Goal: Task Accomplishment & Management: Use online tool/utility

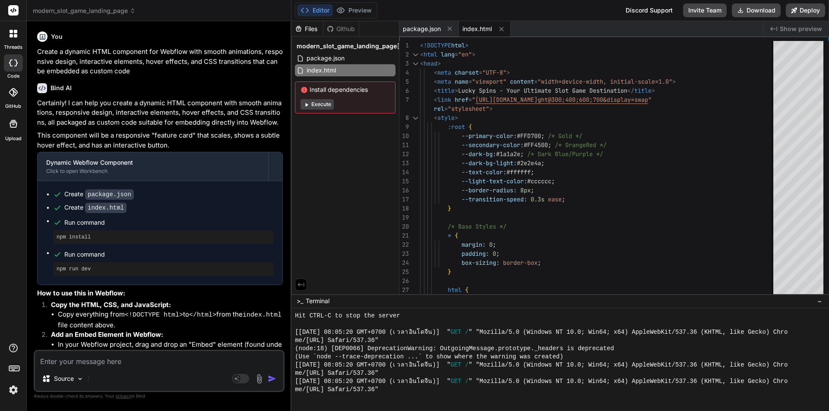
scroll to position [705, 0]
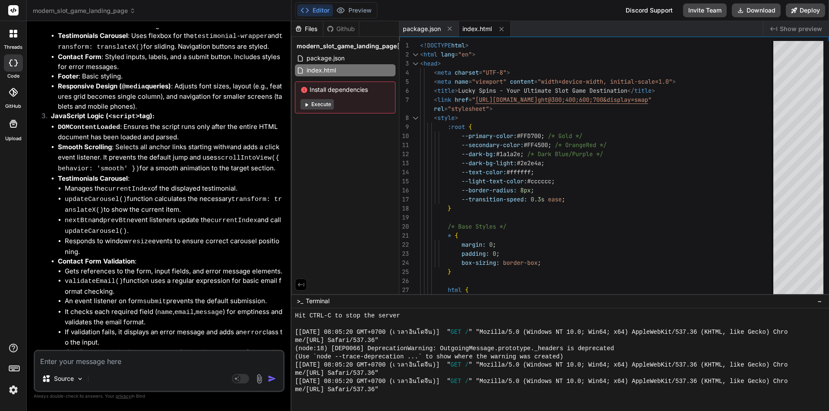
click at [477, 32] on span "index.html" at bounding box center [476, 29] width 29 height 9
click at [478, 30] on span "index.html" at bounding box center [476, 29] width 29 height 9
click at [429, 29] on span "package.json" at bounding box center [422, 29] width 38 height 9
type textarea "{ "name": "slot-game-landing-page", "scripts": { "dev": "http-server -p 3000 -c…"
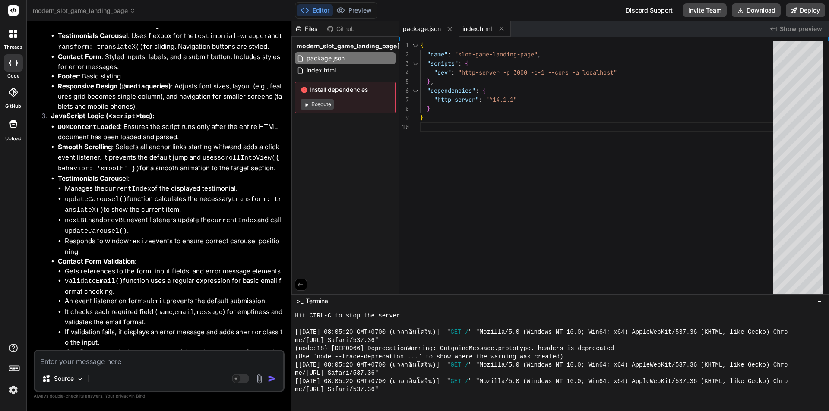
click at [485, 30] on span "index.html" at bounding box center [476, 29] width 29 height 9
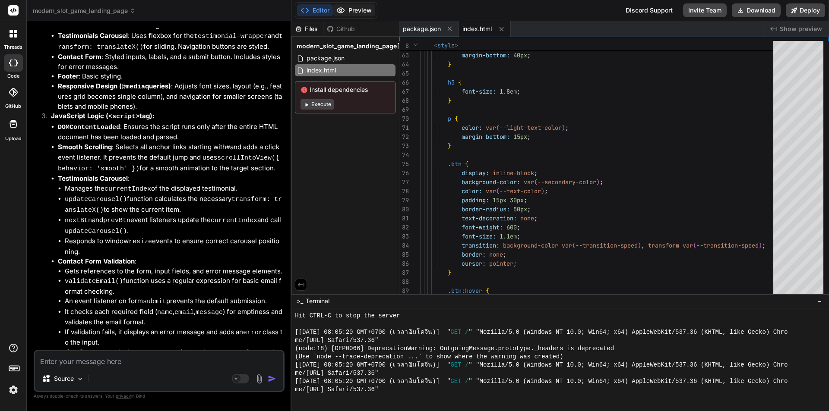
click at [365, 11] on button "Preview" at bounding box center [354, 10] width 42 height 12
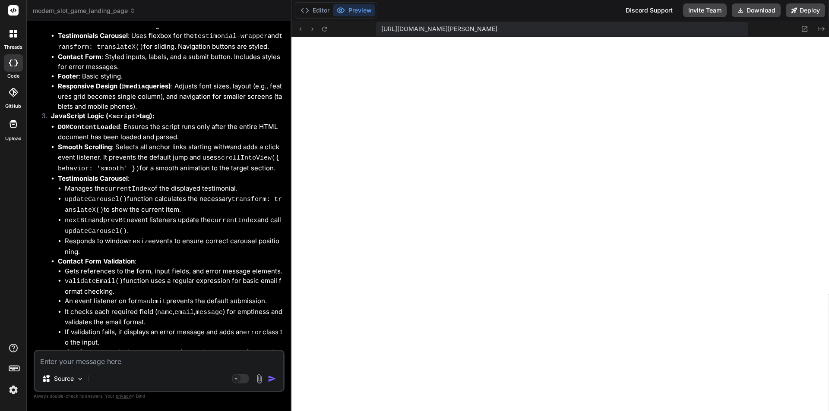
click at [107, 362] on textarea at bounding box center [159, 359] width 248 height 16
click at [121, 356] on textarea at bounding box center [159, 359] width 248 height 16
paste textarea "เนื้อหาถาษาไทย และ[PERSON_NAME]เนื้อหาเข้าไปอีก 2 section เพื่อทำ seo keyword ส…"
type textarea "เนื้อหาถาษาไทย และ[PERSON_NAME]เนื้อหาเข้าไปอีก 2 section เพื่อทำ seo keyword ส…"
type textarea "x"
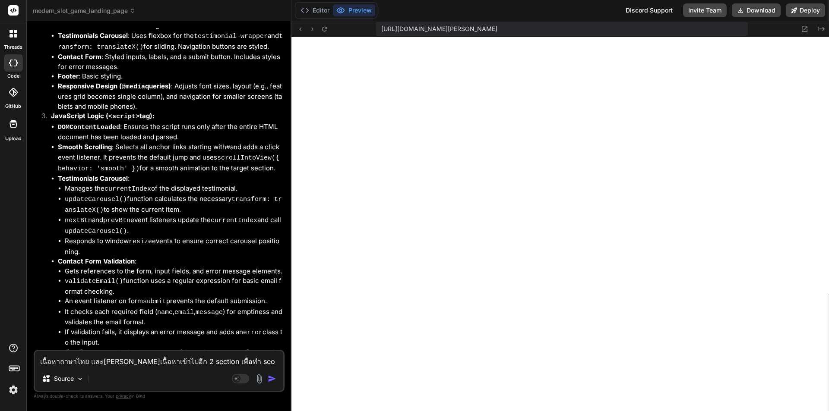
drag, startPoint x: 163, startPoint y: 363, endPoint x: 159, endPoint y: 363, distance: 4.4
click at [159, 363] on textarea "เนื้อหาถาษาไทย และ[PERSON_NAME]เนื้อหาเข้าไปอีก 2 section เพื่อทำ seo keyword ส…" at bounding box center [159, 359] width 248 height 16
type textarea "เนื้อหาถาษาไทย และ[PERSON_NAME]เนื้อหาเข้าไปอีก 3 section เพื่อทำ seo keyword ส…"
type textarea "x"
type textarea "เนื้อหาถาษาไทย และ[PERSON_NAME]เนื้อหาเข้าไปอีก 3 section เพื่อทำ seo keyword ส…"
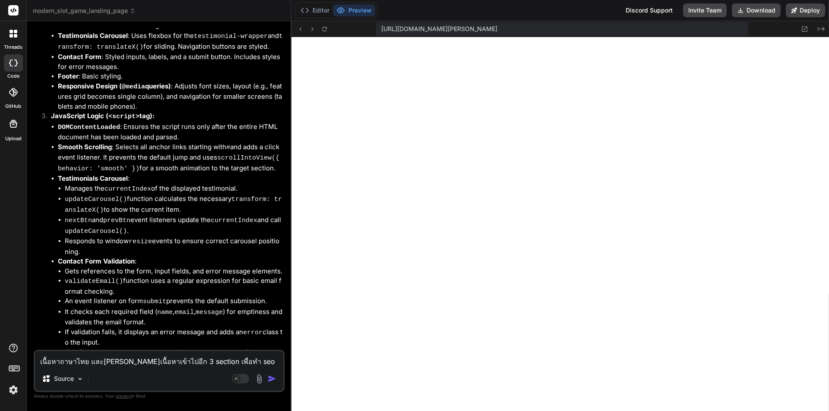
click at [273, 377] on img "button" at bounding box center [272, 379] width 9 height 9
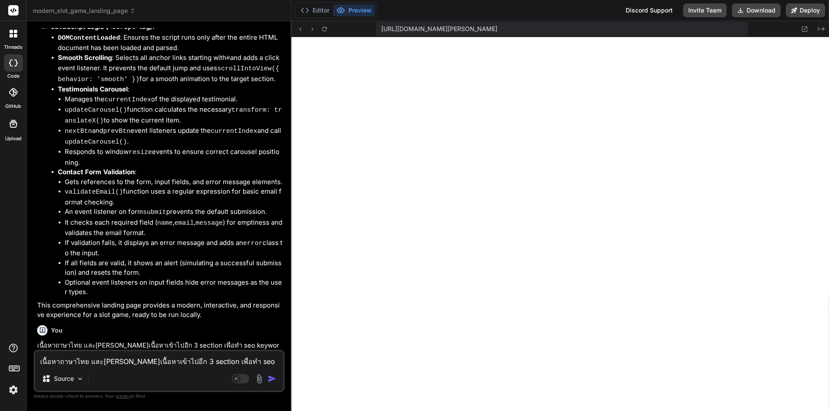
scroll to position [1561, 0]
type textarea "x"
type textarea "{ "name": "slot-game-landing-page", "scripts": { "dev": "http-server -p 3000 -c…"
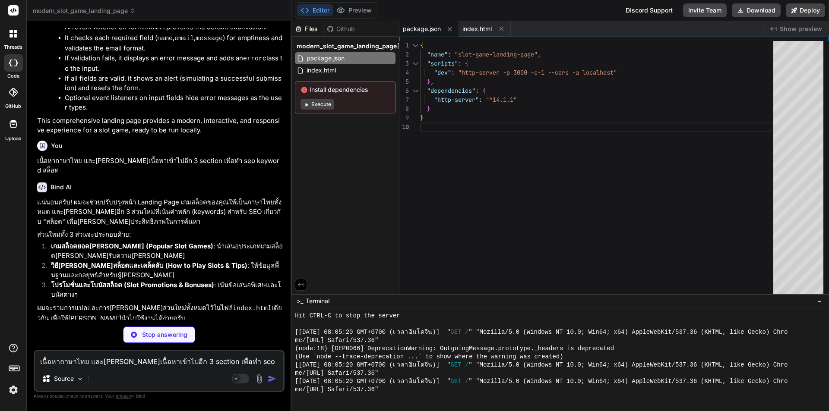
scroll to position [1749, 0]
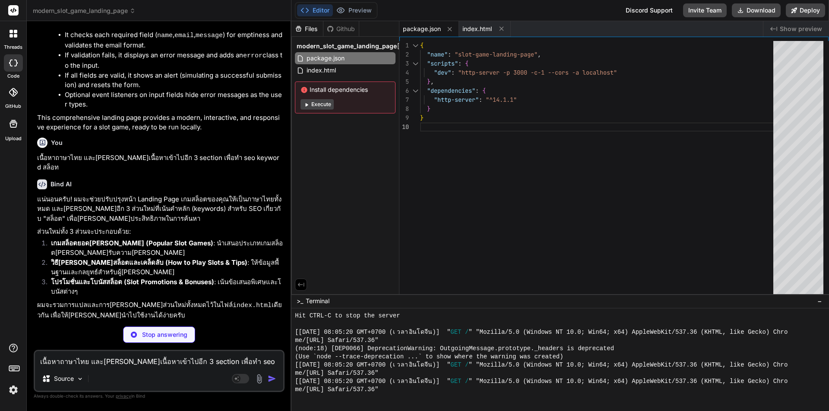
type textarea "x"
type textarea "}); }); </script> </body> </html>"
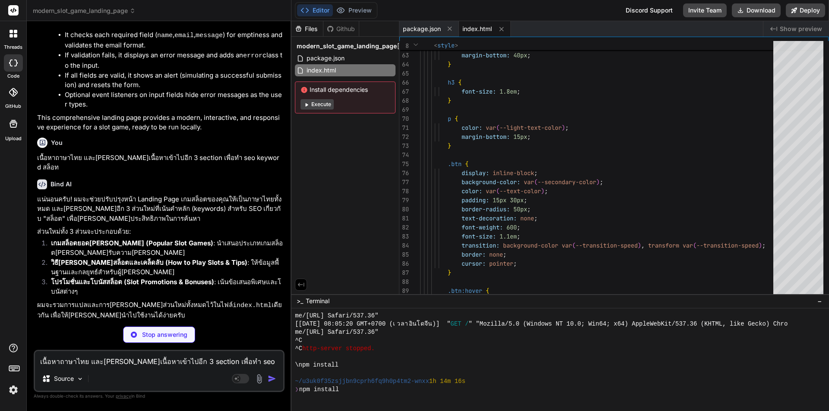
scroll to position [820, 0]
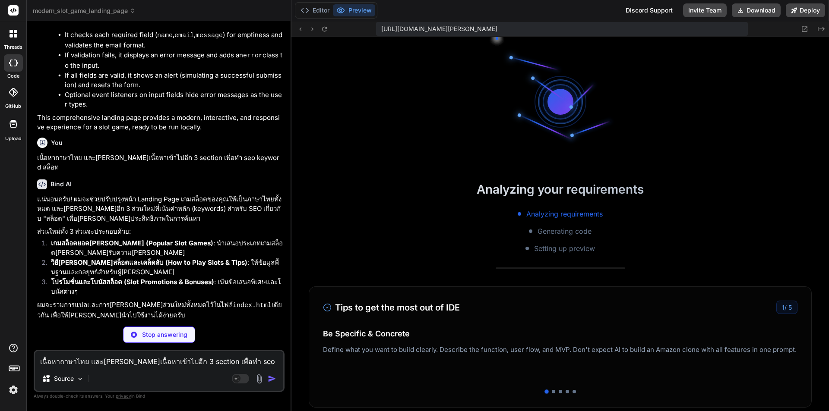
type textarea "x"
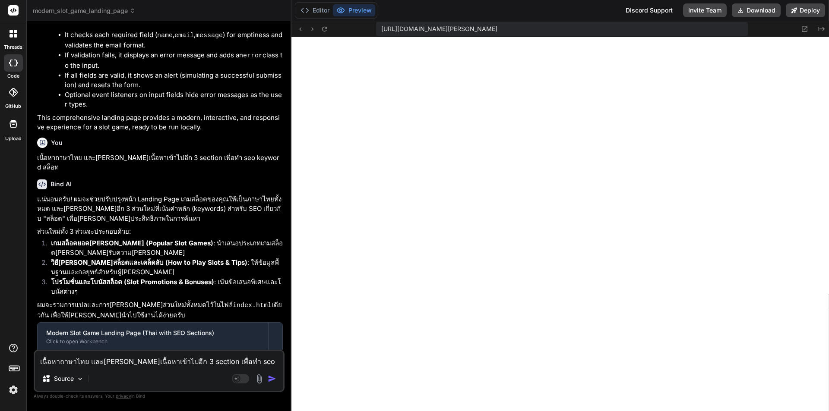
type textarea "}); }); }); </script> </body> </html>"
type textarea "x"
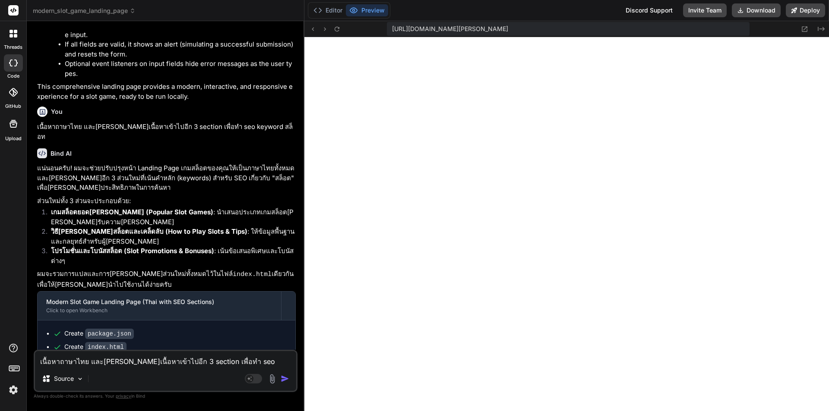
type textarea "</body> </html>"
type textarea "x"
type textarea "} }); }); }); </script> </body> </html>"
type textarea "x"
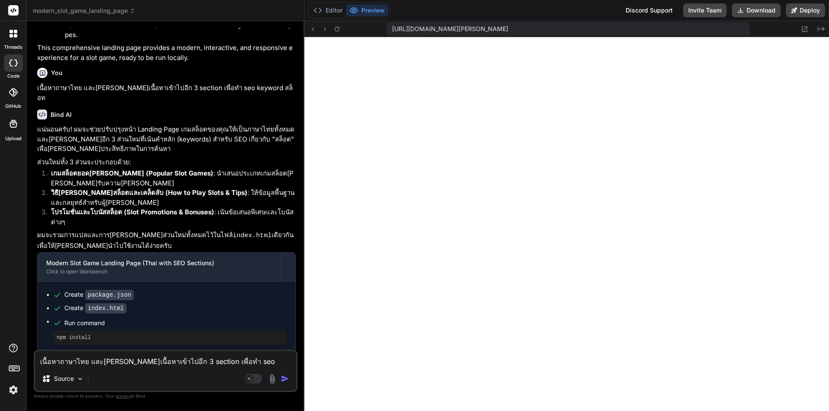
type textarea "}); }); </script> </body> </html>"
type textarea "x"
type textarea "}); </script> </body> </html>"
type textarea "x"
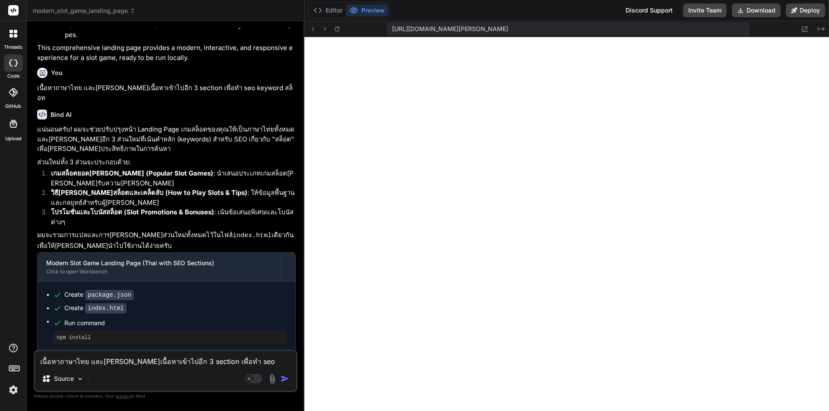
type textarea "if (input.nextElementSibling && input.nextElementSibling.classList.contains('er…"
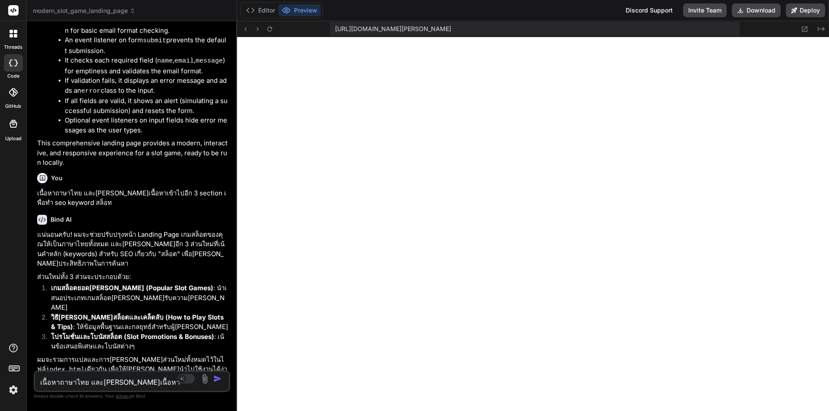
type textarea "x"
type textarea "} }); }); }); </script> </body> </html>"
type textarea "x"
type textarea "}); }); }); </script> </body> </html>"
type textarea "x"
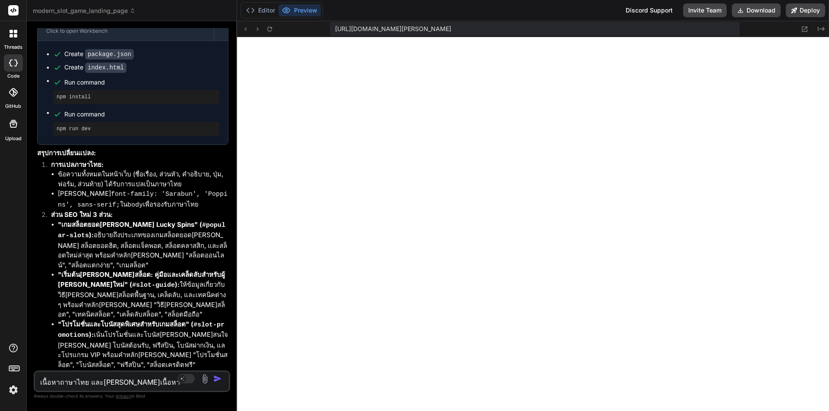
type textarea "</script> </body> </html>"
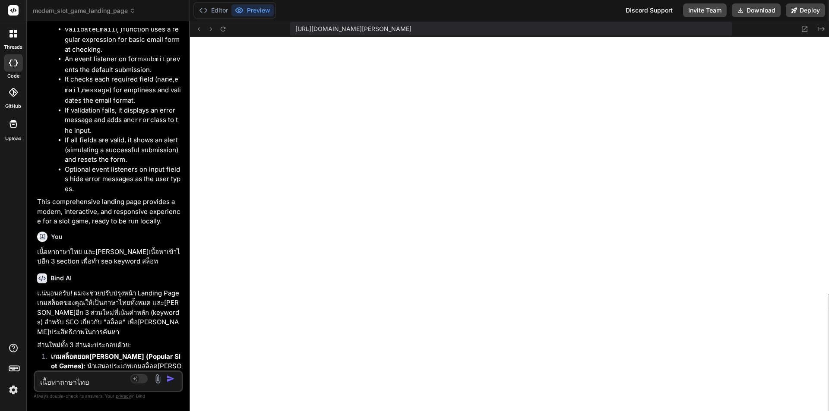
type textarea "x"
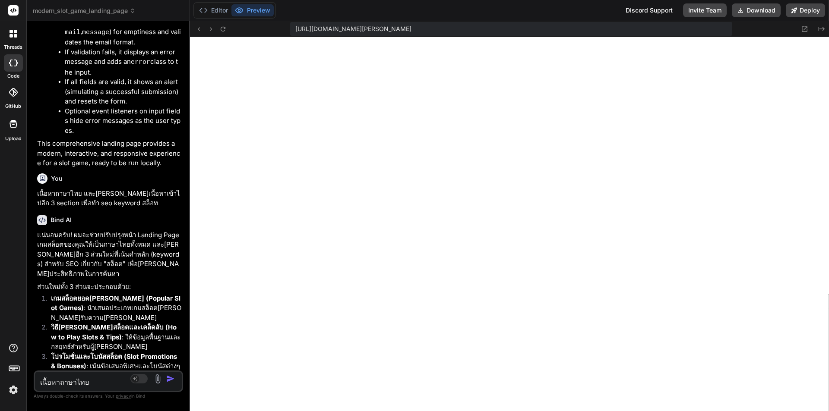
type textarea "</body> </html>"
type textarea "x"
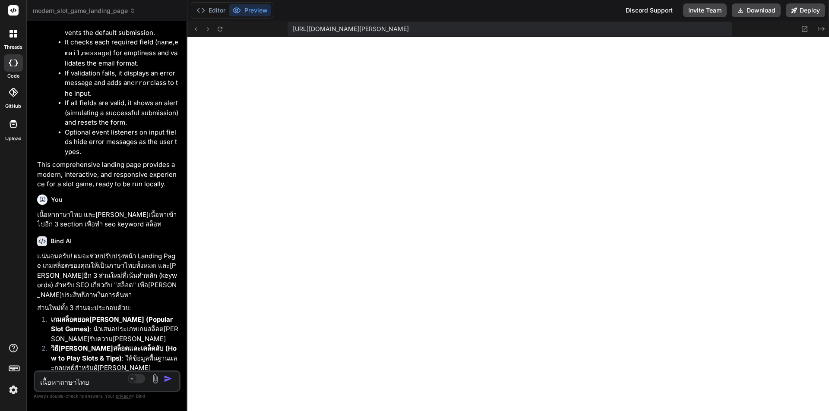
drag, startPoint x: 291, startPoint y: 206, endPoint x: 130, endPoint y: 198, distance: 161.2
click at [130, 198] on div "Bind AI Web Search Created with Pixso. Code Generator You Create a dynamic HTML…" at bounding box center [107, 216] width 161 height 390
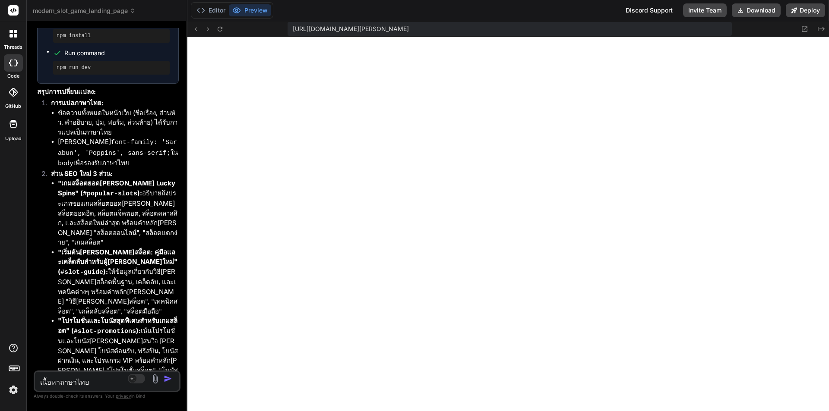
scroll to position [3082, 0]
click at [76, 386] on textarea "เนื้อหาถาษาไทย และ[PERSON_NAME]เนื้อหาเข้าไปอีก 3 section เพื่อทำ seo keyword ส…" at bounding box center [95, 380] width 120 height 16
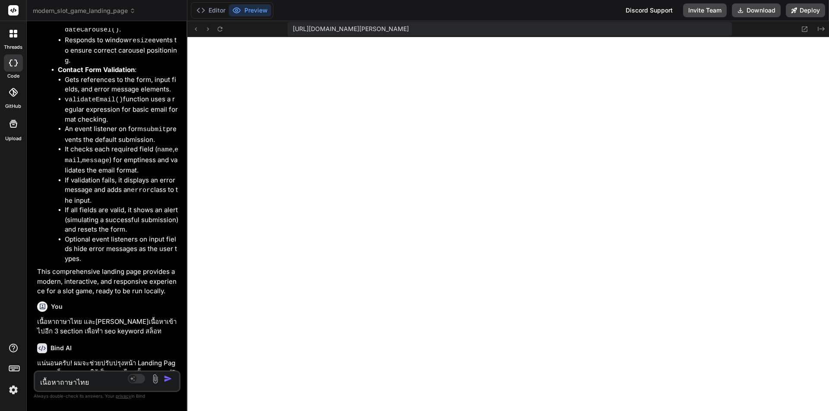
scroll to position [2478, 0]
drag, startPoint x: 84, startPoint y: 231, endPoint x: 98, endPoint y: 231, distance: 13.4
click at [98, 316] on p "เนื้อหาถาษาไทย และ[PERSON_NAME]เนื้อหาเข้าไปอีก 3 section เพื่อทำ seo keyword ส…" at bounding box center [108, 325] width 142 height 19
click at [116, 316] on p "เนื้อหาถาษาไทย และ[PERSON_NAME]เนื้อหาเข้าไปอีก 3 section เพื่อทำ seo keyword ส…" at bounding box center [108, 325] width 142 height 19
drag, startPoint x: 92, startPoint y: 231, endPoint x: 176, endPoint y: 232, distance: 83.3
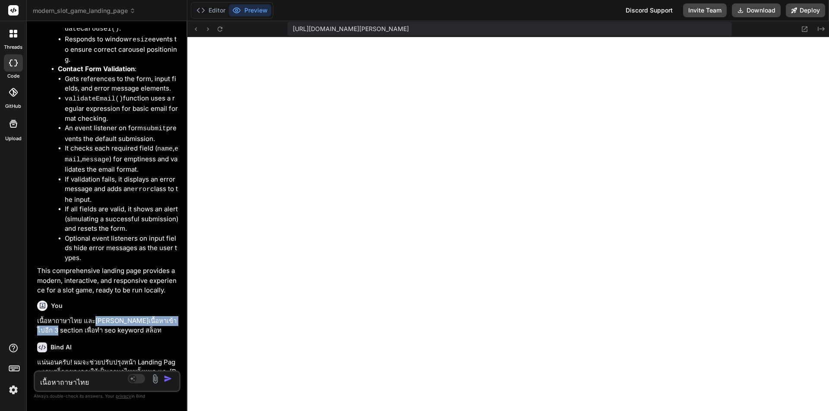
click at [176, 316] on p "เนื้อหาถาษาไทย และ[PERSON_NAME]เนื้อหาเข้าไปอีก 3 section เพื่อทำ seo keyword ส…" at bounding box center [108, 325] width 142 height 19
copy p "[PERSON_NAME]เนื้อหาเข้าไปอีก 3 section"
click at [66, 383] on textarea "เนื้อหาถาษาไทย และ[PERSON_NAME]เนื้อหาเข้าไปอีก 3 section เพื่อทำ seo keyword ส…" at bounding box center [95, 380] width 120 height 16
paste textarea "[PERSON_NAME]เนื้อหาเข้าไปอีก 3 section"
type textarea "[PERSON_NAME]เนื้อหาเข้าไปอีก 3 section"
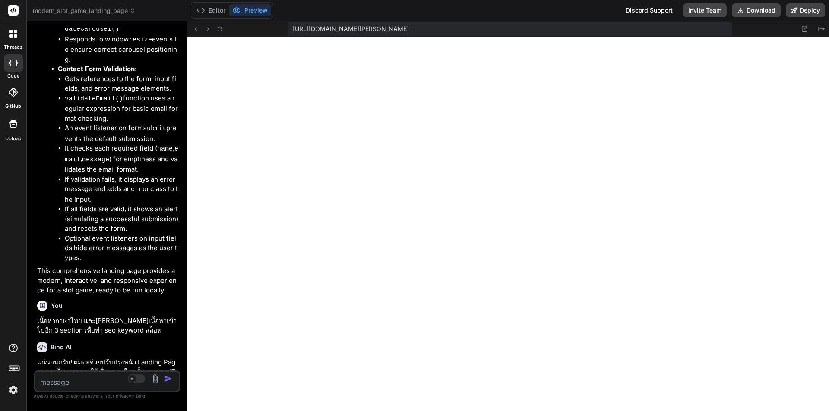
type textarea "x"
drag, startPoint x: 97, startPoint y: 383, endPoint x: 83, endPoint y: 382, distance: 13.8
click at [83, 382] on textarea "[PERSON_NAME]เนื้อหาเข้าไปอีก 3 section" at bounding box center [95, 380] width 120 height 16
drag, startPoint x: 101, startPoint y: 382, endPoint x: 53, endPoint y: 382, distance: 47.5
click at [53, 382] on textarea "[PERSON_NAME]เนื้อหาเข้าไปอีก 3 section" at bounding box center [95, 380] width 120 height 16
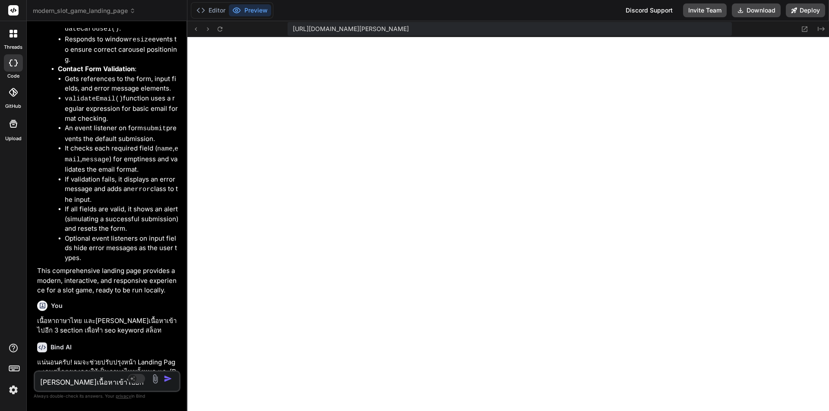
type textarea "[PERSON_NAME]เ section"
type textarea "x"
click at [96, 382] on textarea "[PERSON_NAME]เ section" at bounding box center [95, 380] width 120 height 16
type textarea "[PERSON_NAME]เ section"
type textarea "x"
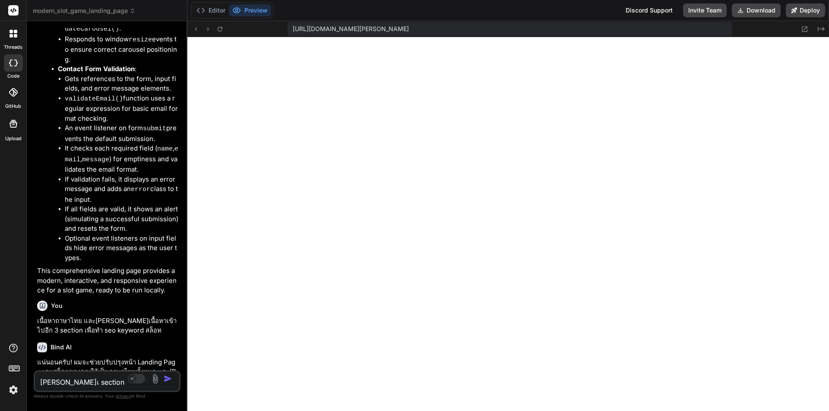
type textarea "[PERSON_NAME]เ section g"
type textarea "x"
type textarea "[PERSON_NAME]เ section gd"
type textarea "x"
type textarea "[PERSON_NAME]เ section gd,"
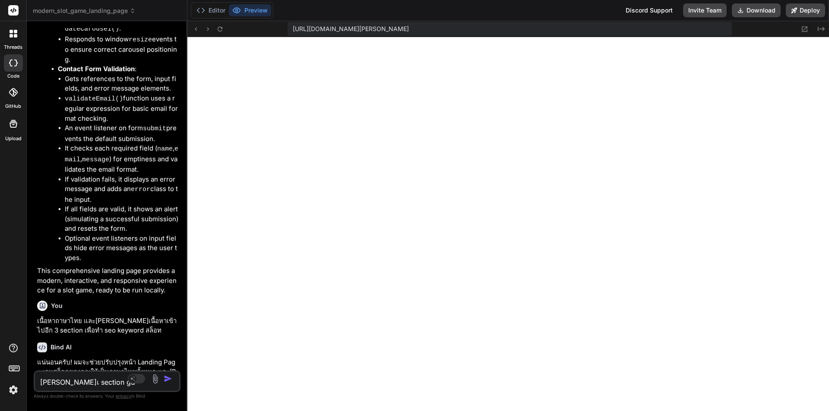
type textarea "x"
type textarea "[PERSON_NAME]เ section gd"
type textarea "x"
type textarea "[PERSON_NAME]เ section g"
type textarea "x"
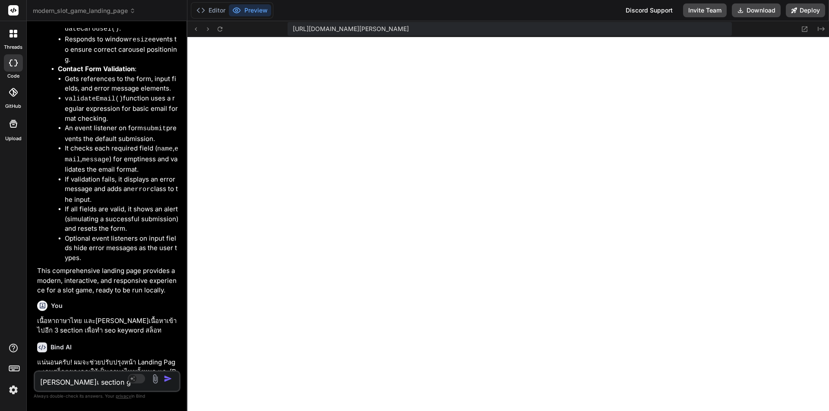
type textarea "[PERSON_NAME]เ section"
type textarea "x"
type textarea "[PERSON_NAME]เ section เ"
type textarea "x"
type textarea "[PERSON_NAME]เ section เก"
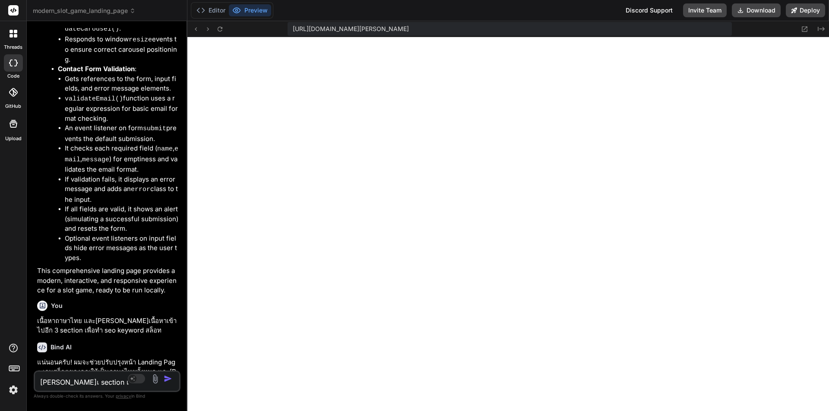
type textarea "x"
type textarea "[PERSON_NAME]เ section เกม"
type textarea "x"
type textarea "[PERSON_NAME]เ section เกม"
type textarea "x"
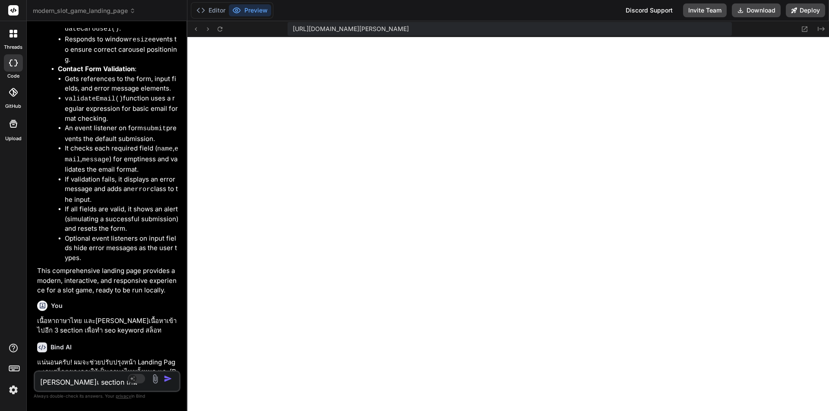
type textarea "[PERSON_NAME]เ section เกม ว"
type textarea "x"
type textarea "[PERSON_NAME]เ section เกม วา"
type textarea "x"
type textarea "[PERSON_NAME]เ section เกม วาง"
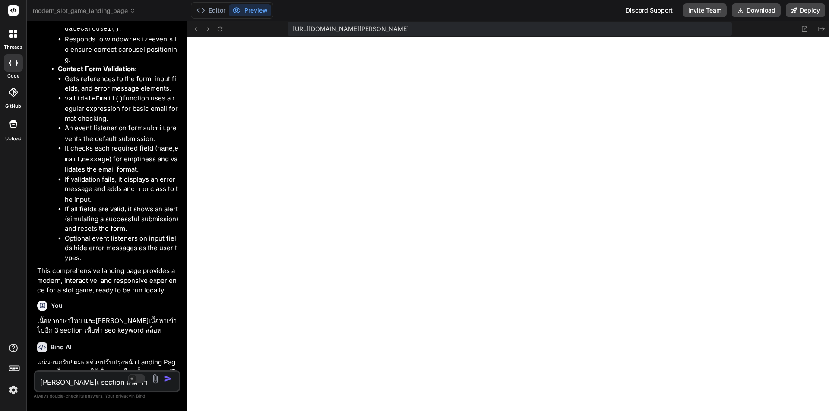
type textarea "x"
type textarea "[PERSON_NAME]เ section เกม วาง"
type textarea "x"
type textarea "[PERSON_NAME]เ section เกม วาง 5"
type textarea "x"
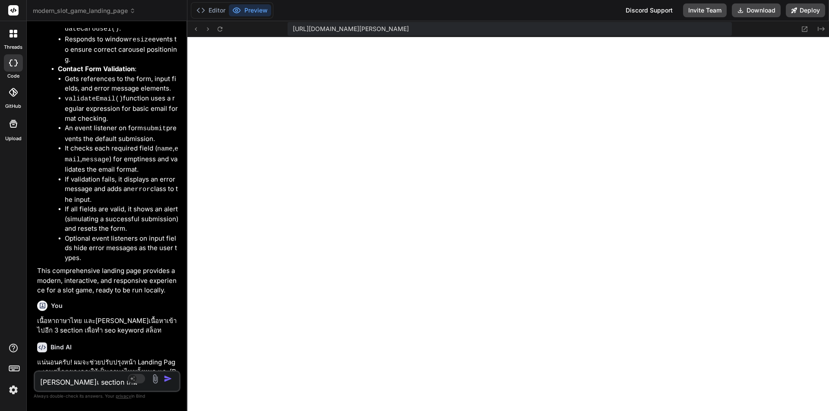
type textarea "[PERSON_NAME]เ section เกม วาง 5"
type textarea "x"
type textarea "[PERSON_NAME]เ section เกม วาง 5 ค"
type textarea "x"
type textarea "[PERSON_NAME]เ section เกม วาง 5 คอ"
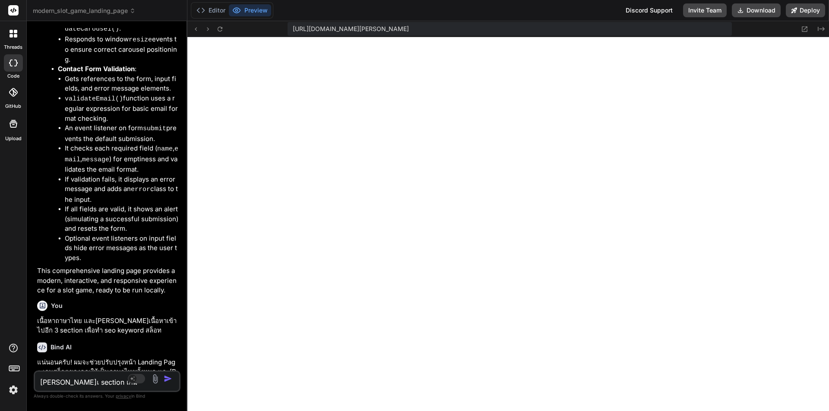
type textarea "x"
type textarea "[PERSON_NAME]เ section เกม วาง 5 คอล"
type textarea "x"
type textarea "[PERSON_NAME]เ section เกม วาง 5 คอลั"
type textarea "x"
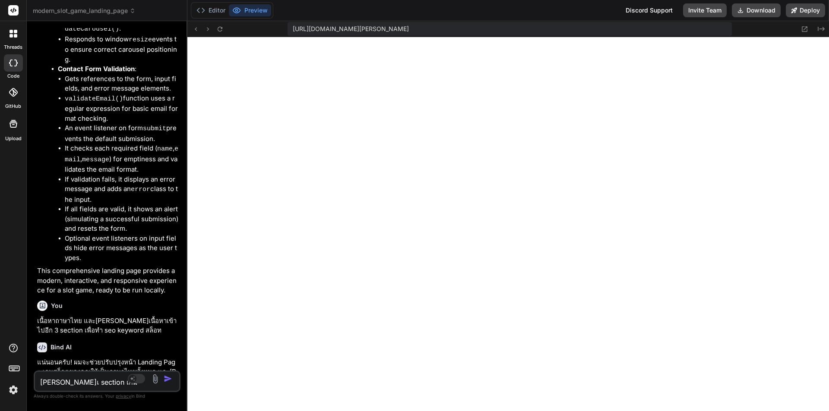
type textarea "[PERSON_NAME]เ section เกม วาง 5 คอลั่"
type textarea "x"
type textarea "[PERSON_NAME]เ section เกม วาง 5 คอลั่ม"
type textarea "x"
type textarea "[PERSON_NAME]เ section เกม วาง 5 คอลั่ม"
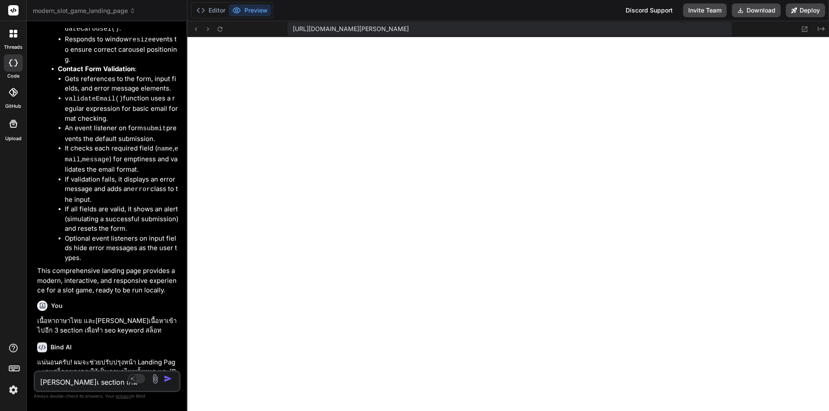
type textarea "x"
type textarea "[PERSON_NAME]เ section เกม วาง 5 คอลั่ม 3"
type textarea "x"
type textarea "[PERSON_NAME]เ section เกม วาง 5 คอลั่ม 3"
type textarea "x"
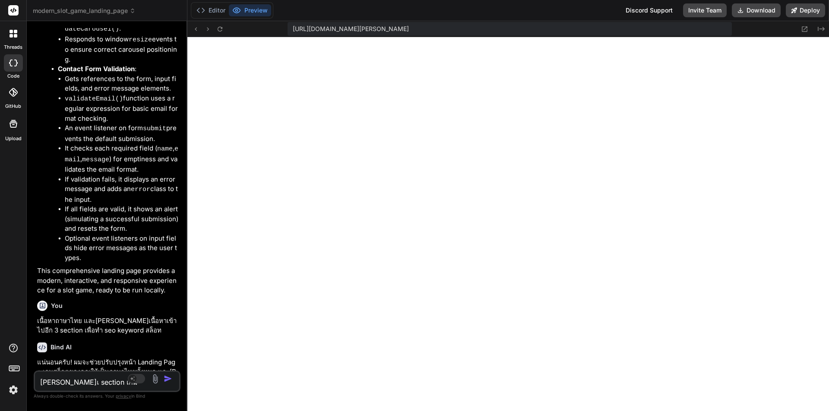
type textarea "[PERSON_NAME]เ section เกม วาง 5 คอลั่ม 3 แ"
type textarea "x"
type textarea "[PERSON_NAME]เ section เกม วาง 5 คอลั่ม 3 [PERSON_NAME]"
type textarea "x"
type textarea "[PERSON_NAME]เ section เกม วาง 5 คอลั่ม 3 แถว"
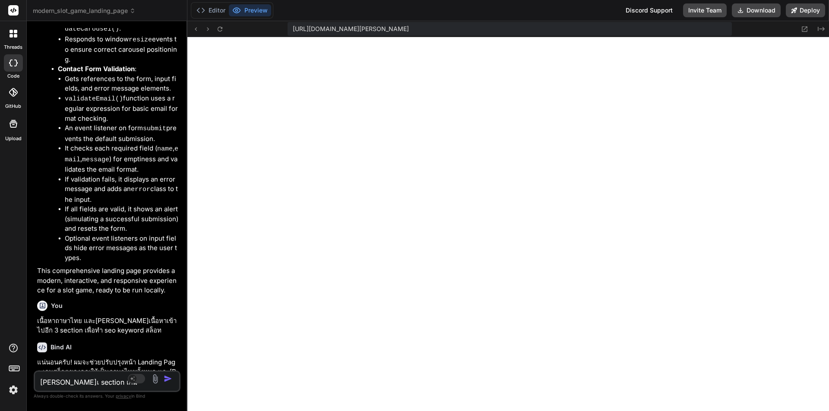
type textarea "x"
type textarea "[PERSON_NAME]เ section เกม วาง 5 คอลั่ม 3 แถว"
type textarea "x"
type textarea "[PERSON_NAME]เ section เกม วาง 5 คอลั่ม 3 แถว พ"
type textarea "x"
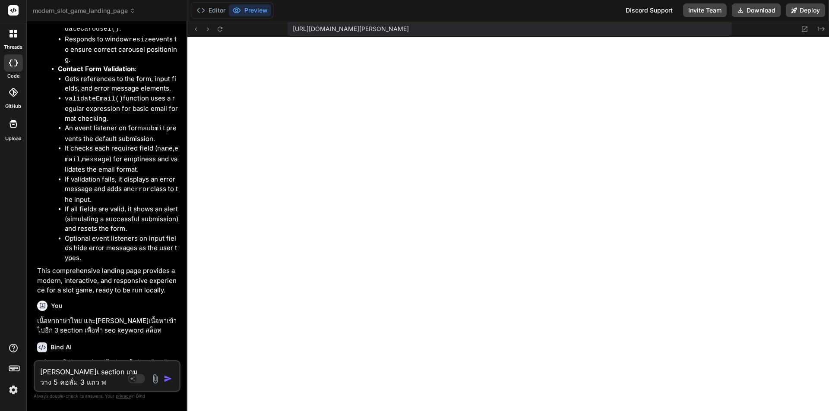
type textarea "[PERSON_NAME]เ section เกม วาง 5 คอลั่ม 3 แถว พร"
type textarea "x"
type textarea "[PERSON_NAME]เ section เกม วาง 5 คอลั่ม 3 แถว พร้"
type textarea "x"
type textarea "[PERSON_NAME]เ section เกม วาง 5 คอลั่ม 3 แถว พร้อ"
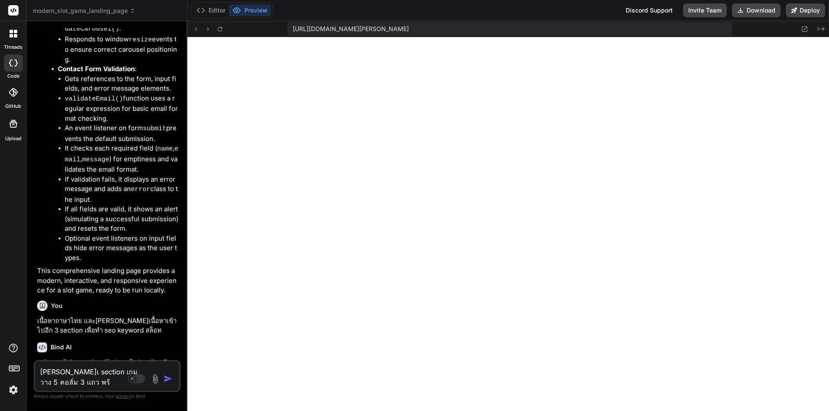
type textarea "x"
type textarea "[PERSON_NAME]เ section เกม วาง 5 คอลั่ม 3 แถว พร้อม"
type textarea "x"
type textarea "[PERSON_NAME]เ section เกม วาง 5 คอลั่ม 3 แถว พร้อมใ"
type textarea "x"
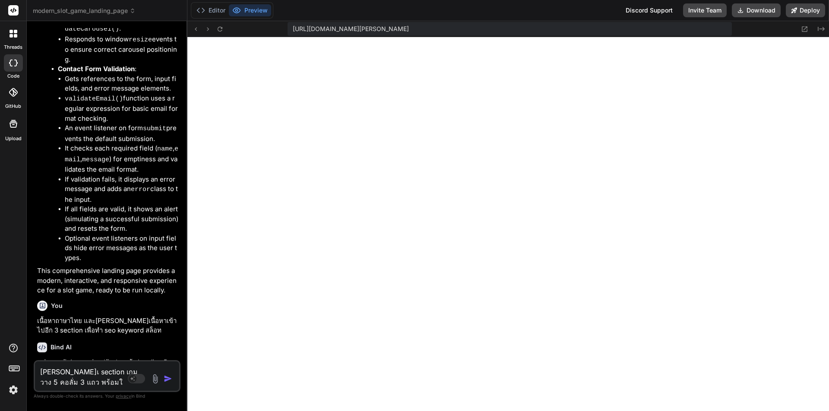
type textarea "[PERSON_NAME]เ section เกม วาง 5 คอลั่ม 3 แถว พร้อมใส"
type textarea "x"
type textarea "[PERSON_NAME]เ section เกม วาง 5 คอลั่ม 3 แถว พร้อมใส่"
type textarea "x"
type textarea "[PERSON_NAME]เ section เกม วาง 5 คอลั่ม 3 แถว พร้อมใส่ร"
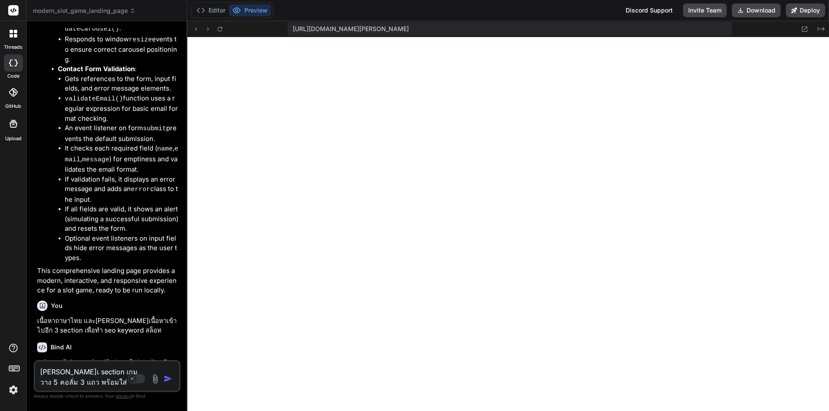
type textarea "x"
type textarea "[PERSON_NAME]เ section เกม วาง 5 คอลั่ม 3 แถว พร้อมใส่รู"
type textarea "x"
type textarea "[PERSON_NAME]เ section เกม วาง 5 คอลั่ม 3 แถว พร้อมใส่รูป"
type textarea "x"
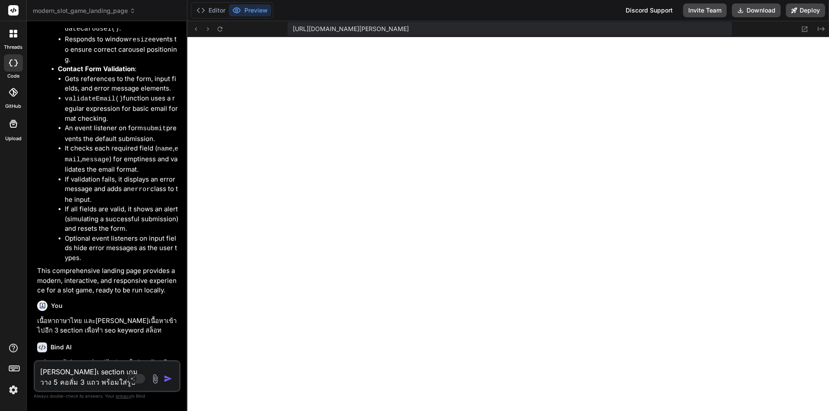
type textarea "[PERSON_NAME]เ section เกม วาง 5 คอลั่ม 3 แถว พร้อมใส่รูปจ"
type textarea "x"
type textarea "[PERSON_NAME]เ section เกม วาง 5 คอลั่ม 3 แถว พร้อมใส่รูป"
type textarea "x"
type textarea "[PERSON_NAME]เ section เกม วาง 5 คอลั่ม 3 แถว พร้อมใส่รูปต"
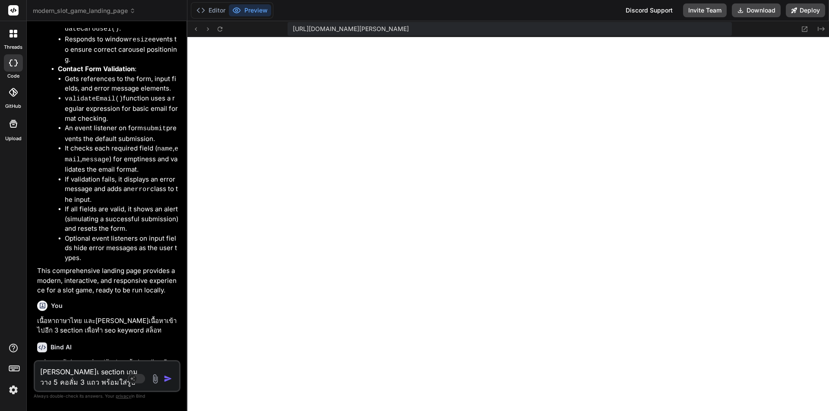
type textarea "x"
type textarea "[PERSON_NAME]เ section เกม วาง 5 คอลั่ม 3 แถว พร้อมใส่รูปตั"
type textarea "x"
type textarea "[PERSON_NAME]เ section เกม วาง 5 คอลั่ม 3 แถว พร้อมใส่รูปตัว"
type textarea "x"
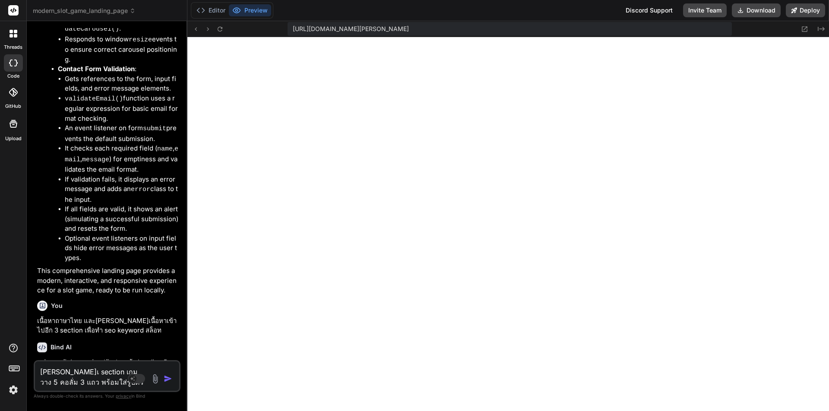
type textarea "[PERSON_NAME]เ section เกม วาง 5 คอลั่ม 3 แถว พร้อมใส่รูปตัวอ"
type textarea "x"
type textarea "[PERSON_NAME]เ section เกม วาง 5 คอลั่ม 3 แถว พร้อมใส่รูปตัวอย"
type textarea "x"
type textarea "[PERSON_NAME]เ section เกม วาง 5 คอลั่ม 3 แถว พร้อมใส่รูปตัวอย่"
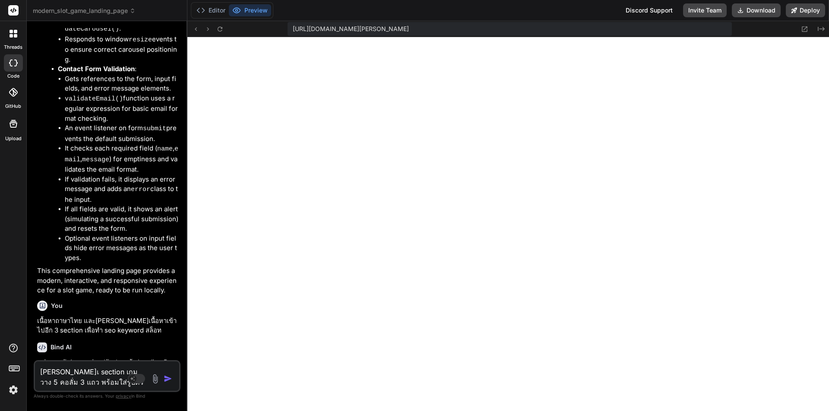
type textarea "x"
type textarea "[PERSON_NAME]เ section เกม วาง 5 คอลั่ม 3 แถว พร้อมใส่รูปตัวอย่า"
type textarea "x"
type textarea "[PERSON_NAME]เ section เกม วาง 5 คอลั่ม 3 แถว พร้อมใส่รูปตัวอย่าง"
type textarea "x"
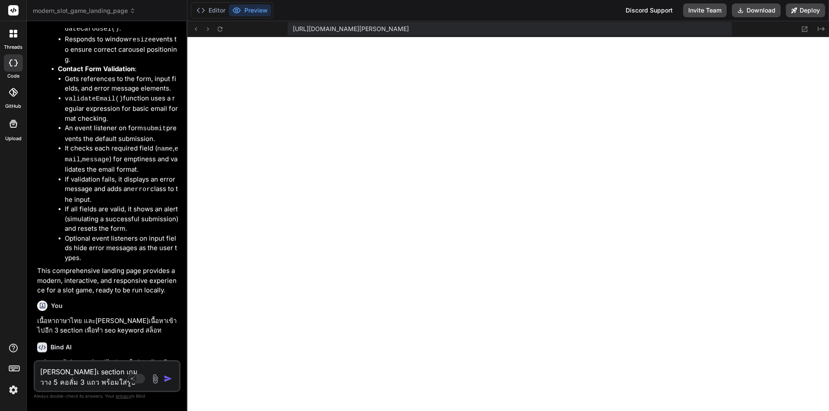
type textarea "[PERSON_NAME]เ section เกม วาง 5 คอลั่ม 3 แถว พร้อมใส่รูปตัวอย่างใ"
type textarea "x"
type textarea "[PERSON_NAME]เ section เกม วาง 5 คอลั่ม 3 แถว พร้อมใส่รูปตัวอย่างให"
type textarea "x"
type textarea "[PERSON_NAME]เ section เกม วาง 5 คอลั่ม 3 แถว พร้อมใส่รูปตัวอย่างให้"
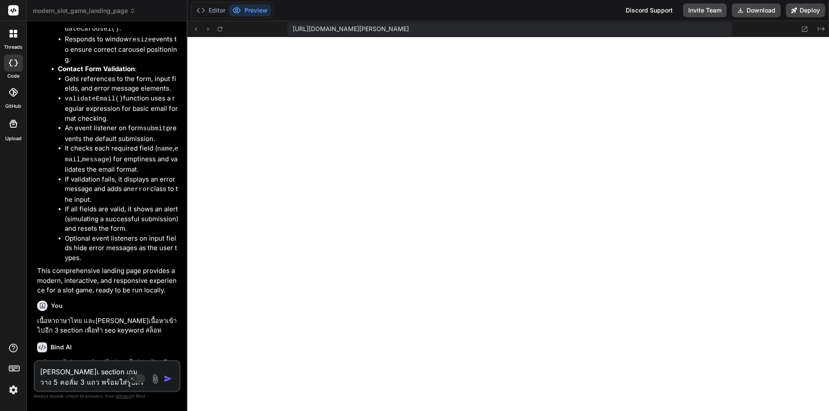
type textarea "x"
type textarea "[PERSON_NAME]เ section เกม วาง 5 คอลั่ม 3 แถว พร้อมใส่รูปตัวอย่างให้ด"
type textarea "x"
type textarea "[PERSON_NAME]เ section เกม วาง 5 คอลั่ม 3 แถว พร้อมใส่รูปตัวอย่างให้ด้"
type textarea "x"
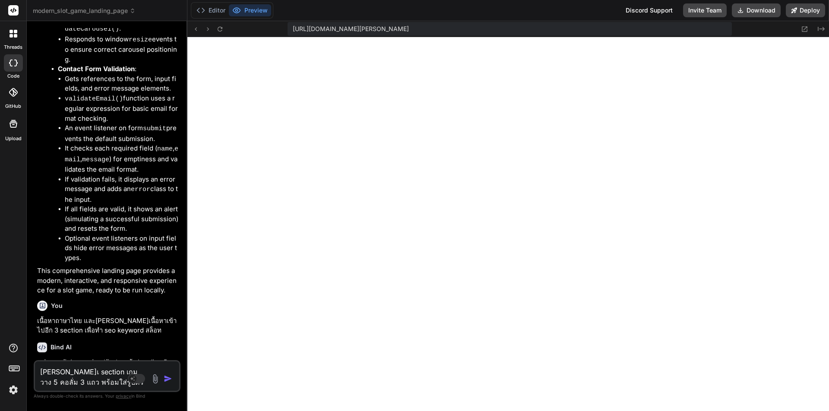
type textarea "[PERSON_NAME]เ section เกม วาง 5 คอลั่ม 3 แถว พร้อมใส่รูปตัวอย่างให้ด้ว"
type textarea "x"
type textarea "[PERSON_NAME]เ section เกม วาง 5 คอลั่ม 3 แถว พร้อมใส่รูปตัวอย่างให้ด้วย"
type textarea "x"
type textarea "[PERSON_NAME]เ section เกม วาง 5 คอลั่ม 3 แถว พร้อมใส่รูปตัวอย่างขให้ด้วย"
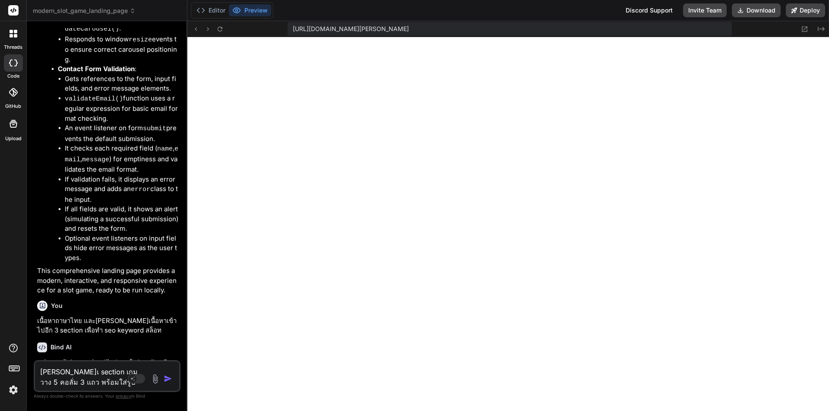
type textarea "x"
type textarea "[PERSON_NAME]เ section เกม วาง 5 คอลั่ม 3 แถว พร้อมใส่รูปตัวอย่างขสให้ด้วย"
type textarea "x"
type textarea "[PERSON_NAME]เ section เกม วาง 5 คอลั่ม 3 แถว พร้อมใส่รูปตัวอย่างขสกให้ด้วย"
type textarea "x"
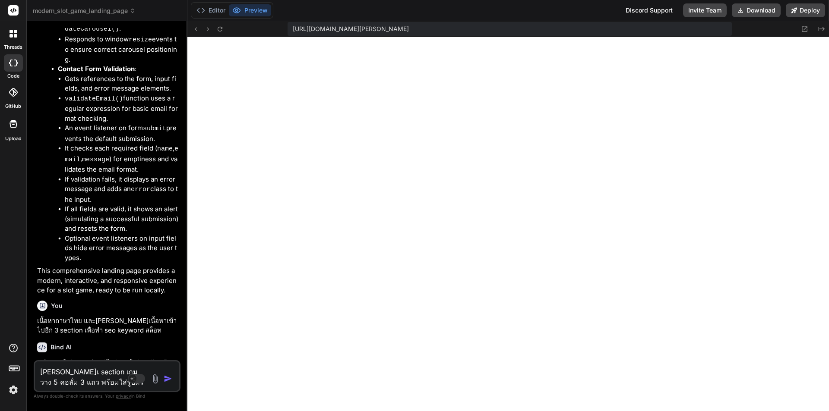
type textarea "[PERSON_NAME]เ section เกม วาง 5 คอลั่ม 3 แถว พร้อมใส่รูปตัวอย่างขสกเให้ด้วย"
type textarea "x"
type textarea "[PERSON_NAME]เ section เกม วาง 5 คอลั่ม 3 แถว พร้อมใส่รูปตัวอย่างขสกเวให้ด้วย"
type textarea "x"
type textarea "[PERSON_NAME]เ section เกม วาง 5 คอลั่ม 3 แถว พร้อมใส่รูปตัวอย่างขสกเว็ให้ด้วย"
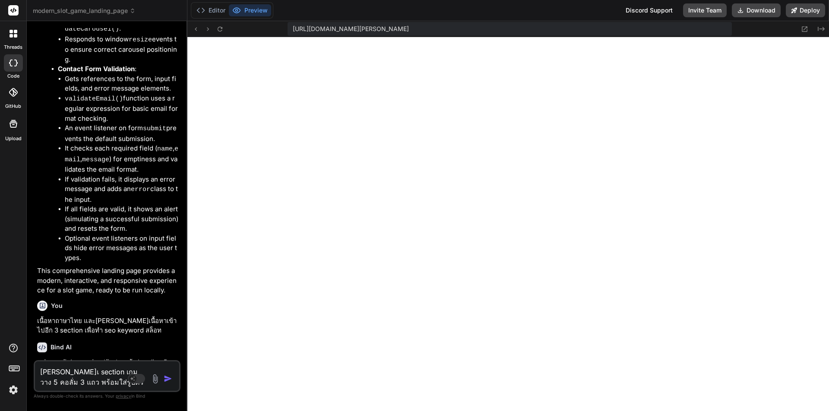
type textarea "x"
type textarea "[PERSON_NAME]เ section เกม วาง 5 คอลั่ม 3 แถว พร้อมใส่รูปตัวอย่างขสกเว็บให้ด้วย"
type textarea "x"
type textarea "[PERSON_NAME]เ section เกม วาง 5 คอลั่ม 3 แถว พร้อมใส่รูปตัวอย่างขสกเว็บฟให้ด้วย"
type textarea "x"
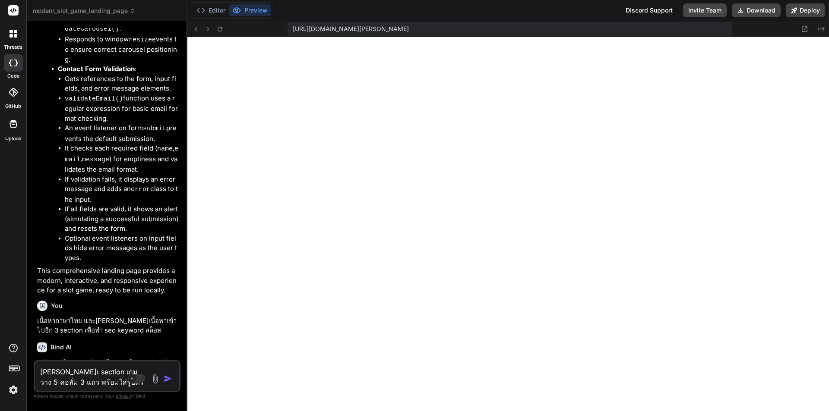
type textarea "[PERSON_NAME]เ section เกม วาง 5 คอลั่ม 3 แถว พร้อมใส่รูปตัวอย่างขสกเว็บฟรให้ด้…"
type textarea "x"
type textarea "[PERSON_NAME]เ section เกม วาง 5 คอลั่ม 3 แถว พร้อมใส่รูปตัวอย่างขสกเว็บฟรีให้ด…"
type textarea "x"
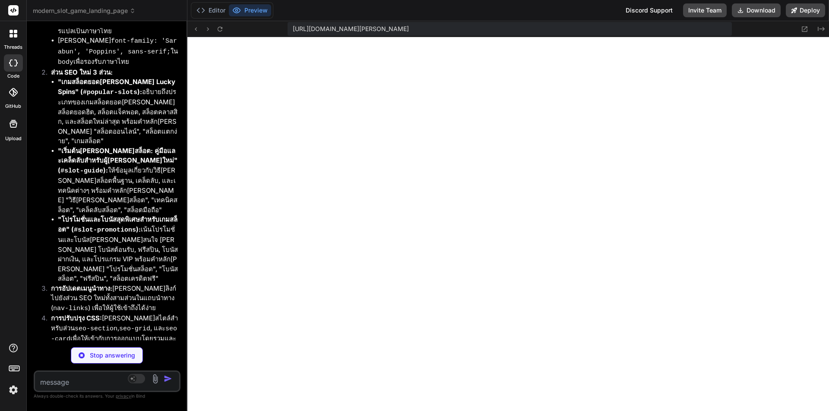
scroll to position [3181, 0]
type textarea "x"
type textarea "{ "name": "slot-game-landing-page", "scripts": { "dev": "http-server -p 3000 -c…"
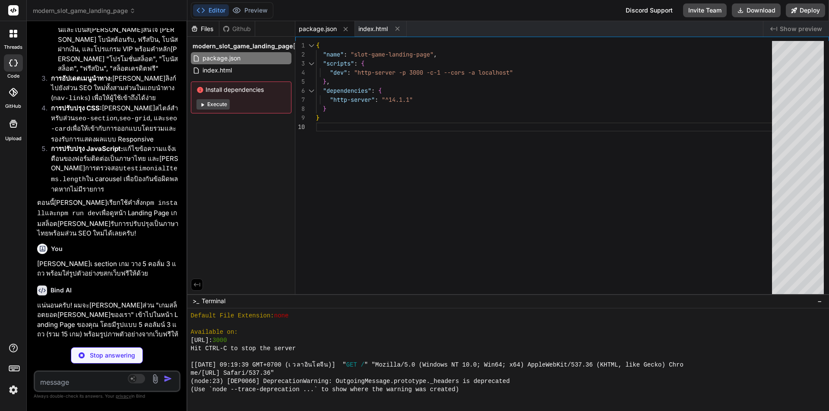
scroll to position [3392, 0]
type textarea "x"
type textarea "</html>"
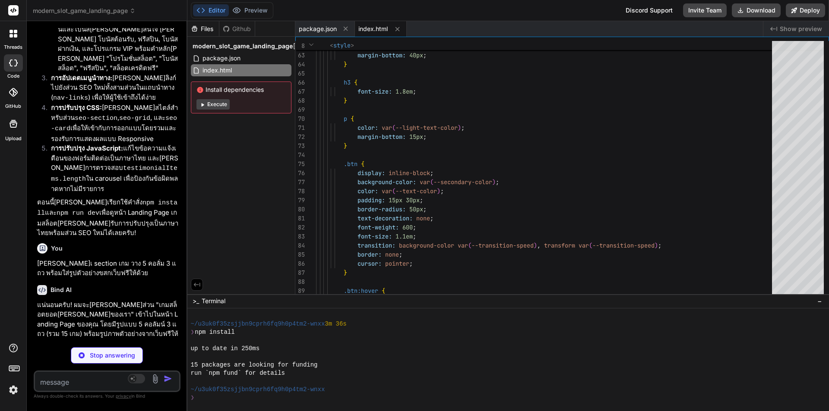
scroll to position [1238, 0]
type textarea "x"
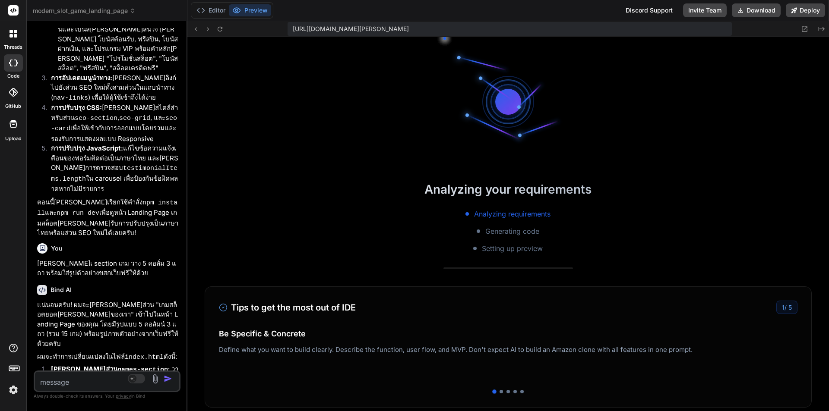
scroll to position [1575, 0]
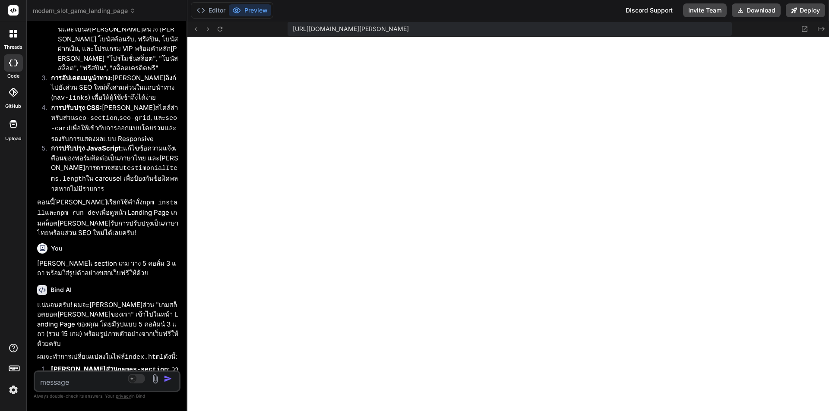
click at [72, 381] on textarea at bounding box center [95, 380] width 120 height 16
type textarea "เ"
type textarea "x"
type textarea "เพ"
type textarea "x"
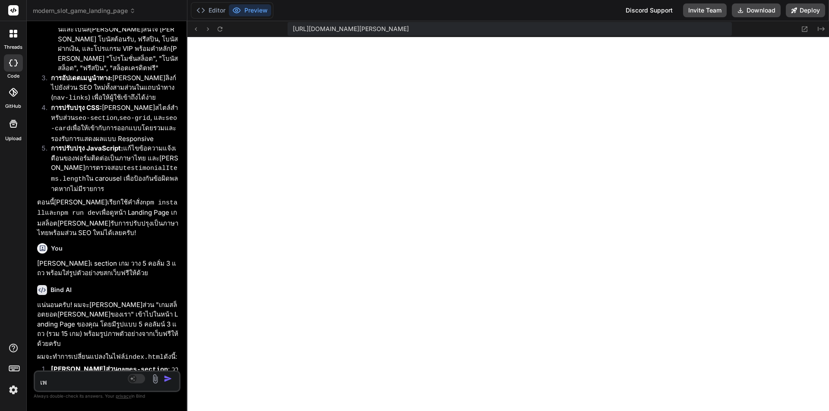
type textarea "เพิ"
type textarea "x"
type textarea "เพิ้"
type textarea "x"
type textarea "เพิ้อ"
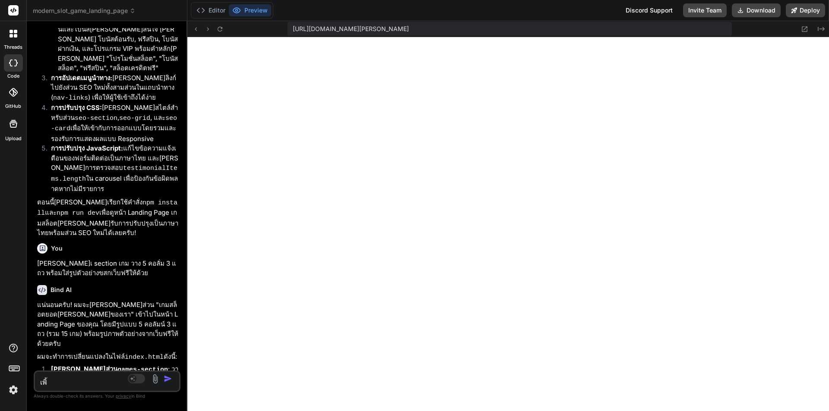
type textarea "x"
type textarea "เพิ้"
type textarea "x"
type textarea "เพิ"
type textarea "x"
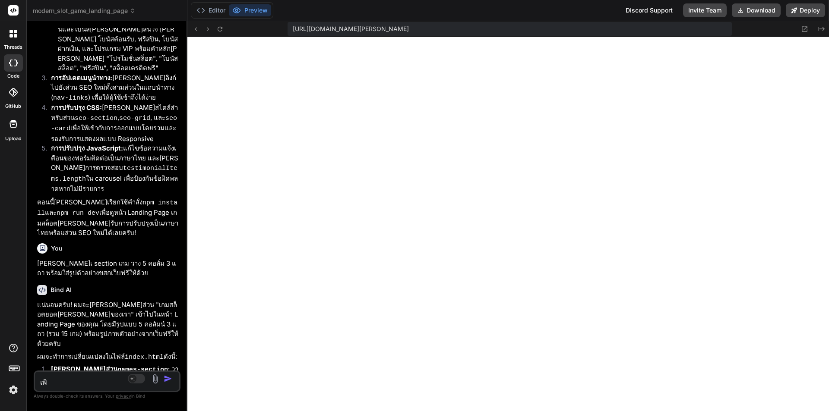
type textarea "เพ"
type textarea "x"
type textarea "เพิ"
type textarea "x"
paste textarea "marquee"
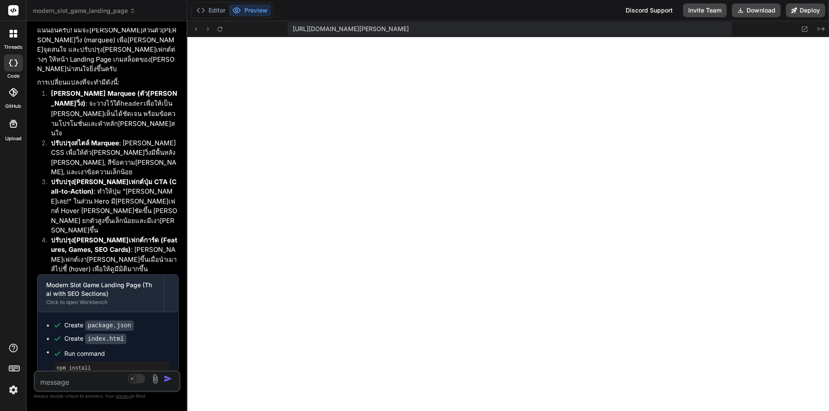
scroll to position [4422, 0]
click at [13, 38] on div at bounding box center [13, 34] width 18 height 18
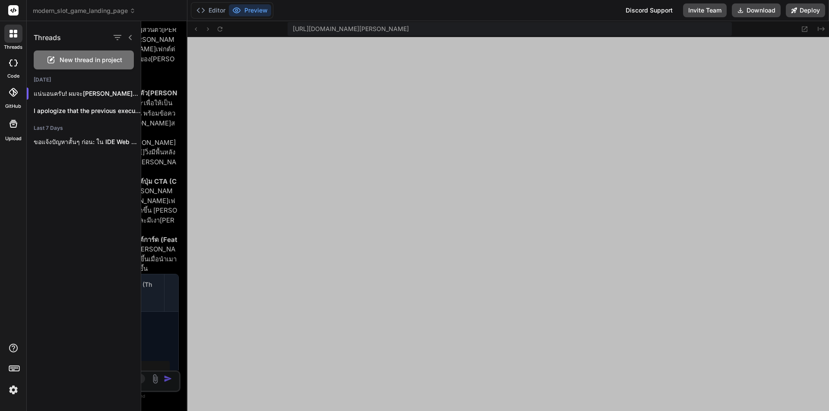
click at [13, 71] on div at bounding box center [13, 62] width 19 height 17
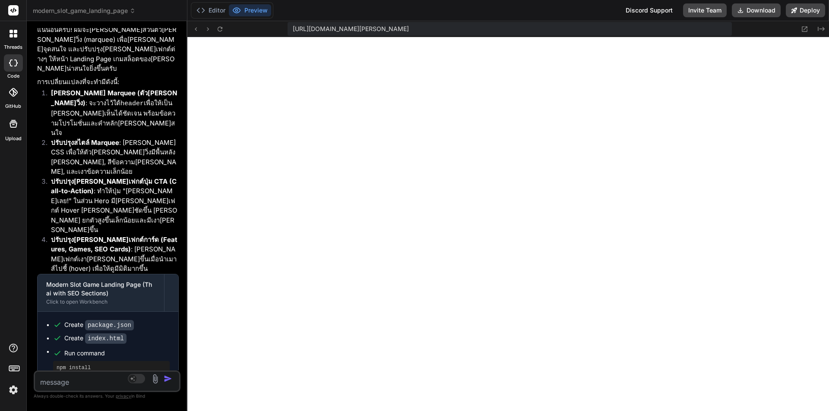
click at [13, 71] on div at bounding box center [13, 62] width 19 height 17
click at [105, 10] on span "modern_slot_game_landing_page" at bounding box center [84, 10] width 103 height 9
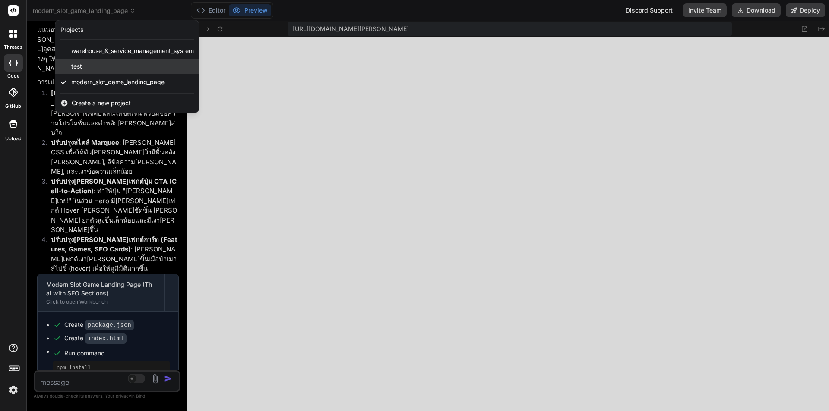
click at [83, 63] on div "test" at bounding box center [127, 67] width 144 height 16
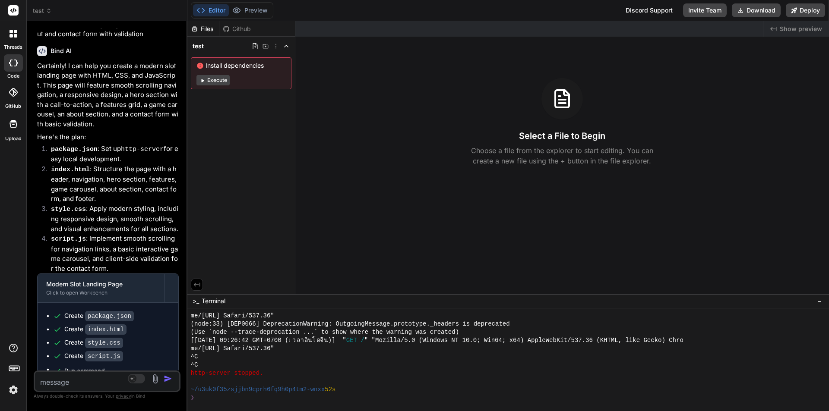
scroll to position [0, 0]
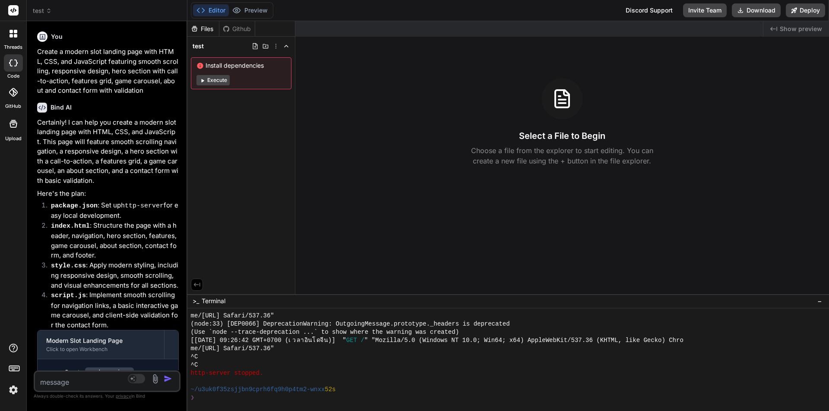
click at [46, 13] on icon at bounding box center [49, 11] width 6 height 6
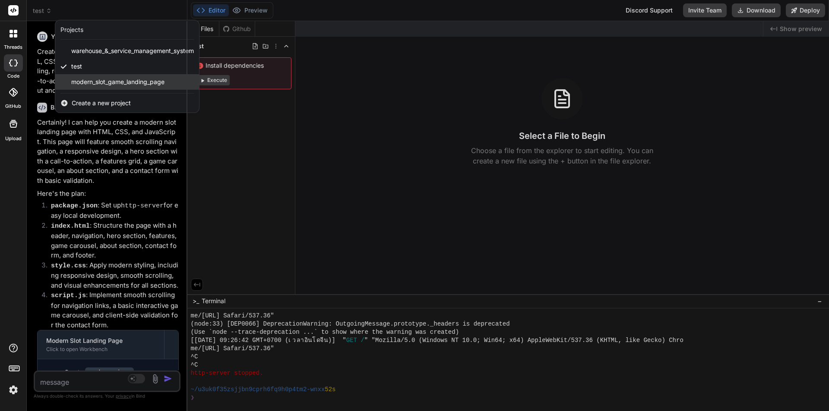
click at [92, 84] on span "modern_slot_game_landing_page" at bounding box center [117, 82] width 93 height 9
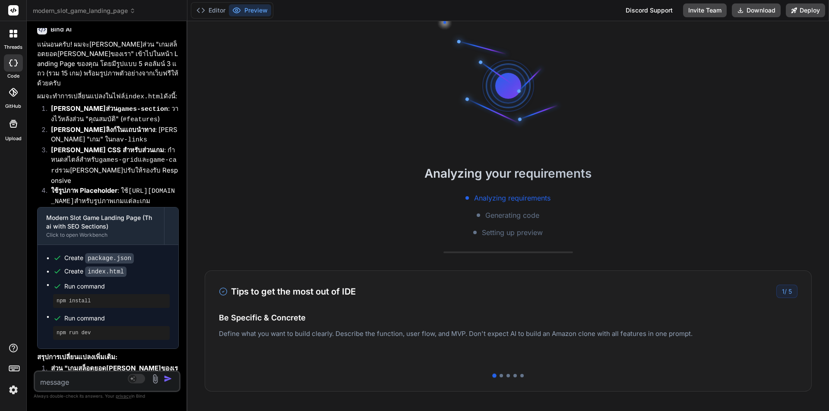
scroll to position [3654, 0]
click at [499, 375] on div at bounding box center [500, 375] width 3 height 3
click at [506, 376] on div at bounding box center [507, 375] width 3 height 3
click at [513, 376] on div at bounding box center [514, 375] width 3 height 3
click at [520, 375] on div at bounding box center [521, 375] width 3 height 3
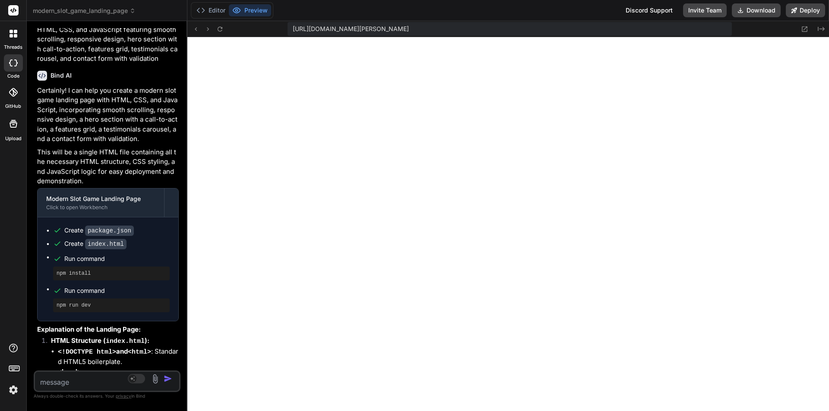
scroll to position [1184, 0]
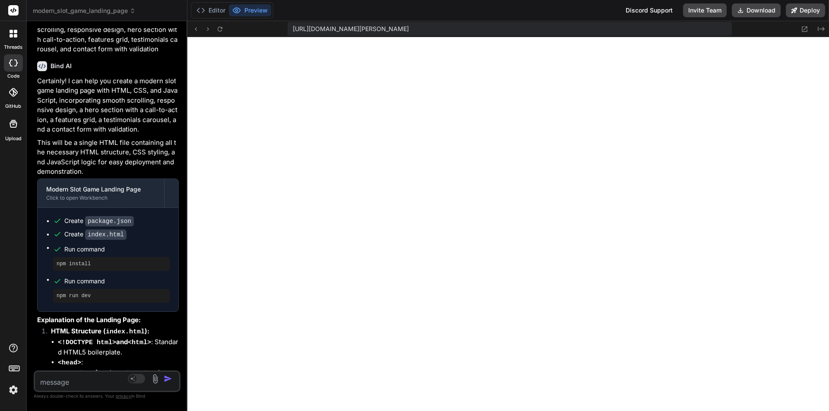
click at [155, 377] on img at bounding box center [155, 379] width 10 height 10
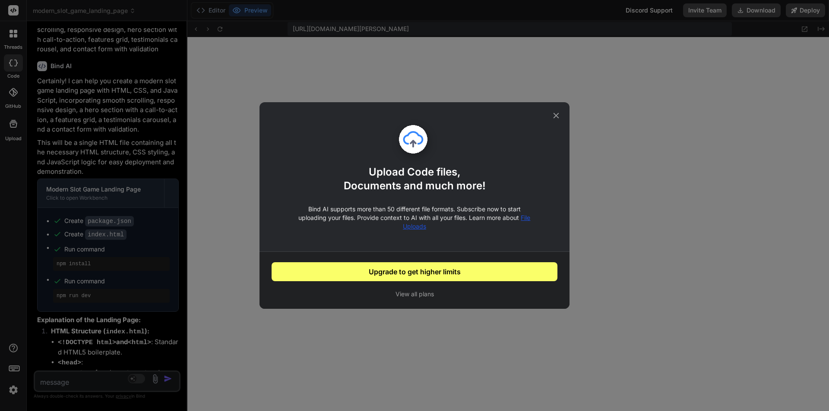
click at [556, 114] on icon at bounding box center [555, 115] width 9 height 9
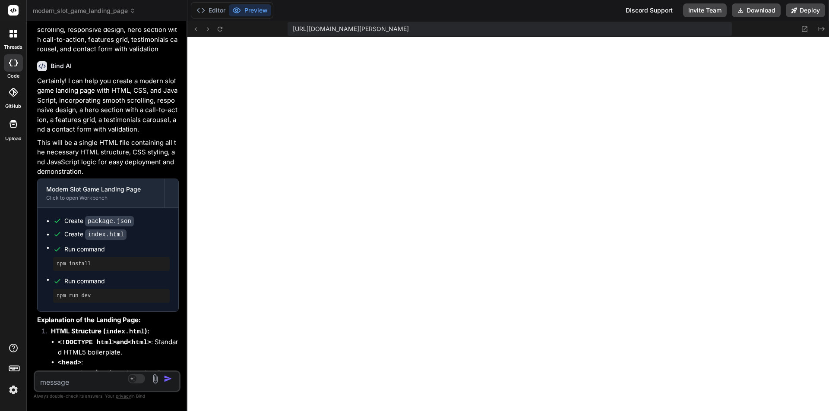
click at [11, 391] on img at bounding box center [13, 390] width 15 height 15
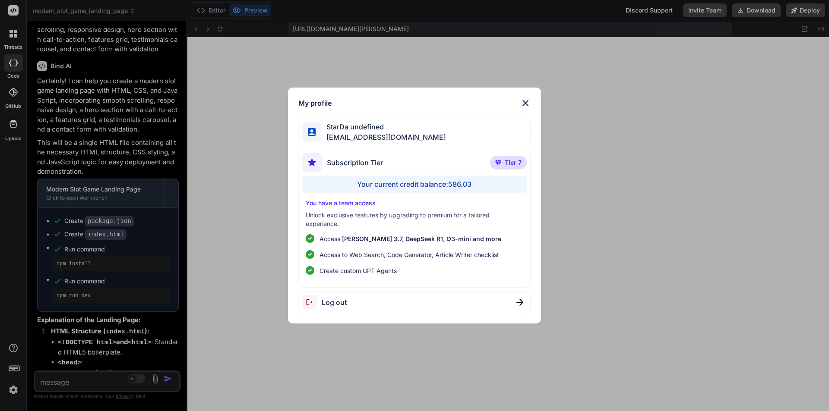
click at [526, 105] on img at bounding box center [525, 103] width 10 height 10
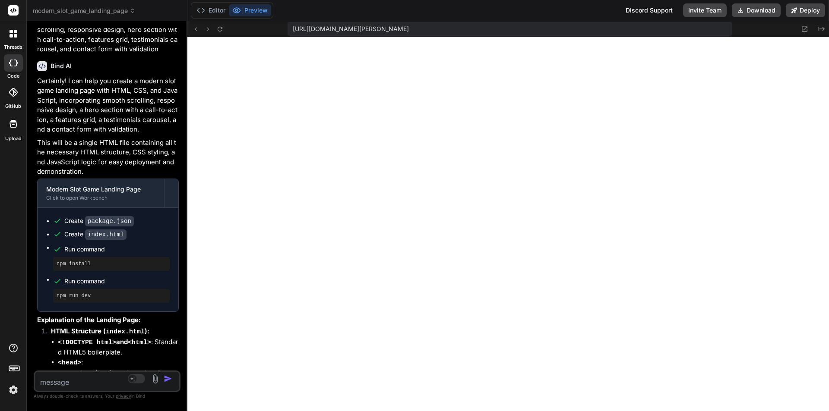
click at [13, 63] on icon at bounding box center [13, 63] width 9 height 7
click at [14, 133] on div at bounding box center [13, 124] width 21 height 21
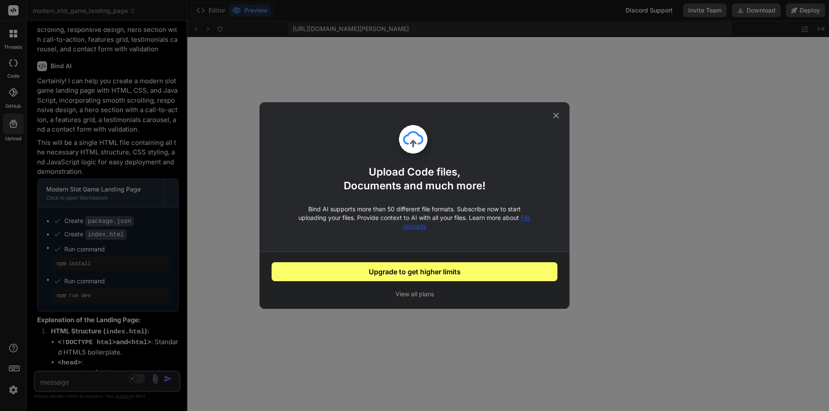
click at [556, 118] on icon at bounding box center [555, 115] width 9 height 9
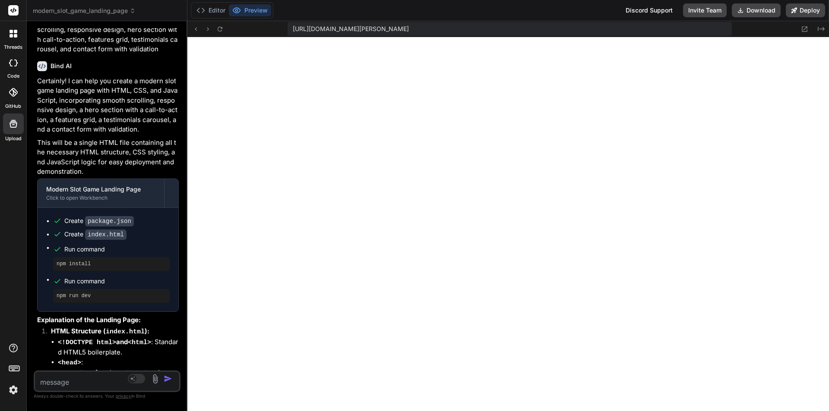
click at [13, 35] on icon at bounding box center [13, 34] width 8 height 8
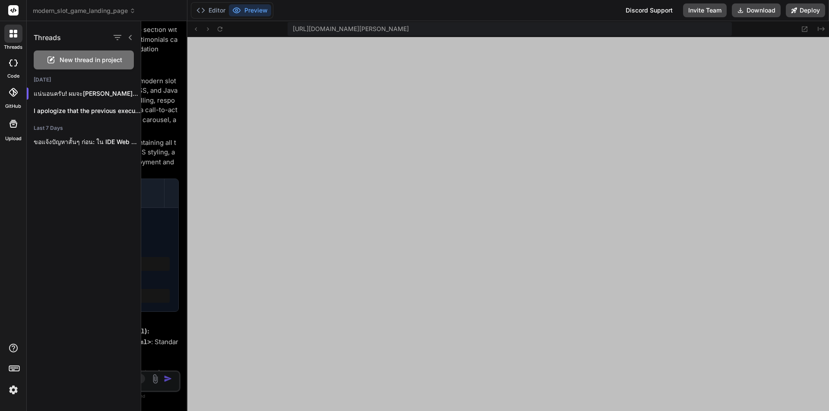
click at [16, 68] on div at bounding box center [13, 62] width 19 height 17
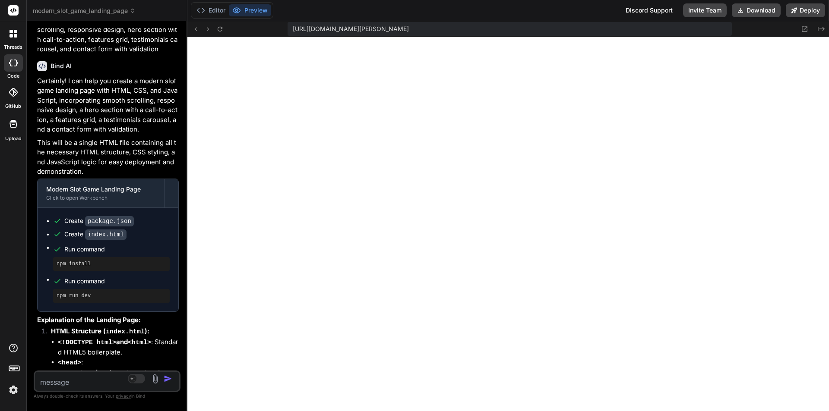
click at [16, 68] on div at bounding box center [13, 62] width 19 height 17
click at [82, 9] on span "modern_slot_game_landing_page" at bounding box center [84, 10] width 103 height 9
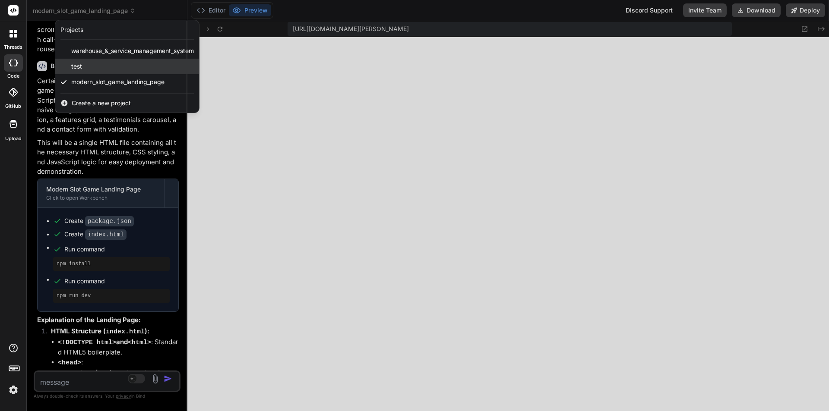
click at [78, 66] on span "test" at bounding box center [76, 66] width 11 height 9
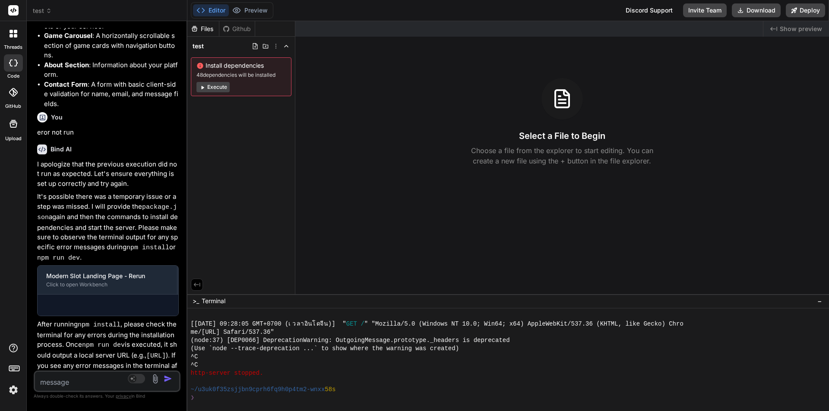
scroll to position [488, 0]
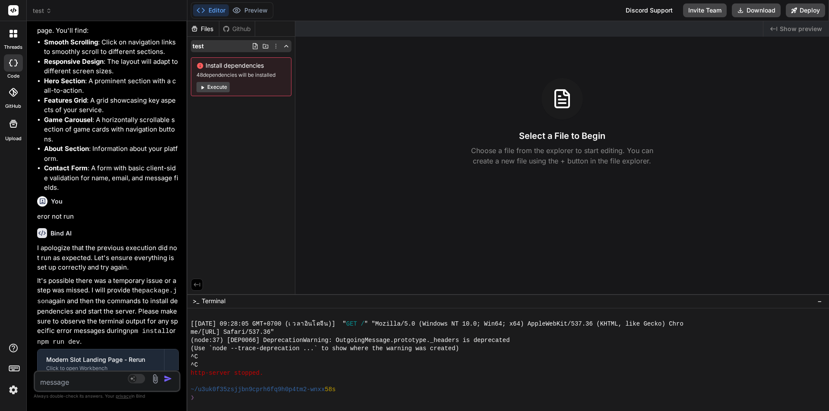
click at [275, 46] on icon at bounding box center [275, 46] width 1 height 5
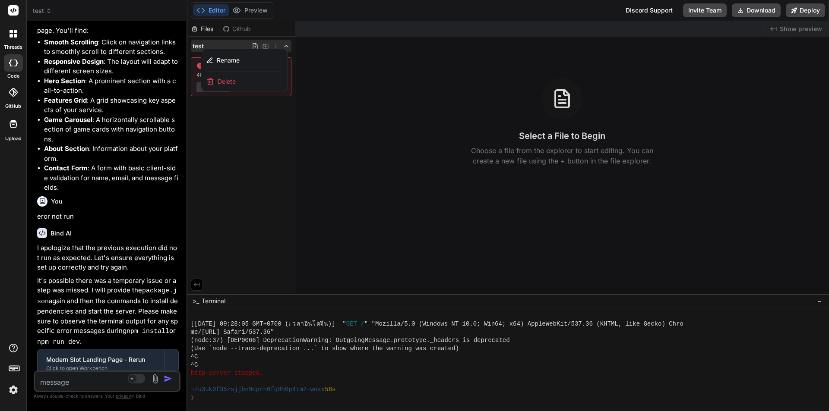
click at [252, 81] on div "Delete" at bounding box center [244, 81] width 86 height 19
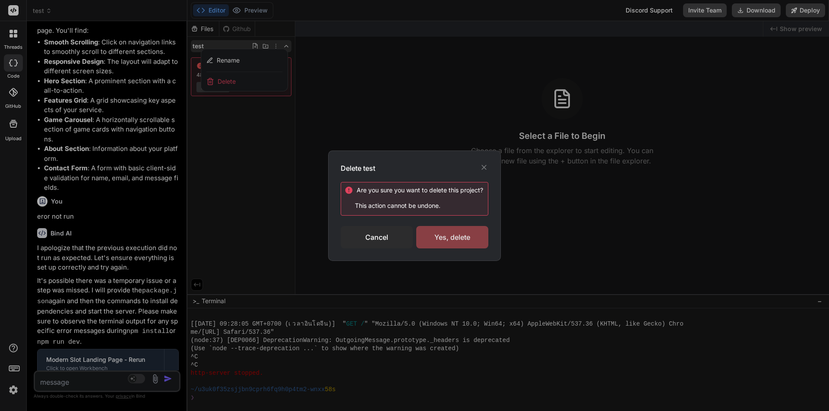
click at [442, 239] on div "Yes, delete" at bounding box center [452, 237] width 72 height 22
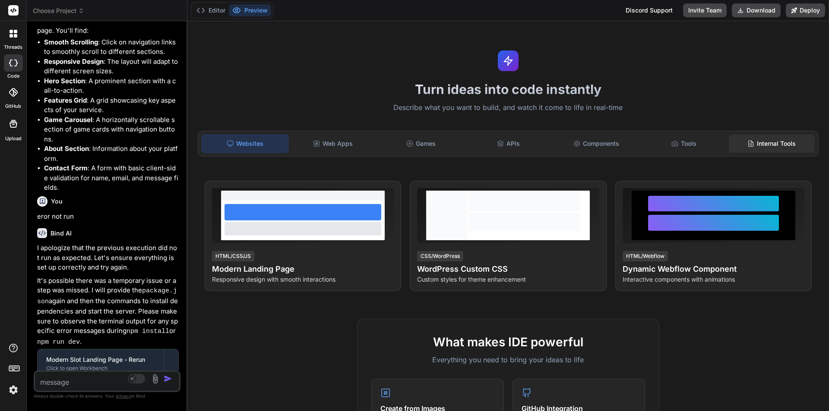
click at [776, 146] on div "Internal Tools" at bounding box center [772, 144] width 86 height 18
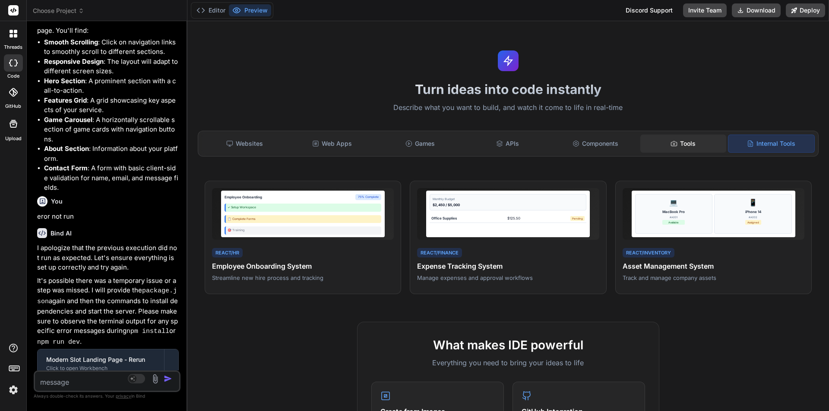
click at [687, 142] on div "Tools" at bounding box center [683, 144] width 86 height 18
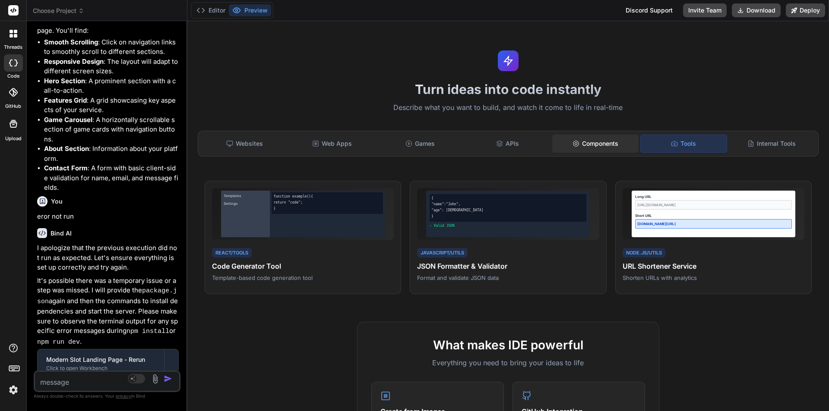
click at [607, 143] on div "Components" at bounding box center [595, 144] width 86 height 18
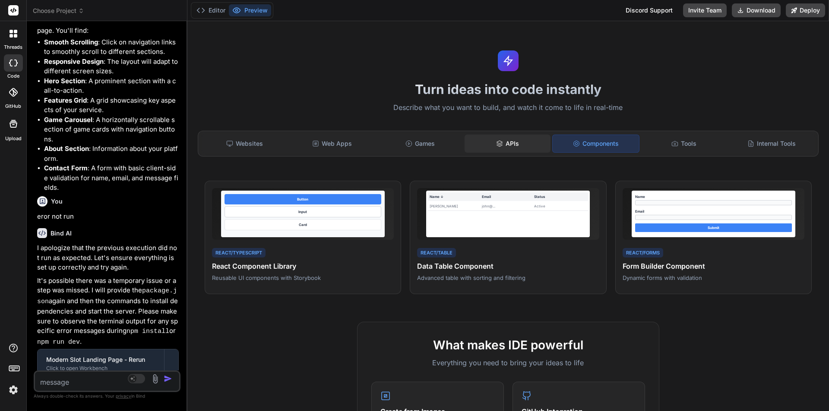
click at [515, 144] on div "APIs" at bounding box center [507, 144] width 86 height 18
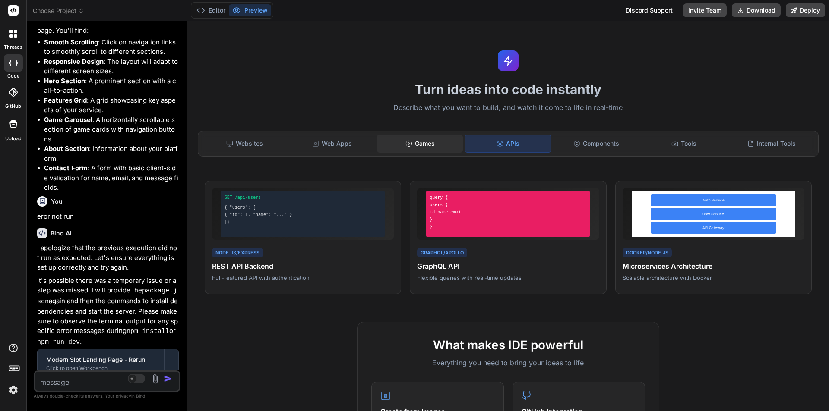
click at [426, 145] on div "Games" at bounding box center [420, 144] width 86 height 18
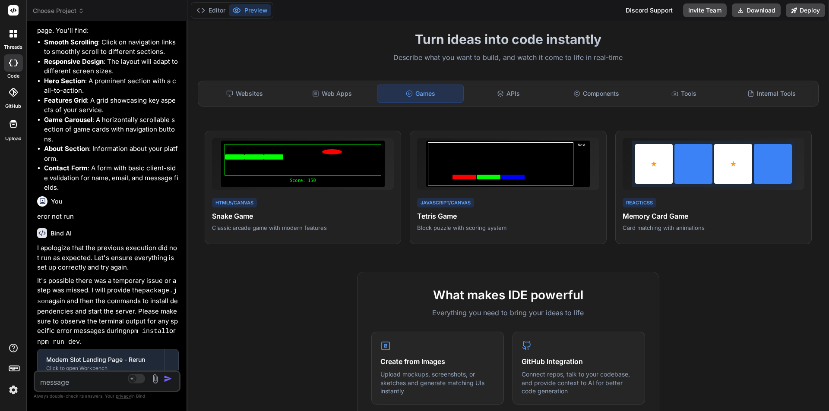
scroll to position [43, 0]
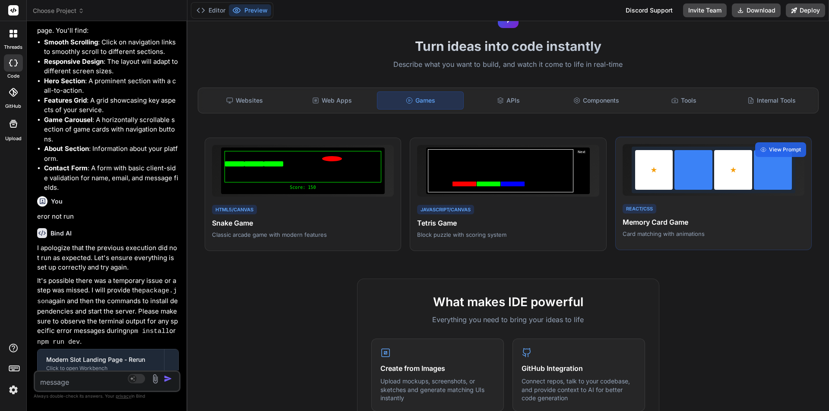
click at [745, 208] on div "React/CSS Memory Card Game Card matching with animations" at bounding box center [713, 220] width 182 height 35
click at [776, 141] on div "React/CSS Memory Card Game Card matching with animations View Prompt" at bounding box center [713, 194] width 196 height 114
click at [773, 150] on span "View Prompt" at bounding box center [785, 150] width 32 height 8
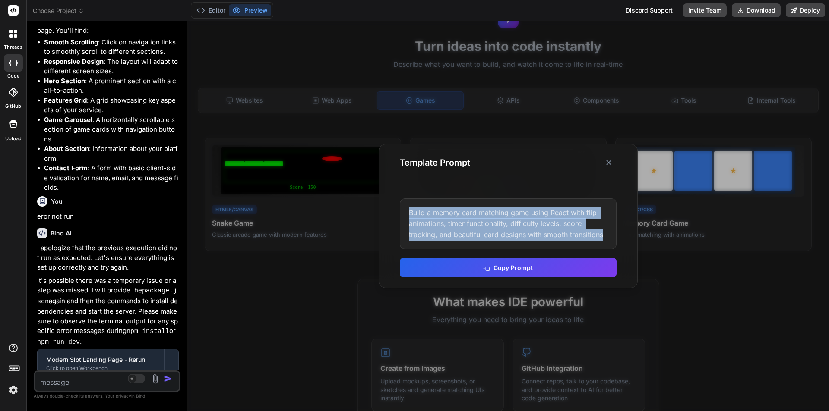
drag, startPoint x: 604, startPoint y: 235, endPoint x: 404, endPoint y: 215, distance: 200.9
click at [404, 215] on div "Build a memory card matching game using React with flip animations, timer funct…" at bounding box center [508, 224] width 217 height 51
click at [563, 214] on div "Build a memory card matching game using React with flip animations, timer funct…" at bounding box center [508, 224] width 217 height 51
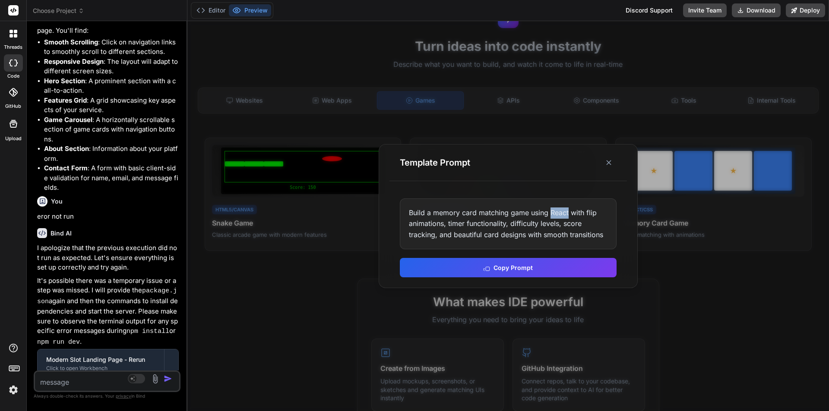
drag, startPoint x: 568, startPoint y: 213, endPoint x: 550, endPoint y: 212, distance: 18.2
click at [550, 212] on div "Build a memory card matching game using React with flip animations, timer funct…" at bounding box center [508, 224] width 217 height 51
copy div "React"
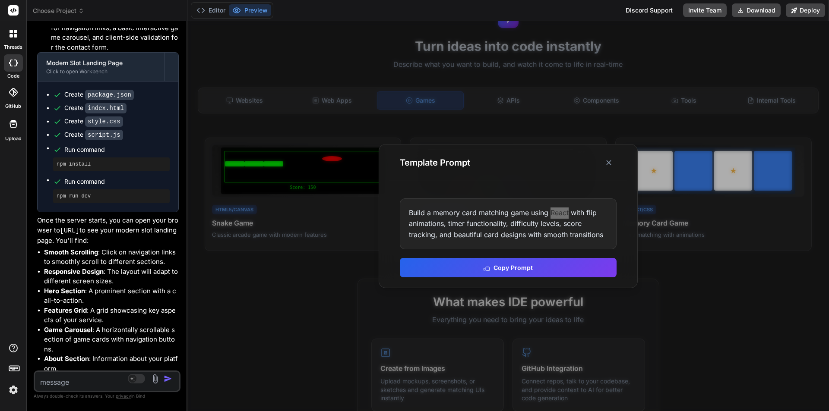
scroll to position [345, 0]
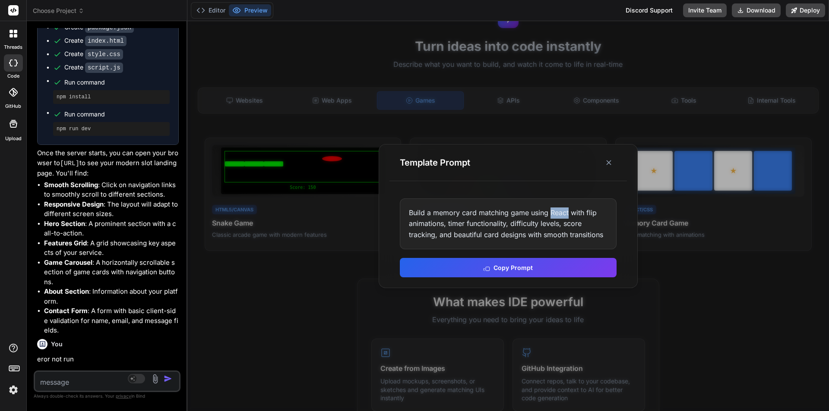
click at [63, 11] on span "Choose Project" at bounding box center [58, 10] width 51 height 9
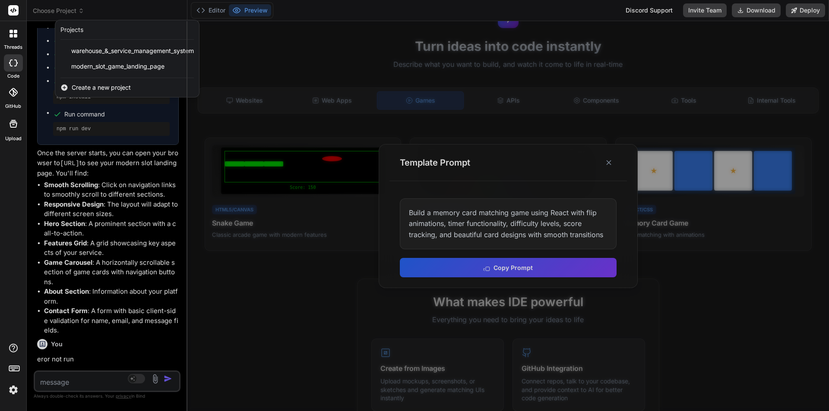
click at [276, 60] on div at bounding box center [414, 205] width 829 height 411
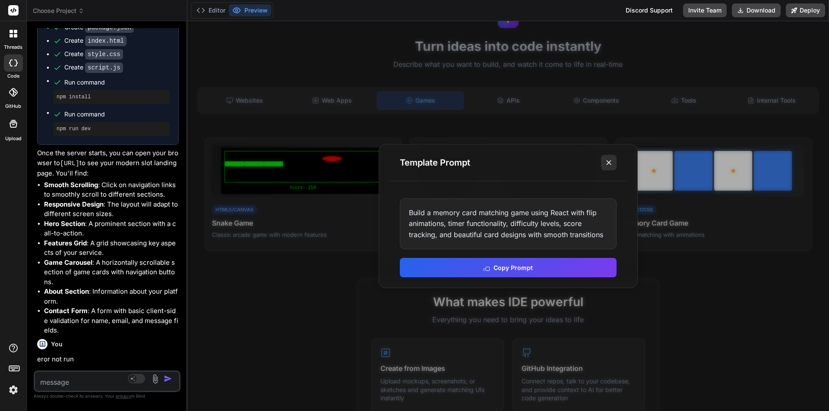
click at [611, 164] on icon at bounding box center [608, 162] width 9 height 9
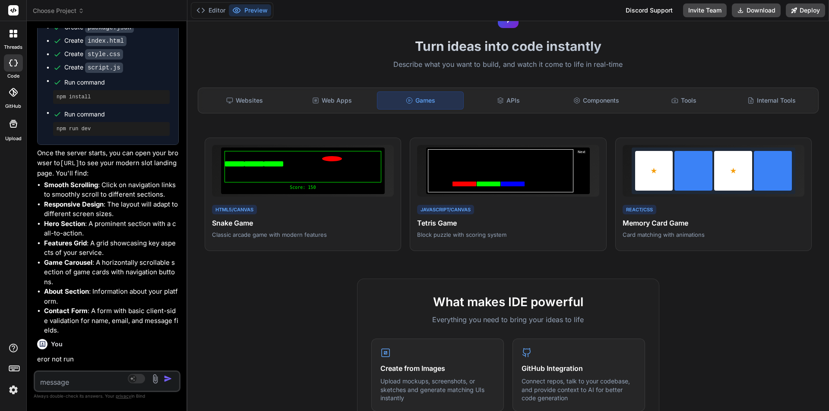
click at [70, 8] on span "Choose Project" at bounding box center [58, 10] width 51 height 9
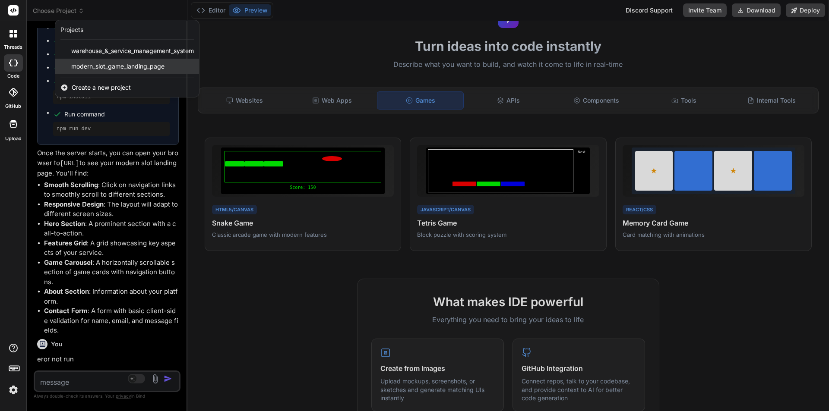
click at [102, 63] on span "modern_slot_game_landing_page" at bounding box center [117, 66] width 93 height 9
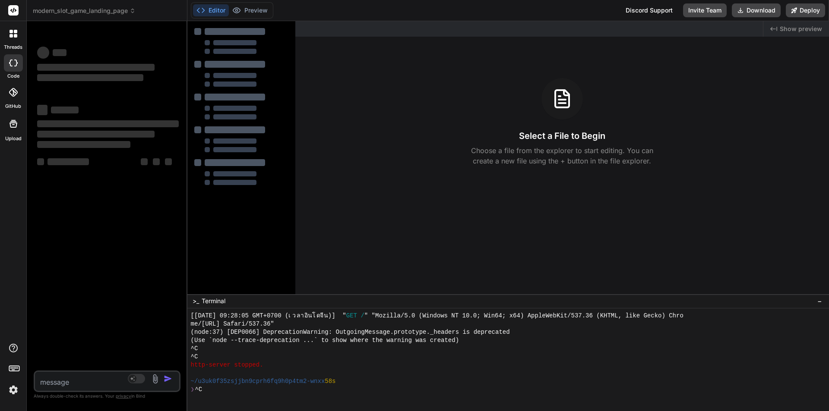
scroll to position [2477, 0]
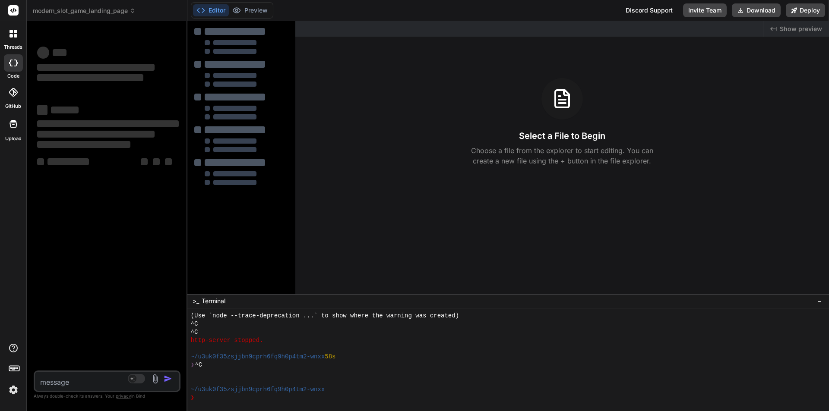
click at [114, 10] on span "modern_slot_game_landing_page" at bounding box center [84, 10] width 103 height 9
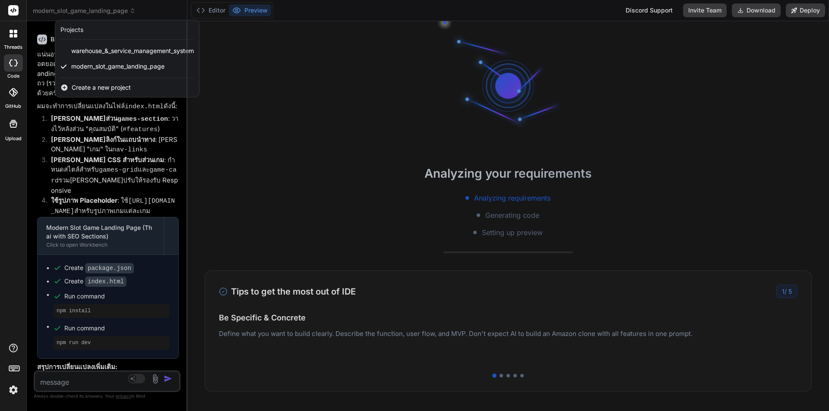
scroll to position [3654, 0]
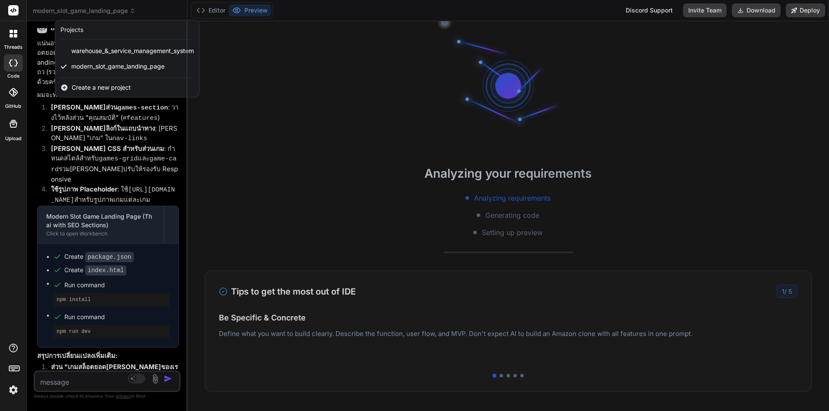
click at [118, 88] on span "Create a new project" at bounding box center [101, 87] width 59 height 9
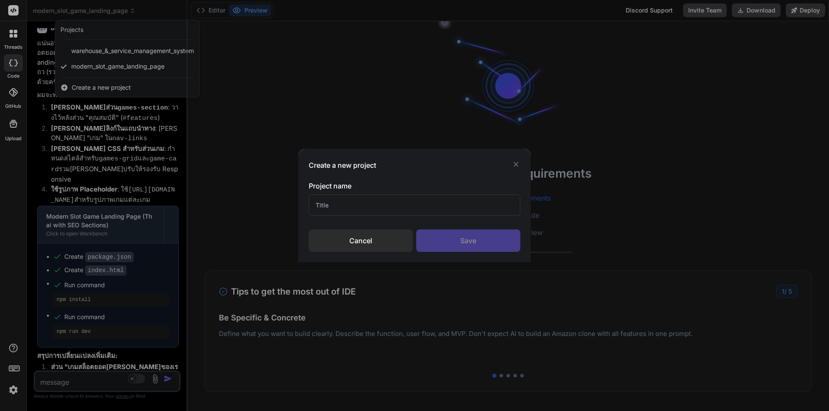
click at [329, 206] on input "text" at bounding box center [415, 205] width 212 height 21
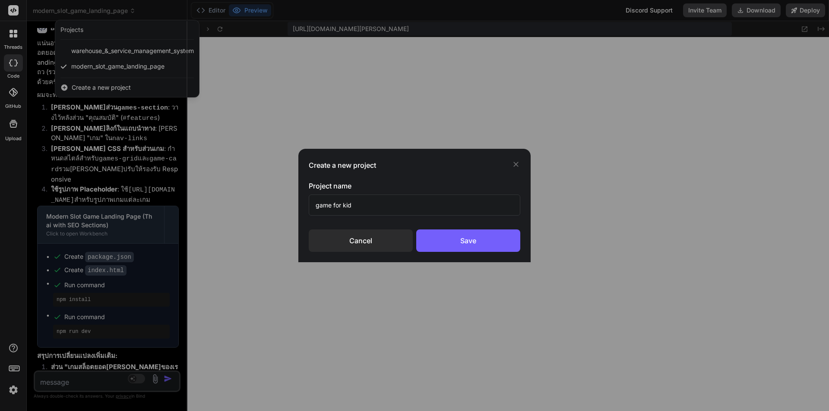
scroll to position [2797, 0]
click at [458, 239] on div "Save" at bounding box center [468, 241] width 104 height 22
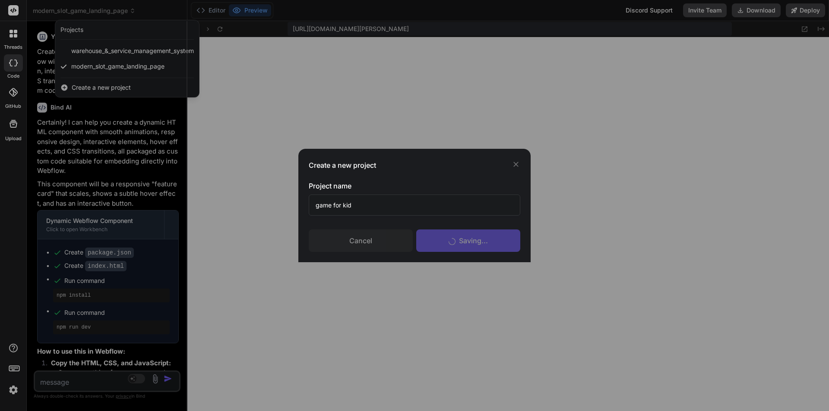
scroll to position [2871, 0]
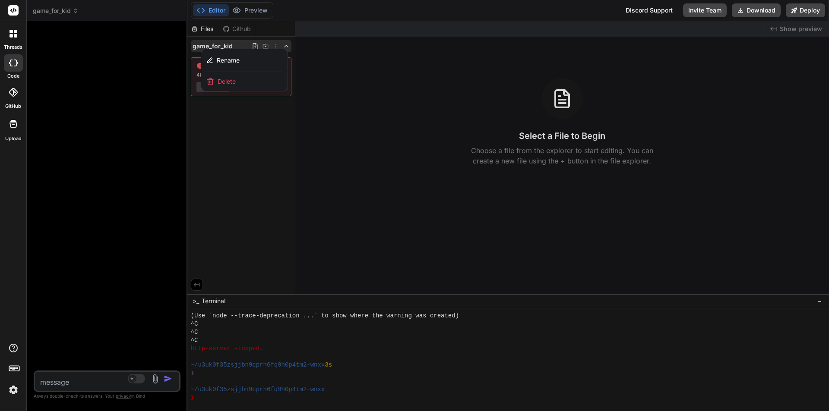
click at [83, 385] on textarea at bounding box center [95, 380] width 120 height 16
click at [363, 134] on div at bounding box center [507, 216] width 641 height 390
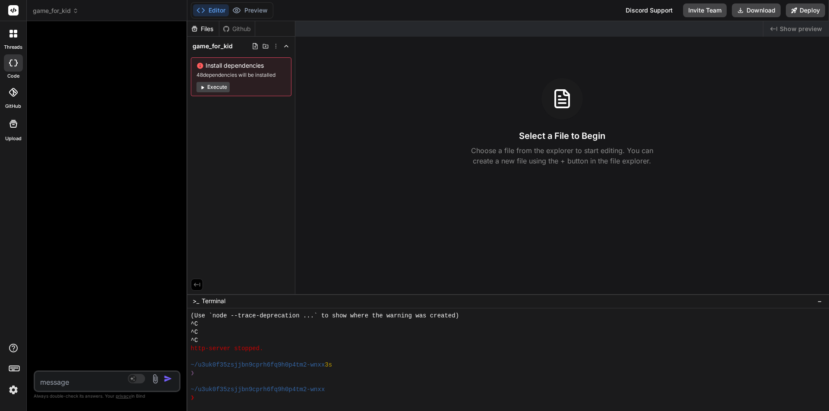
click at [60, 383] on textarea at bounding box center [95, 380] width 120 height 16
paste textarea "lุipืdoีsiิamet Consecte + AD elitัsed้doeiusmodtemึincididัutl็etdุmag (aliุ 2…"
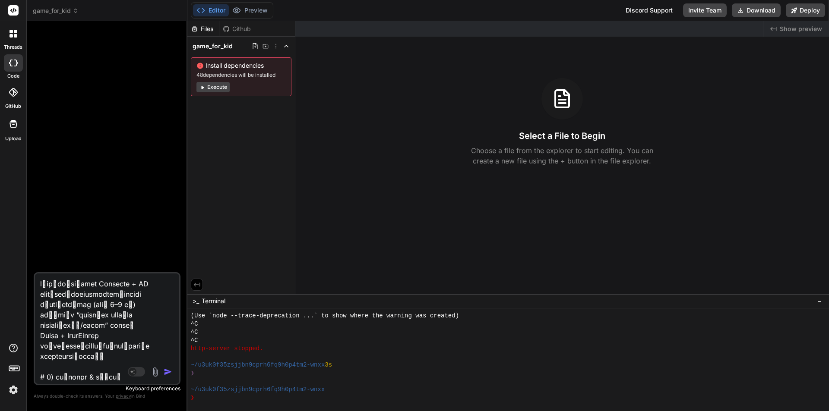
scroll to position [3606, 0]
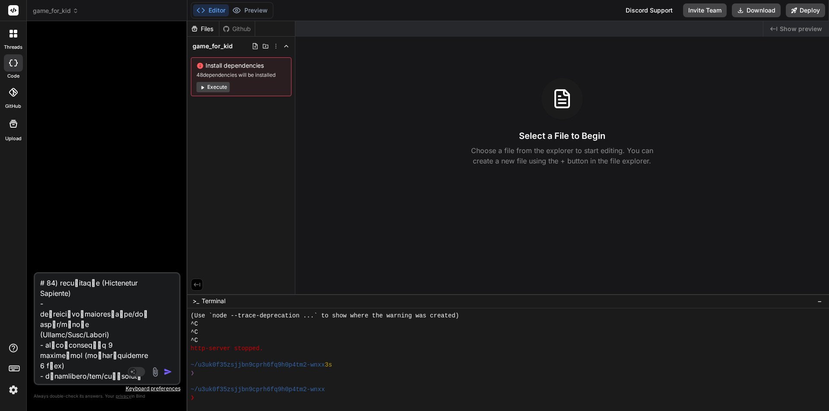
click at [164, 371] on img "button" at bounding box center [168, 372] width 9 height 9
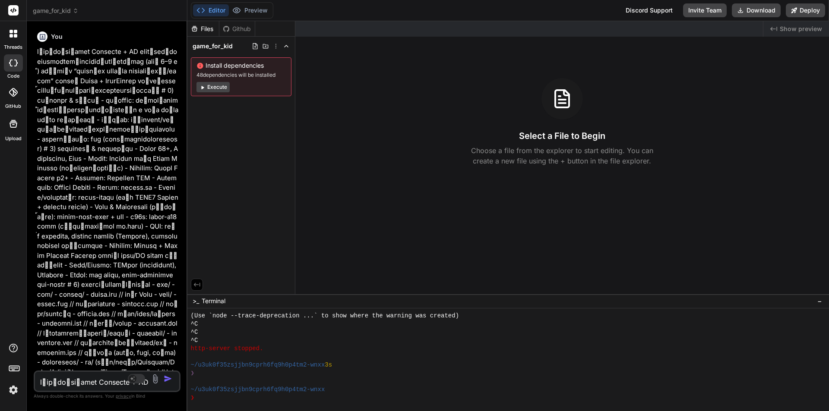
click at [166, 379] on img "button" at bounding box center [168, 379] width 9 height 9
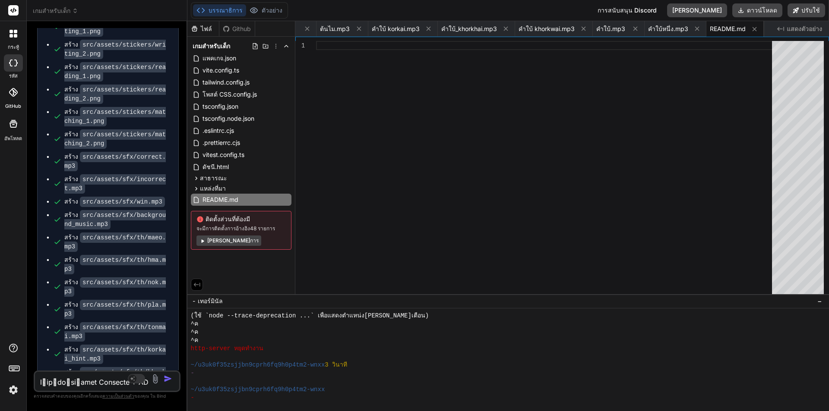
scroll to position [0, 4541]
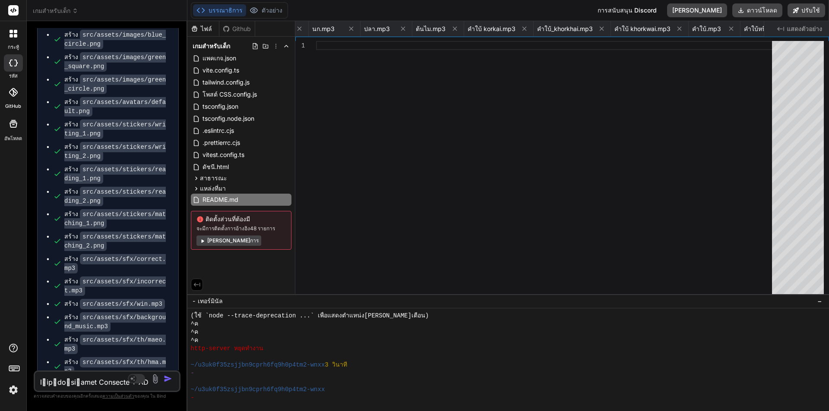
click at [75, 382] on textarea at bounding box center [95, 380] width 120 height 16
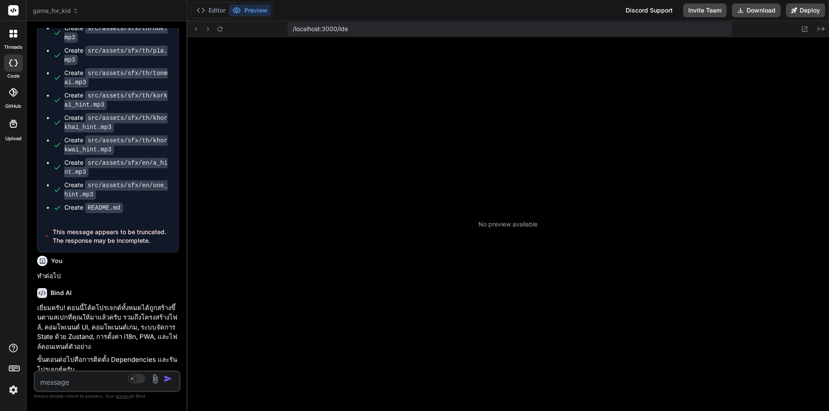
scroll to position [2969, 0]
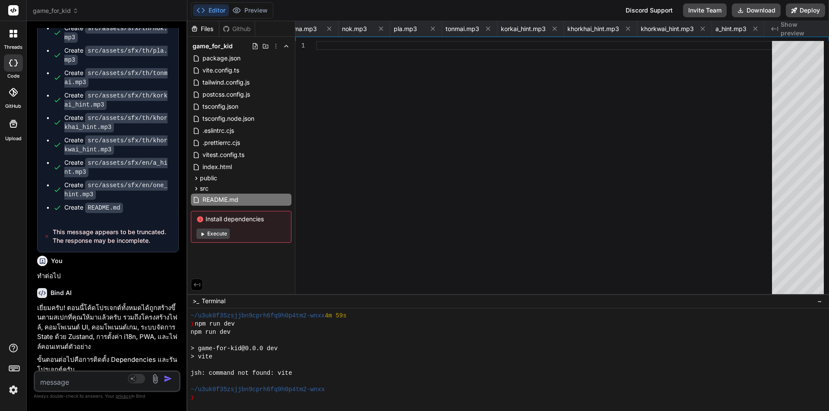
click at [219, 231] on button "Execute" at bounding box center [212, 234] width 33 height 10
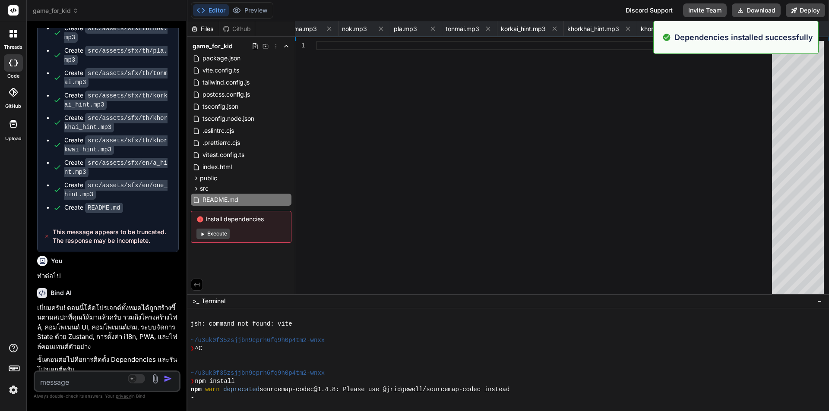
scroll to position [3092, 0]
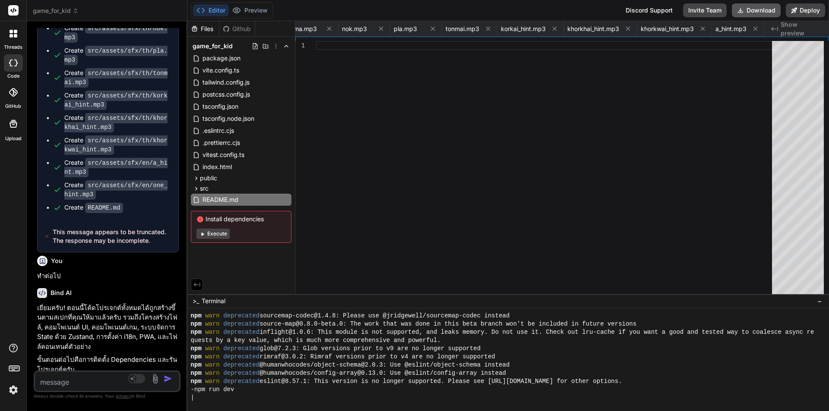
click at [748, 9] on button "Download" at bounding box center [756, 10] width 49 height 14
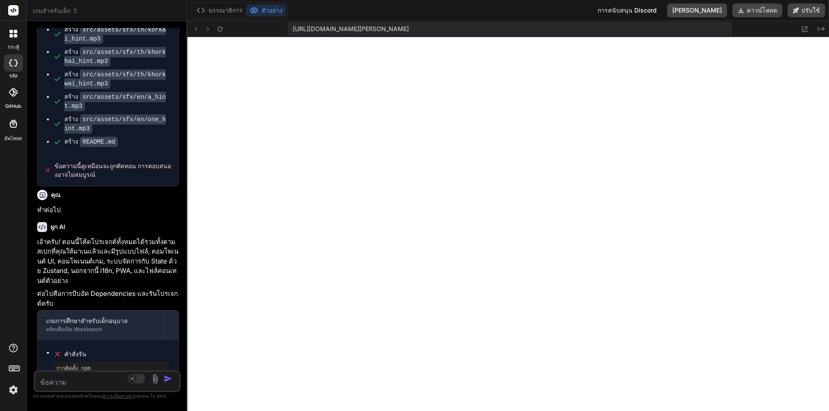
scroll to position [3357, 0]
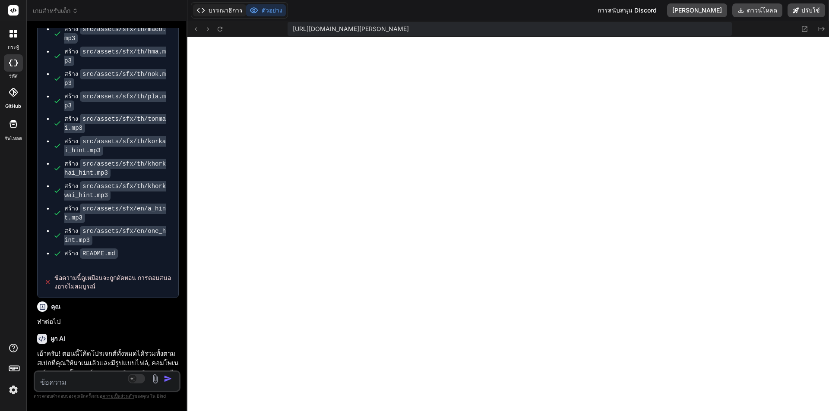
click at [227, 11] on font "บรรณาธิการ" at bounding box center [225, 9] width 34 height 7
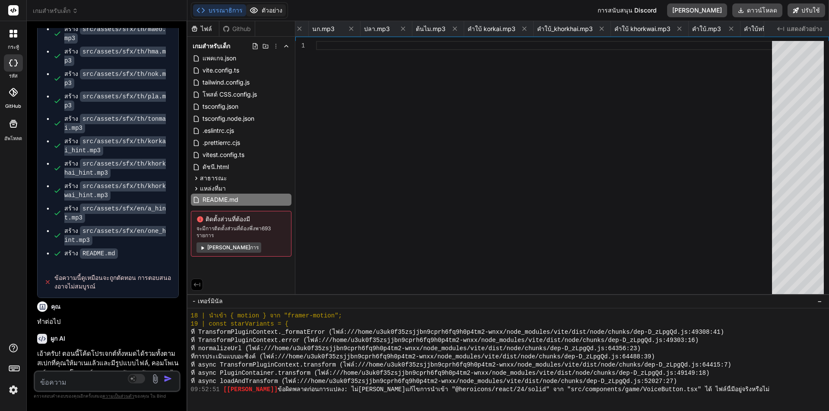
click at [262, 8] on font "ตัวอย่าง" at bounding box center [272, 9] width 21 height 7
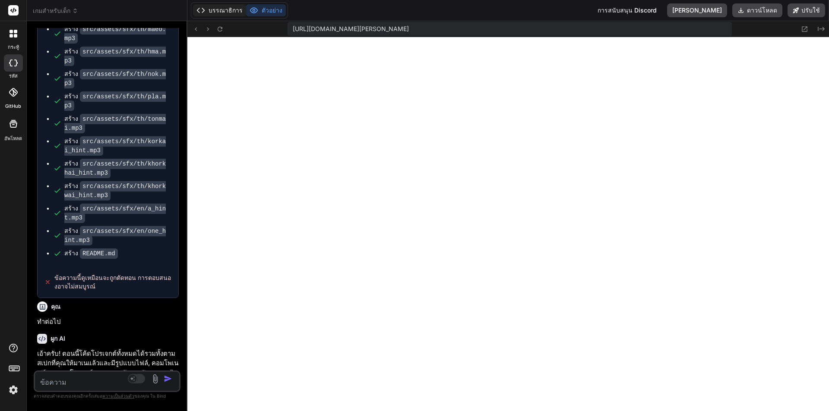
click at [222, 11] on font "บรรณาธิการ" at bounding box center [225, 9] width 34 height 7
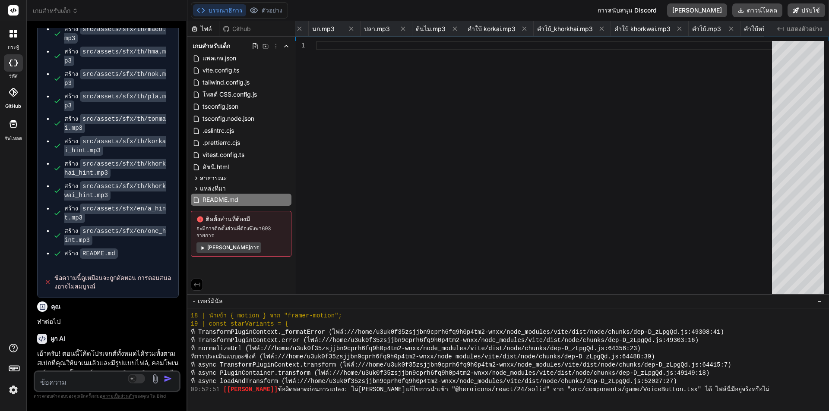
click at [215, 244] on font "[PERSON_NAME]การ" at bounding box center [232, 247] width 51 height 6
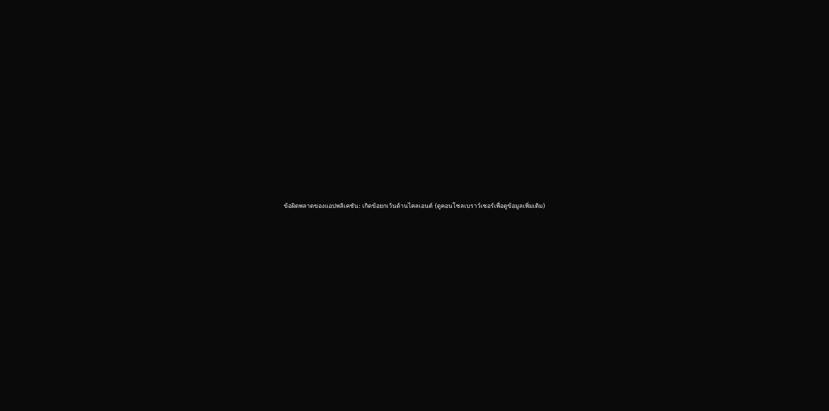
click at [268, 139] on div "ข้อผิดพลาดของแอปพลิเคชัน: เกิดข้อยกเว้นด้านไคลเอนต์ (ดูคอนโซลเบราว์เซอร์เพื่อดู…" at bounding box center [414, 205] width 829 height 411
click at [300, 116] on div "ข้อผิดพลาดของแอปพลิเคชัน: เกิดข้อยกเว้นด้านไคลเอนต์ (ดูคอนโซลเบราว์เซอร์เพื่อดู…" at bounding box center [414, 205] width 829 height 411
click at [374, 192] on div "ข้อผิดพลาดของแอปพลิเคชัน: เกิดข้อยกเว้นด้านไคลเอนต์ (ดูคอนโซลเบราว์เซอร์เพื่อดู…" at bounding box center [414, 205] width 829 height 411
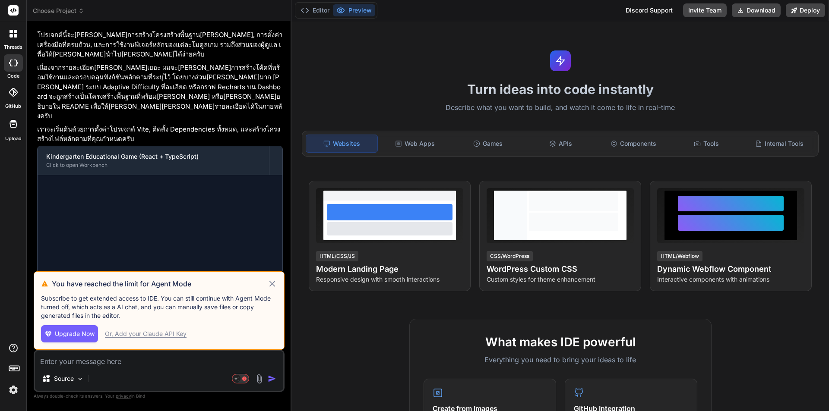
scroll to position [998, 0]
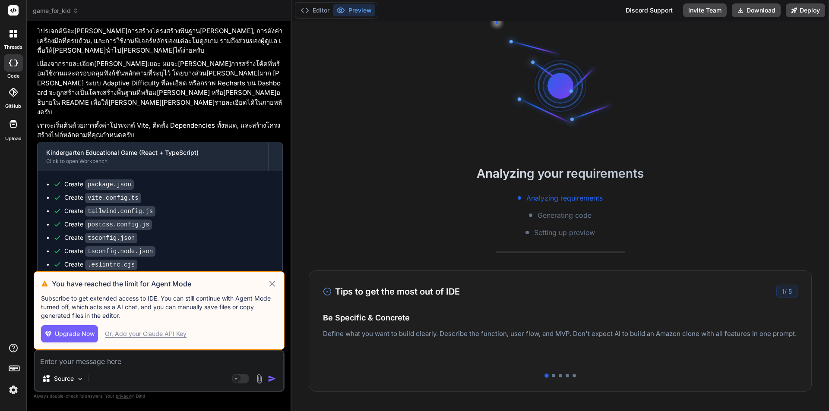
click at [300, 222] on div "Analyzing requirements Generating code Setting up preview" at bounding box center [559, 215] width 537 height 45
click at [272, 281] on icon at bounding box center [272, 284] width 10 height 10
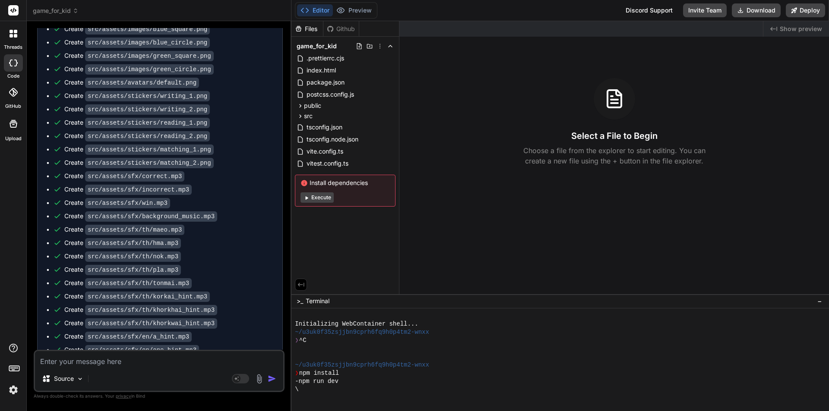
scroll to position [1918, 0]
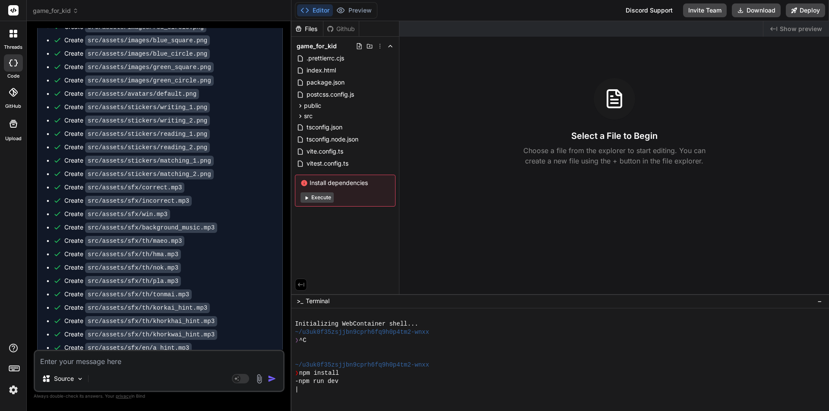
type textarea "x"
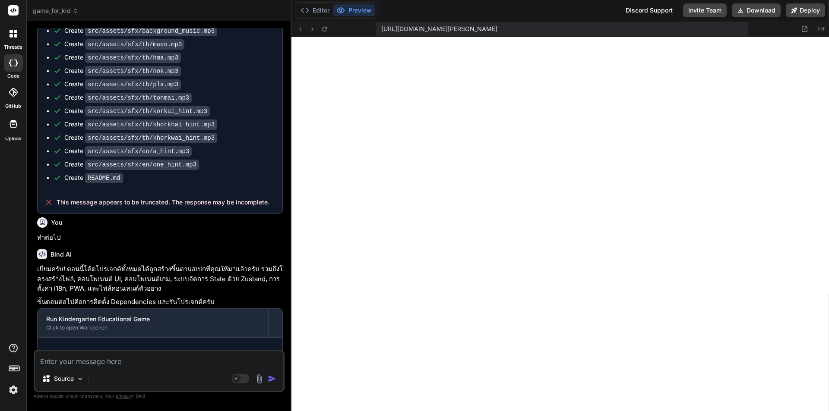
scroll to position [2134, 0]
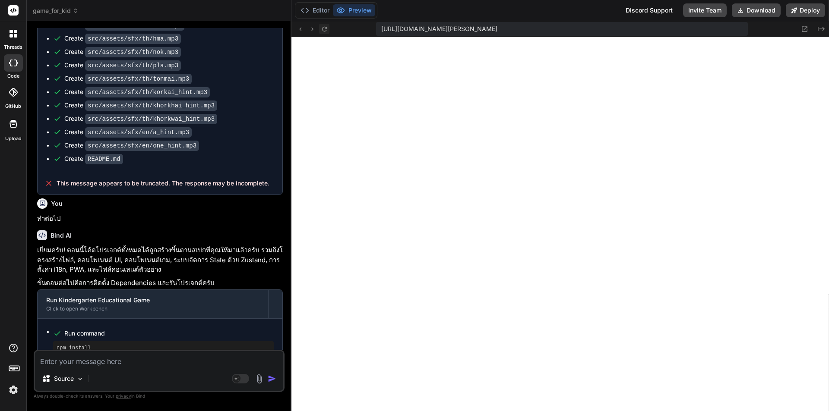
click at [324, 28] on icon at bounding box center [324, 28] width 7 height 7
click at [97, 359] on textarea at bounding box center [159, 359] width 248 height 16
paste textarea "[plugin:vite:import-analysis] Failed to resolve import "./styles/globals.css" f…"
type textarea "[plugin:vite:import-analysis] Failed to resolve import "./styles/globals.css" f…"
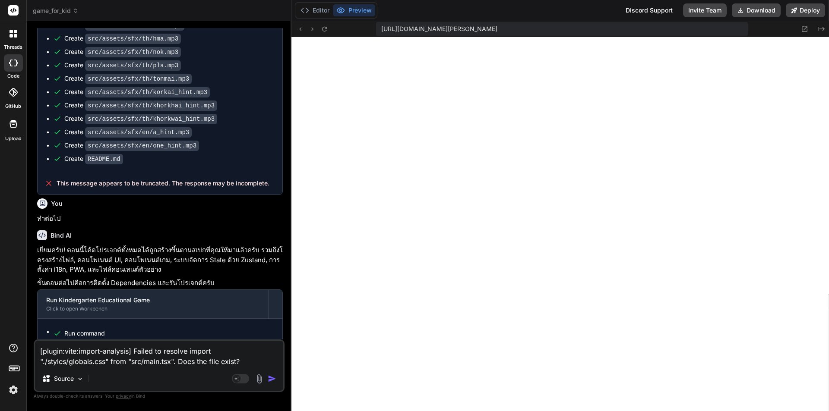
type textarea "x"
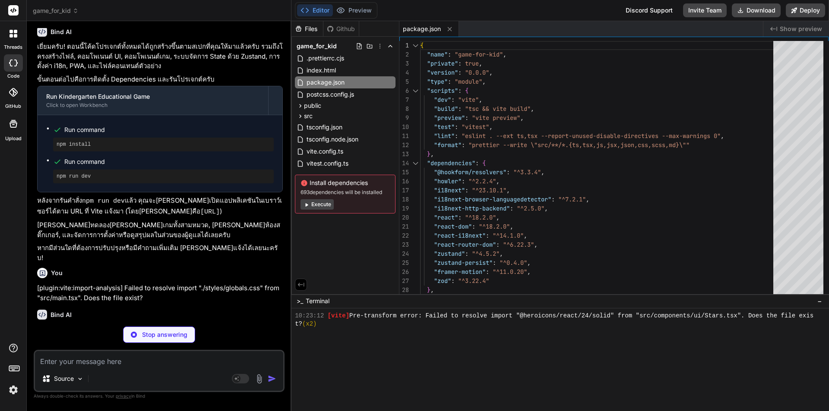
scroll to position [2338, 0]
type textarea "x"
type textarea "}, }), ], resolve: { alias: { '@': '/src', }, }, });"
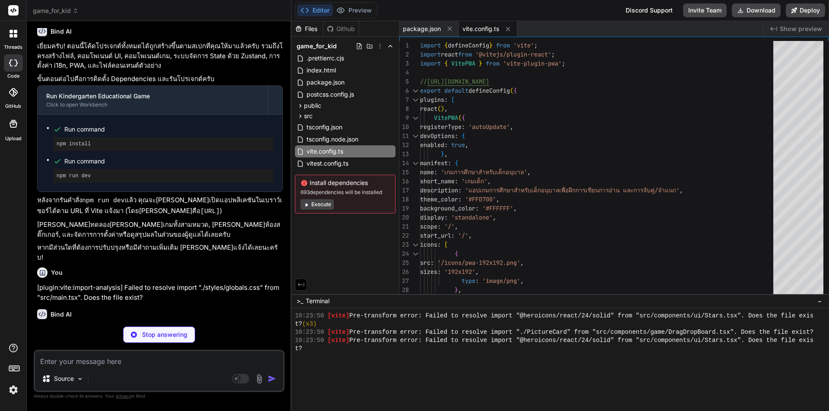
type textarea "x"
type textarea "} } }, }, plugins: [], }"
type textarea "x"
type textarea "export default { plugins: { tailwindcss: {}, autoprefixer: {}, }, }"
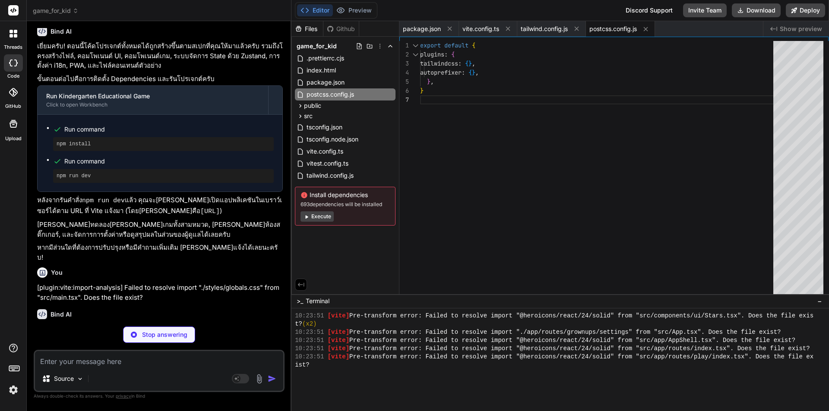
scroll to position [2313, 0]
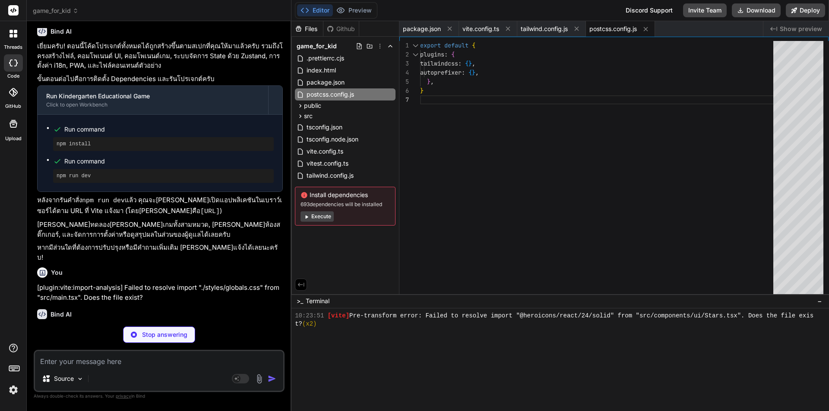
type textarea "x"
type textarea "::-webkit-scrollbar-thumb { background: theme('colors.primary'); border-radius:…"
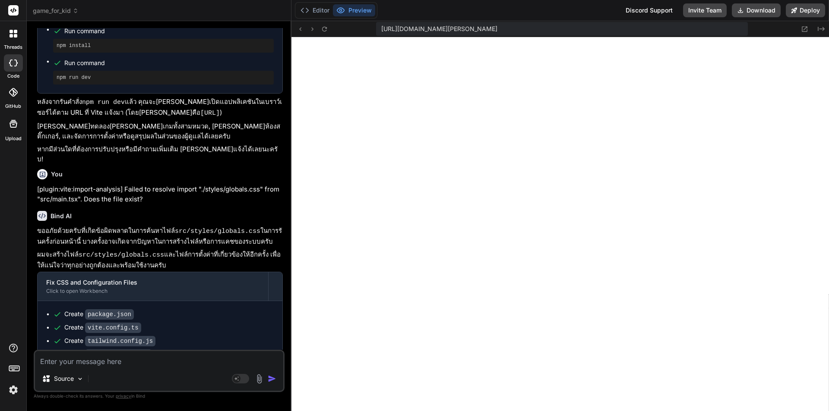
scroll to position [2928, 0]
click at [129, 366] on textarea at bounding box center [159, 359] width 248 height 16
click at [316, 13] on button "Editor" at bounding box center [315, 10] width 36 height 12
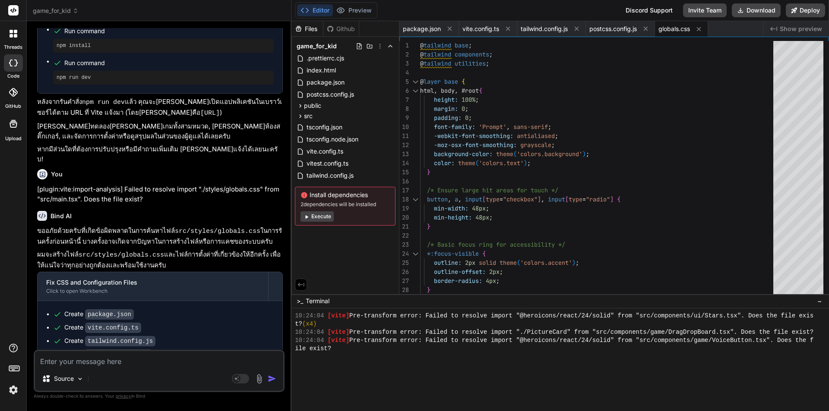
click at [317, 211] on div "Install dependencies 2 dependencies will be installed Execute" at bounding box center [345, 206] width 101 height 39
click at [317, 220] on button "Execute" at bounding box center [316, 217] width 33 height 10
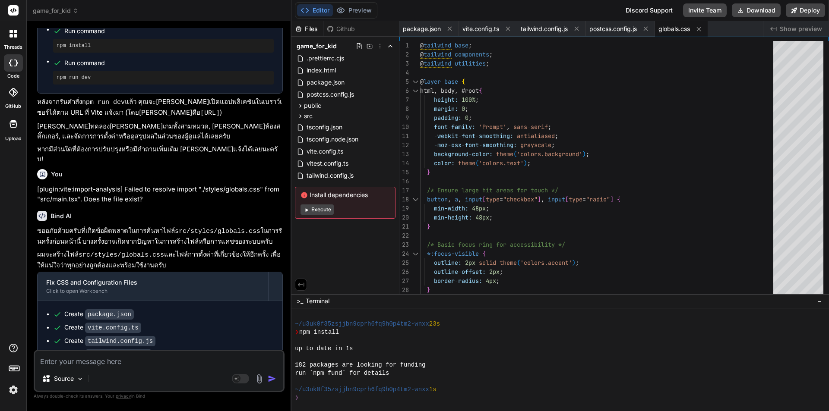
type textarea "x"
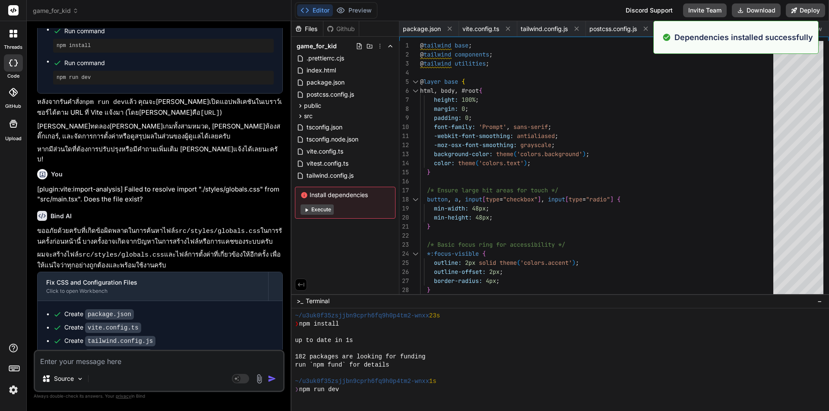
scroll to position [3026, 0]
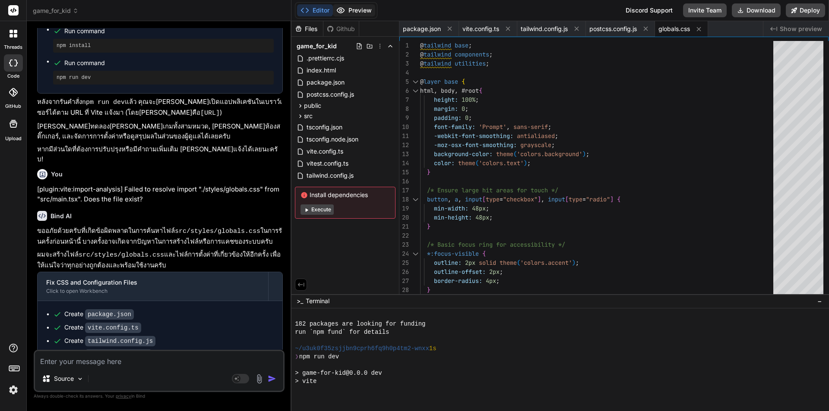
click at [362, 11] on button "Preview" at bounding box center [354, 10] width 42 height 12
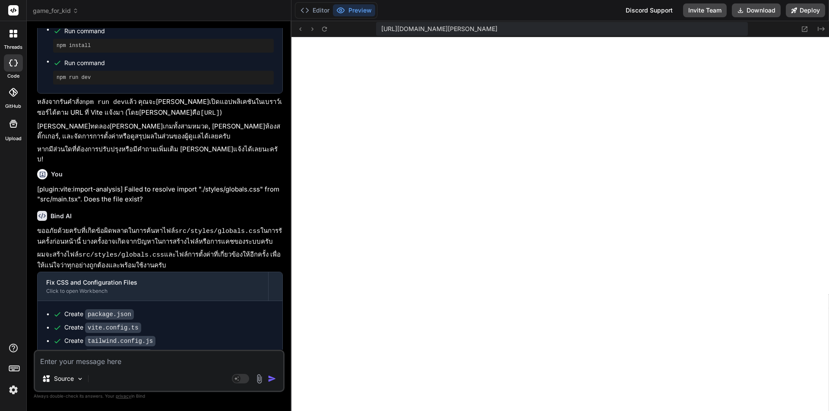
scroll to position [3477, 0]
click at [97, 359] on textarea at bounding box center [159, 359] width 248 height 16
paste textarea "[plugin:vite:import-analysis] Failed to resolve import "./i18n/i18n" from "src/…"
type textarea "[plugin:vite:import-analysis] Failed to resolve import "./i18n/i18n" from "src/…"
type textarea "x"
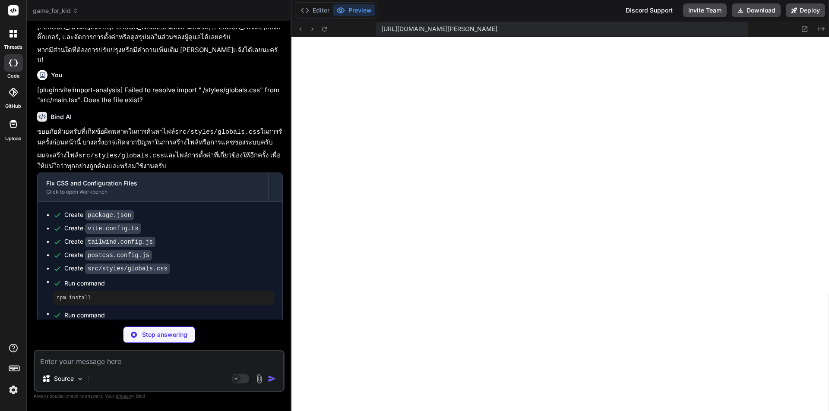
scroll to position [2536, 0]
type textarea "x"
type textarea "} }"
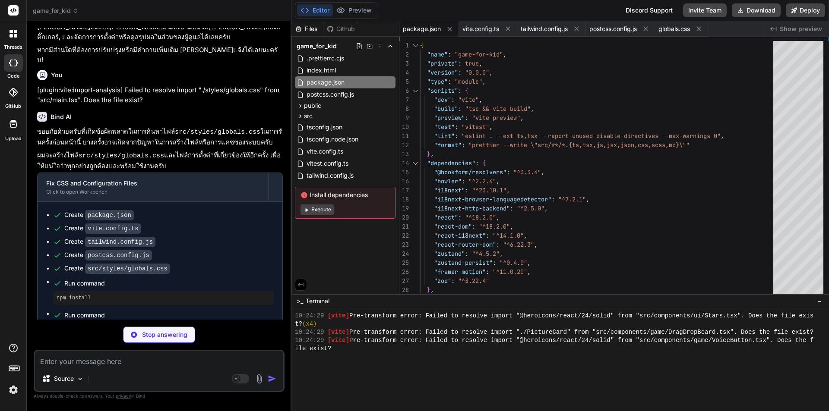
type textarea "x"
type textarea "}, }), ], resolve: { alias: { '@': '/src', }, }, });"
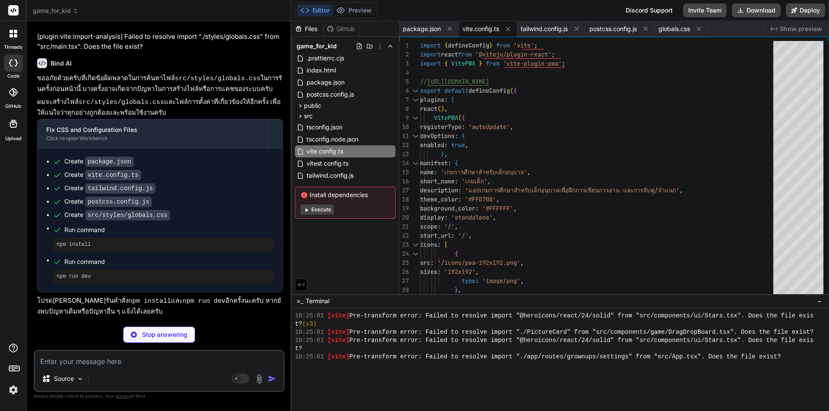
scroll to position [4019, 0]
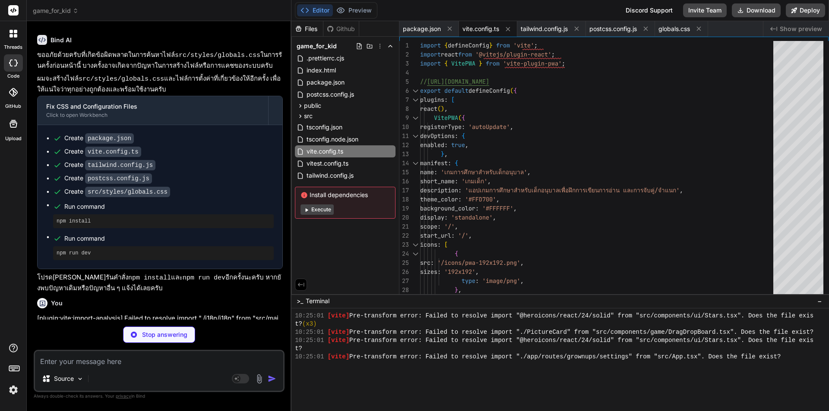
type textarea "x"
type textarea "} } }, }, plugins: [], }"
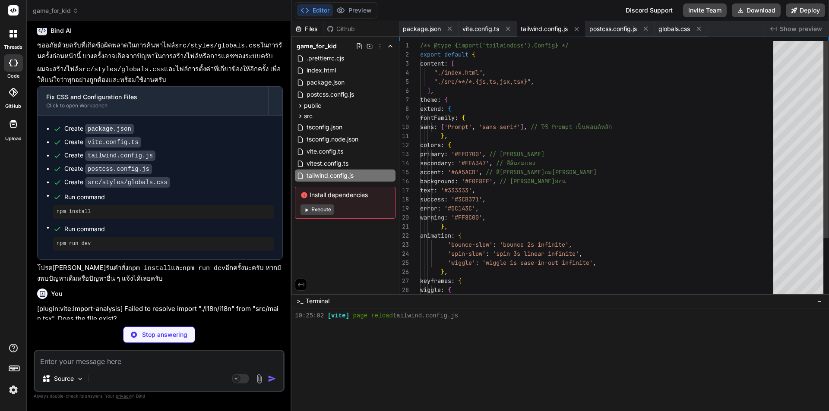
type textarea "x"
type textarea "export default { plugins: { tailwindcss: {}, autoprefixer: {}, }, }"
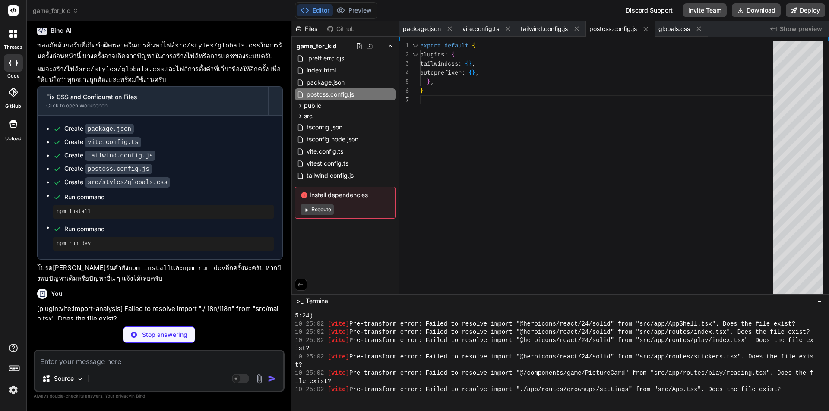
scroll to position [4544, 0]
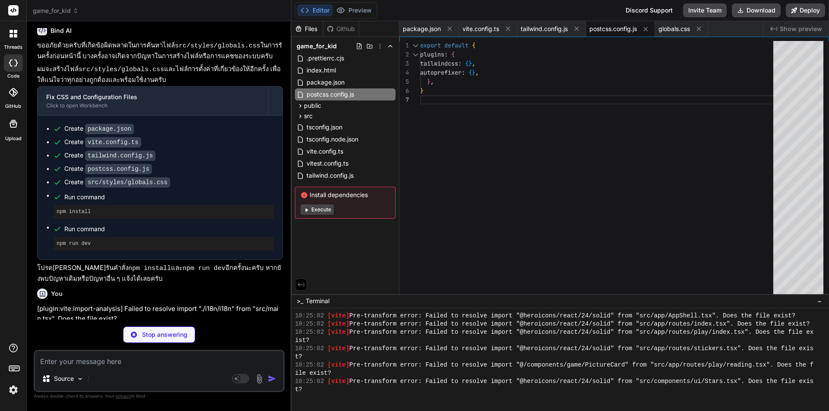
type textarea "x"
type textarea "::-webkit-scrollbar-thumb { background: theme('colors.primary'); border-radius:…"
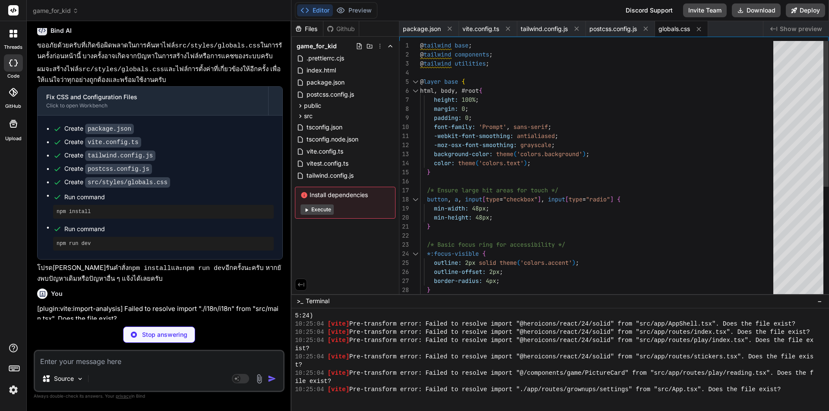
scroll to position [4970, 0]
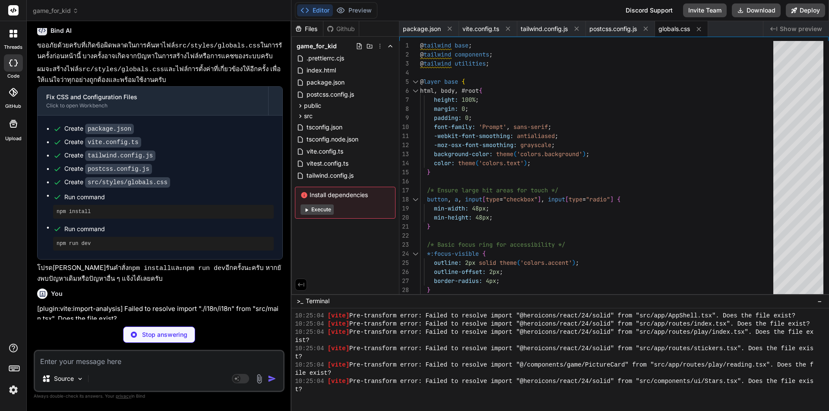
type textarea "x"
type textarea "loadPath: '/locales/{{lng}}/{{ns}}.json', }, ns: ['common', 'game', 'grownups']…"
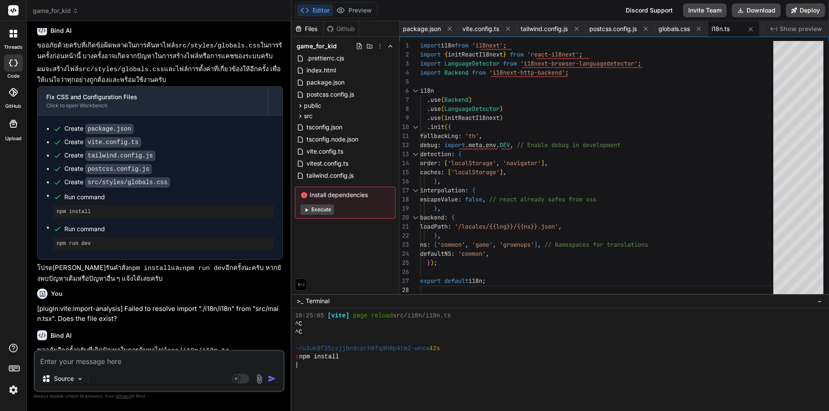
scroll to position [5077, 0]
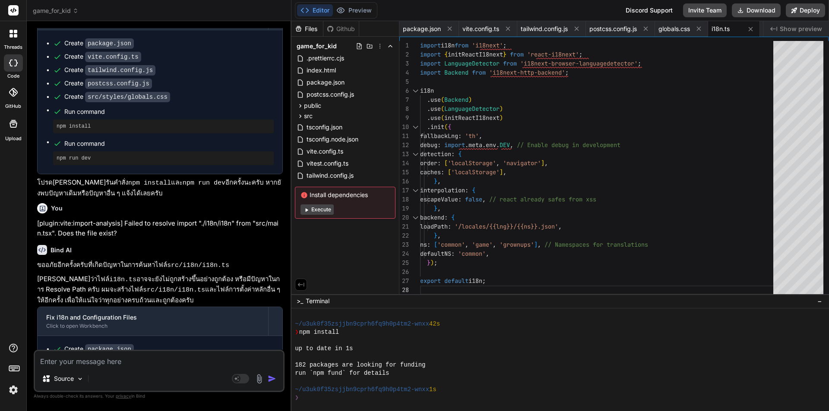
type textarea "x"
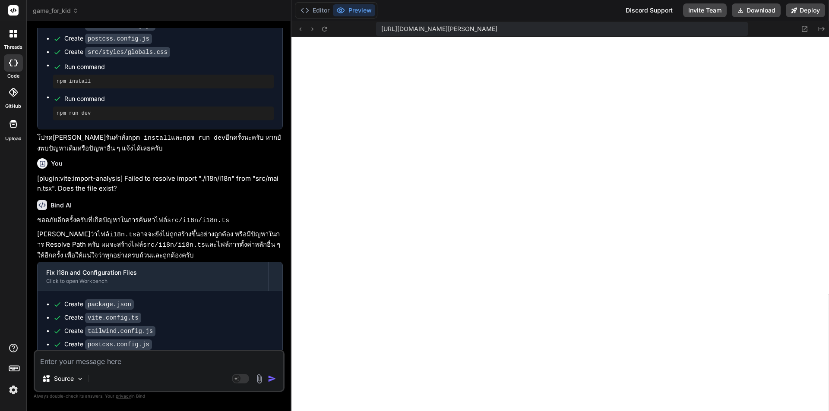
scroll to position [6077, 0]
click at [119, 363] on textarea at bounding box center [159, 359] width 248 height 16
paste textarea "[plugin:vite:import-analysis] Failed to resolve import "./app/routes/grownups/s…"
type textarea "[plugin:vite:import-analysis] Failed to resolve import "./app/routes/grownups/s…"
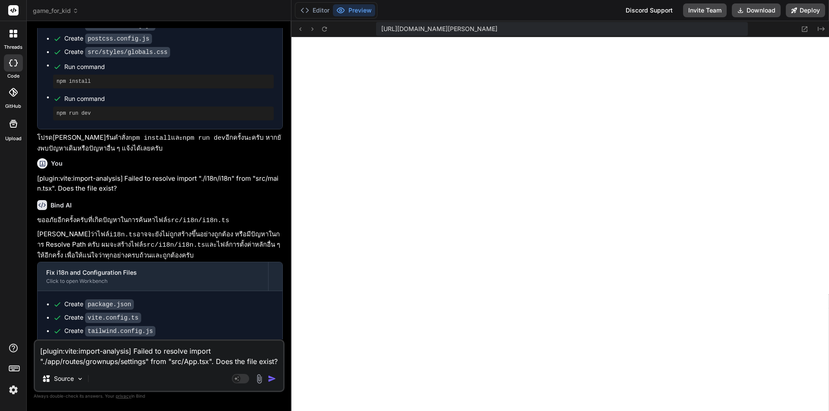
scroll to position [9, 0]
type textarea "x"
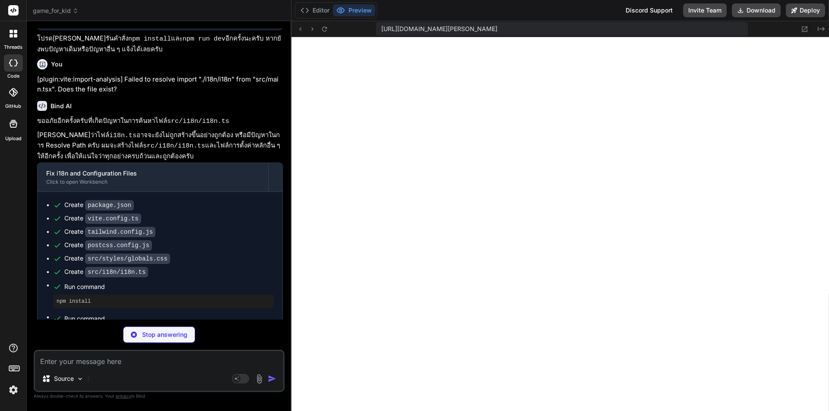
scroll to position [2852, 0]
type textarea "x"
type textarea "} }"
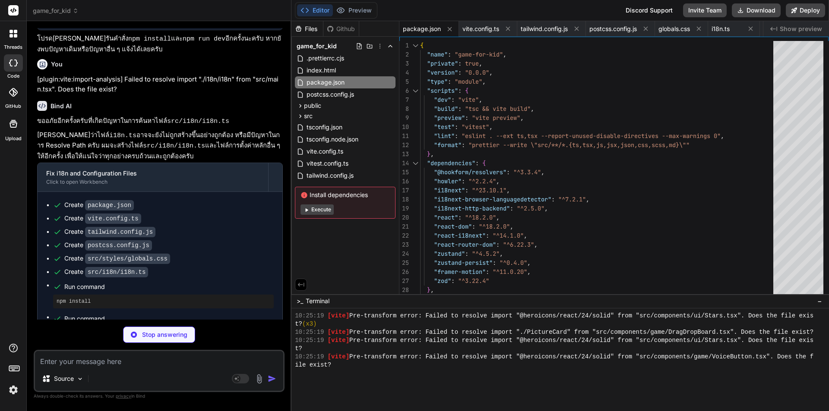
type textarea "x"
type textarea "}, }), ], resolve: { alias: { '@': '/src', }, }, });"
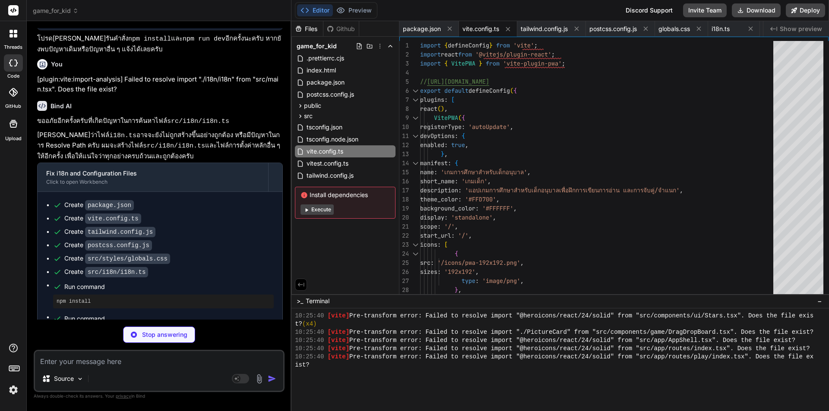
type textarea "x"
type textarea "} } }, }, plugins: [], }"
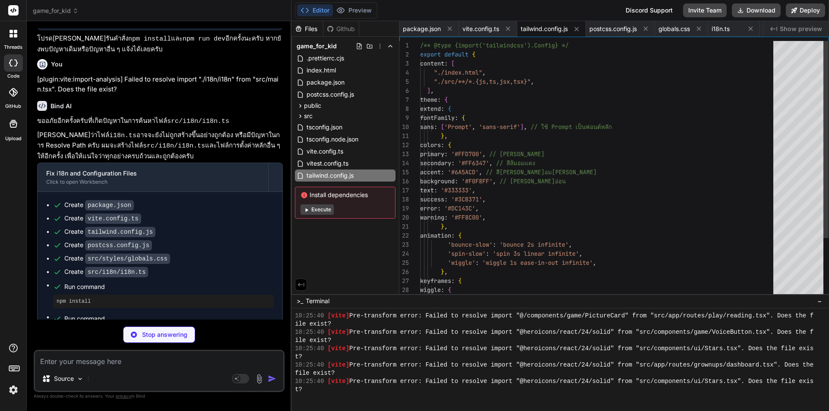
type textarea "x"
type textarea "export default { plugins: { tailwindcss: {}, autoprefixer: {}, }, }"
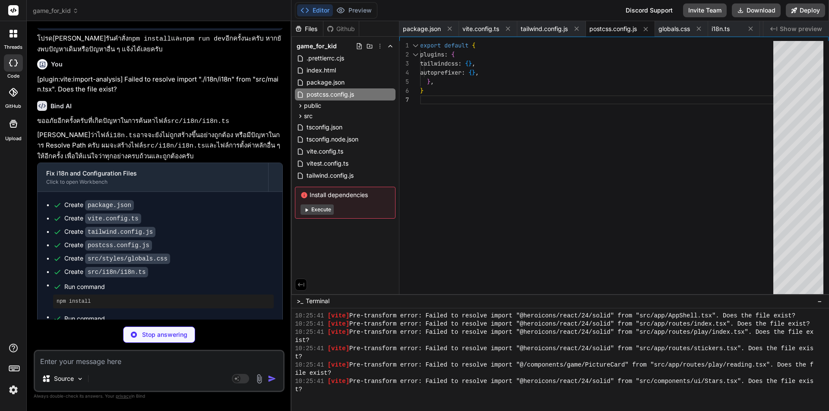
type textarea "x"
type textarea "::-webkit-scrollbar-thumb { background: theme('colors.primary'); border-radius:…"
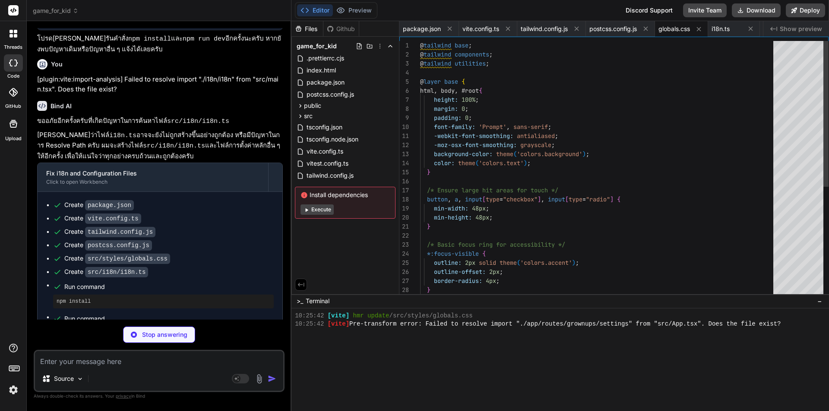
scroll to position [7537, 0]
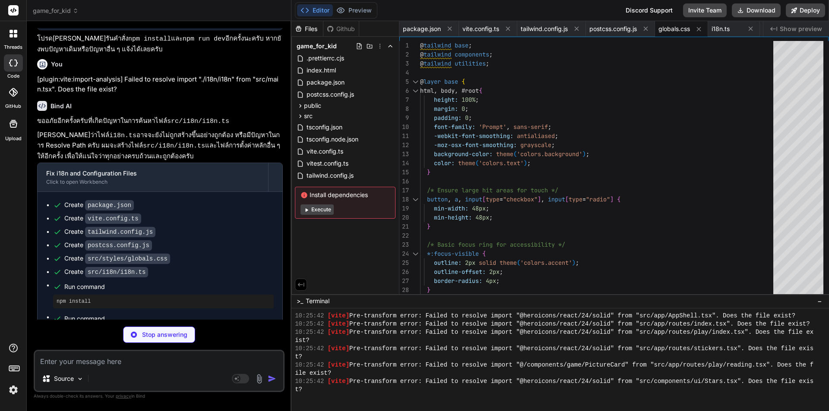
type textarea "x"
type textarea "loadPath: '/locales/{{lng}}/{{ns}}.json', }, ns: ['common', 'game', 'grownups']…"
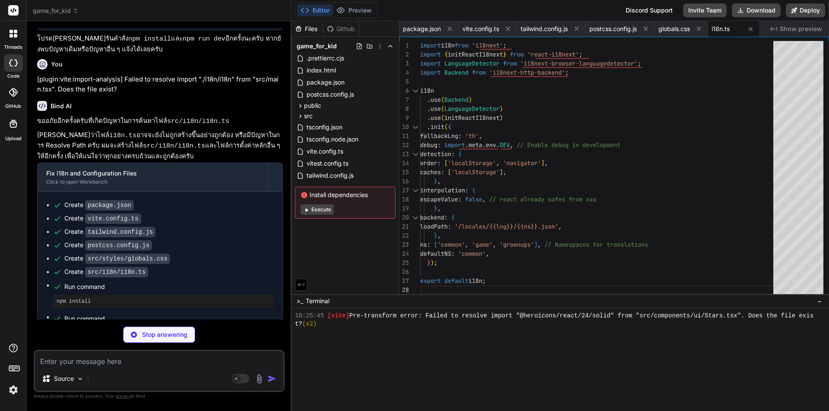
scroll to position [7947, 0]
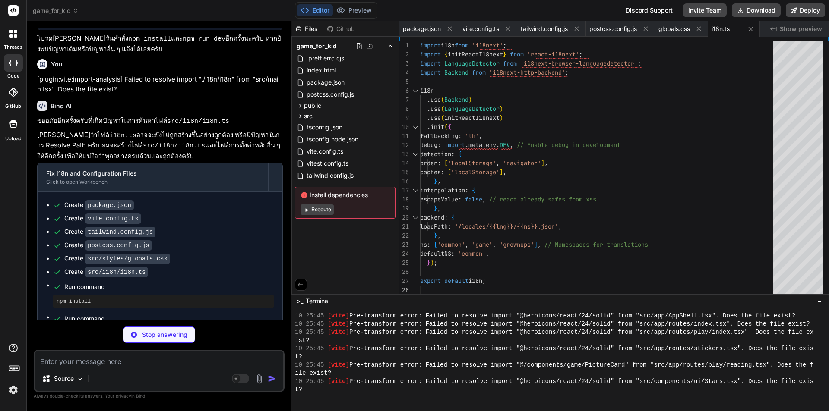
type textarea "x"
type textarea "{t('common:save')} </BigButton> </motion.div> </form> </motion.div> ); }; expor…"
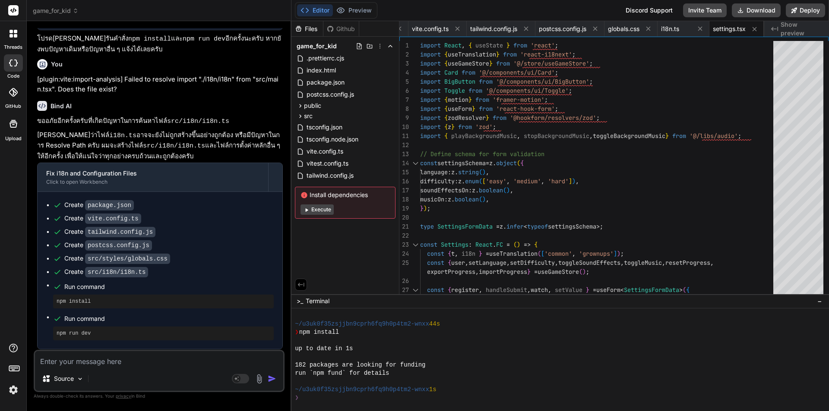
scroll to position [8054, 0]
type textarea "x"
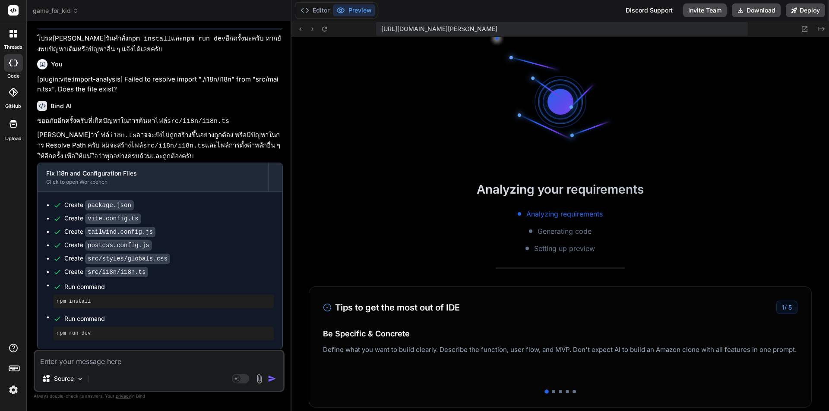
scroll to position [8202, 0]
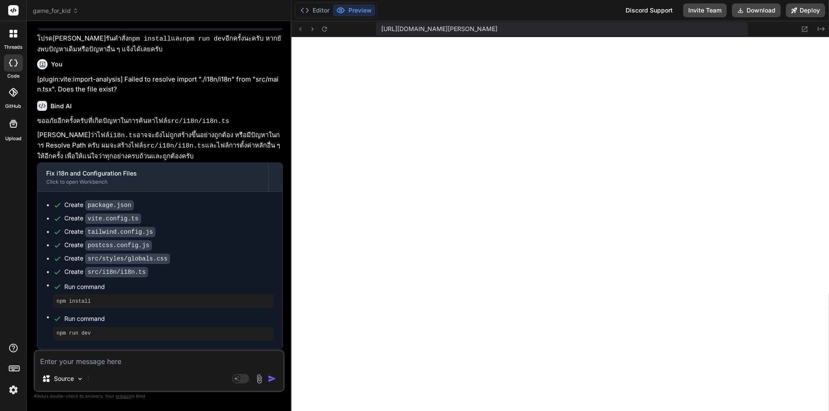
click at [128, 363] on textarea at bounding box center [159, 359] width 248 height 16
paste textarea "[plugin:vite:import-analysis] Failed to resolve import "@/components/game/Pictu…"
type textarea "[plugin:vite:import-analysis] Failed to resolve import "@/components/game/Pictu…"
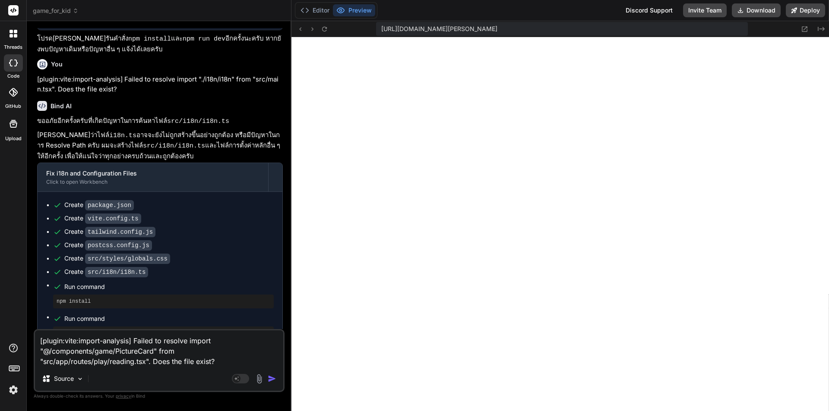
type textarea "x"
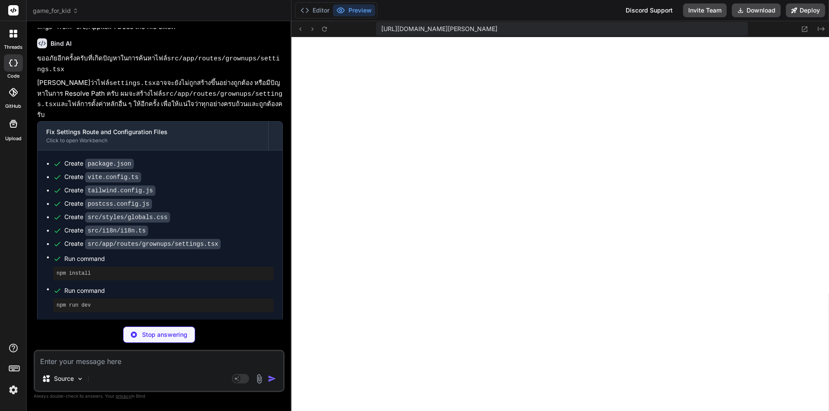
scroll to position [3302, 0]
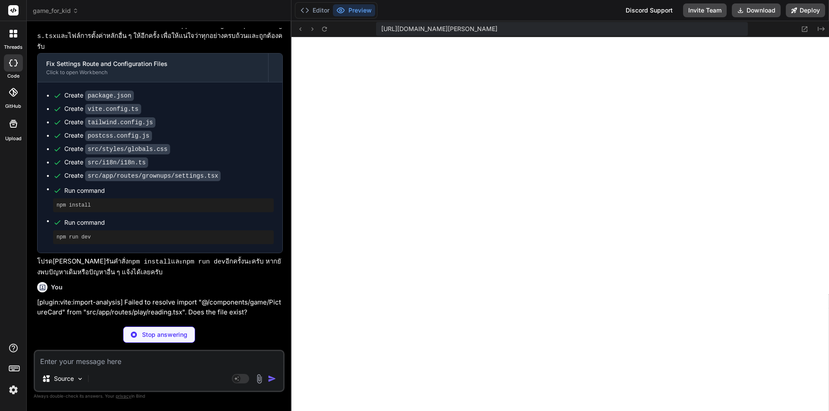
type textarea "x"
type textarea "} }"
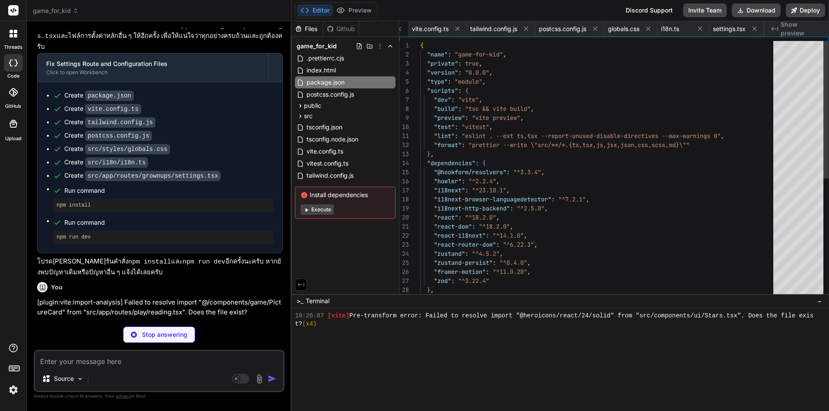
scroll to position [0, 0]
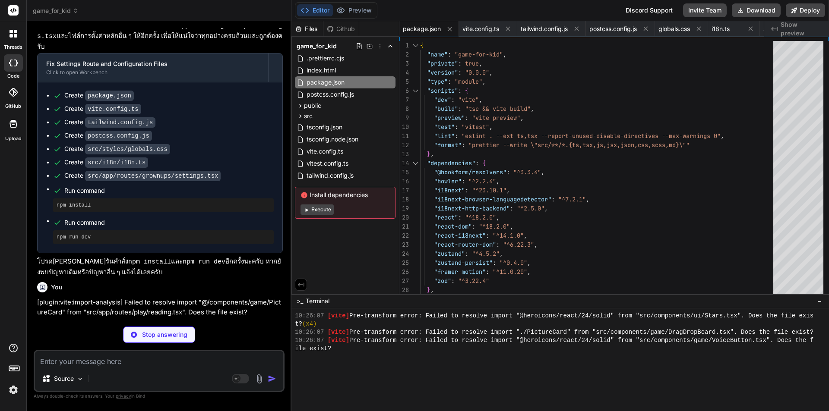
type textarea "x"
type textarea "}, }), ], resolve: { alias: { '@': '/src', }, }, });"
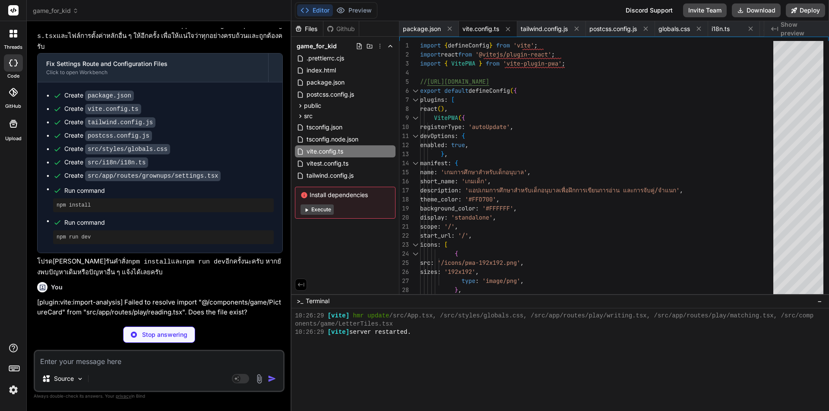
type textarea "x"
type textarea "} } }, }, plugins: [], }"
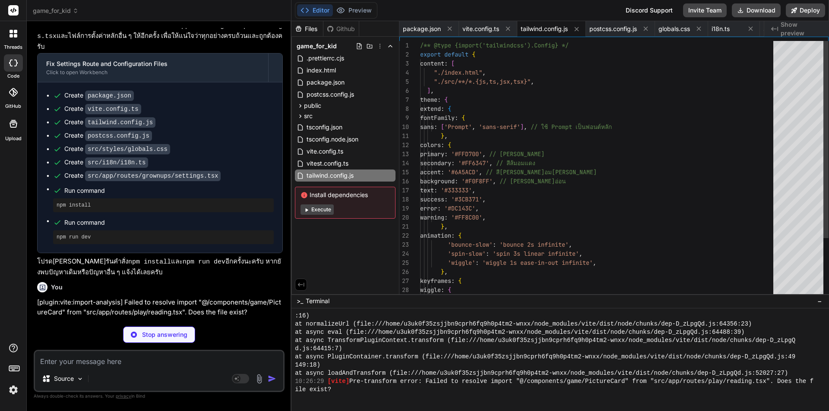
type textarea "x"
type textarea "export default { plugins: { tailwindcss: {}, autoprefixer: {}, }, }"
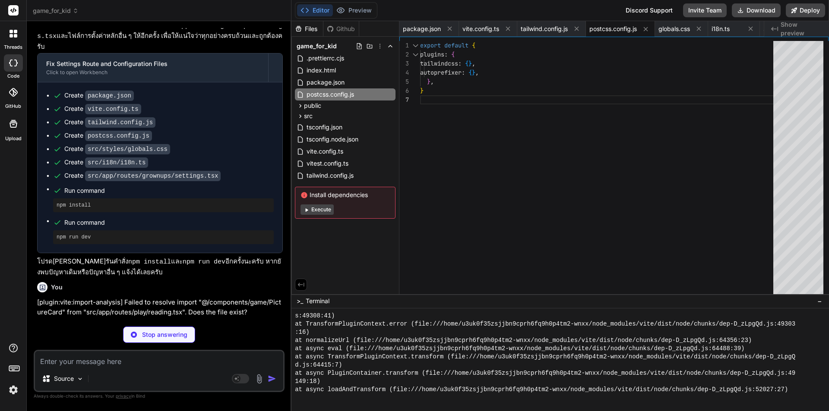
type textarea "x"
type textarea "::-webkit-scrollbar-thumb { background: theme('colors.primary'); border-radius:…"
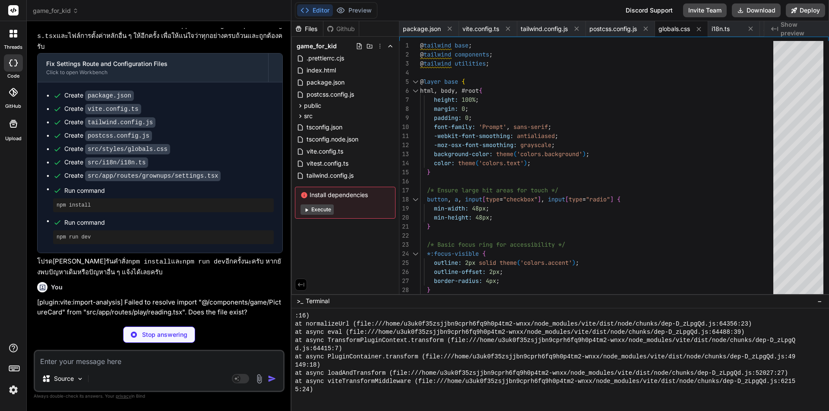
type textarea "x"
type textarea "loadPath: '/locales/{{lng}}/{{ns}}.json', }, ns: ['common', 'game', 'grownups']…"
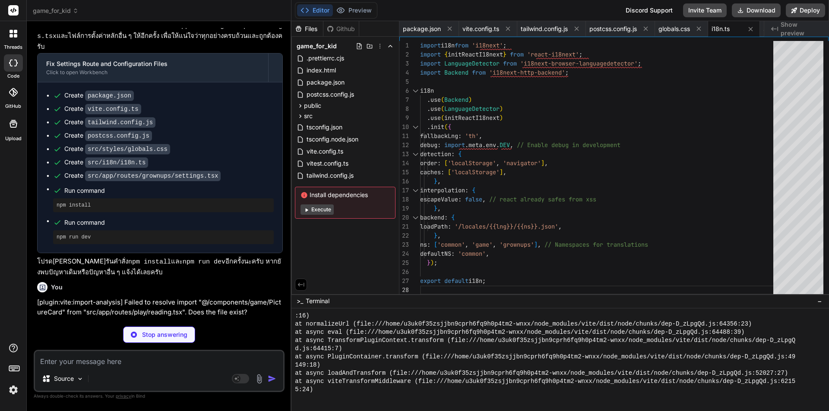
scroll to position [3383, 0]
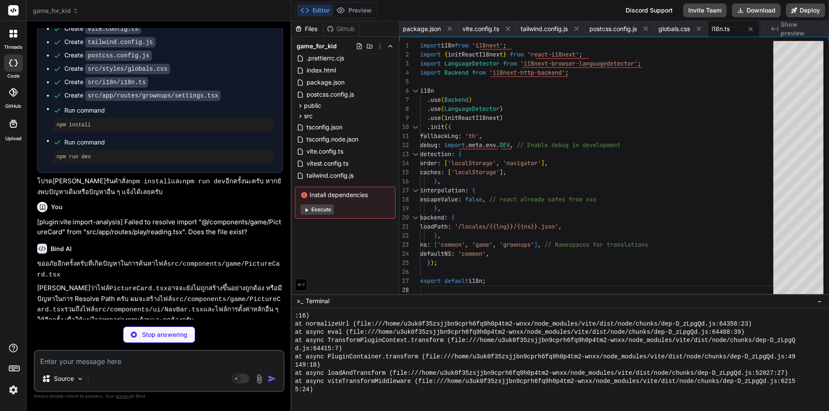
type textarea "x"
type textarea "{t('common:save')} </BigButton> </motion.div> </form> </motion.div> ); }; expor…"
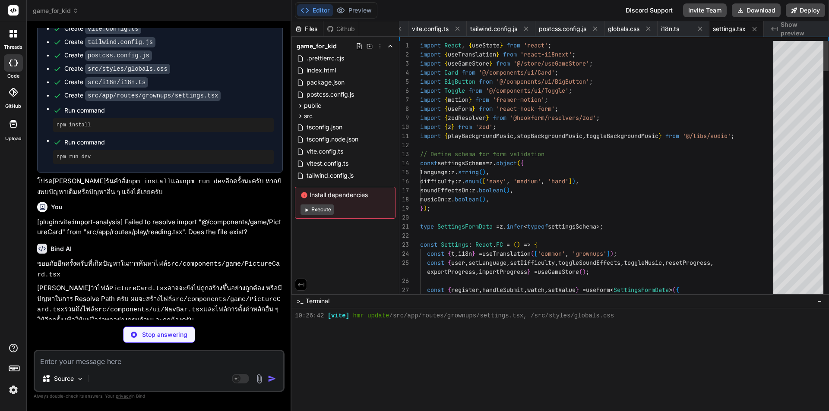
type textarea "x"
type textarea "{className}`}> {children} </nav> ); }; export default NavBar;"
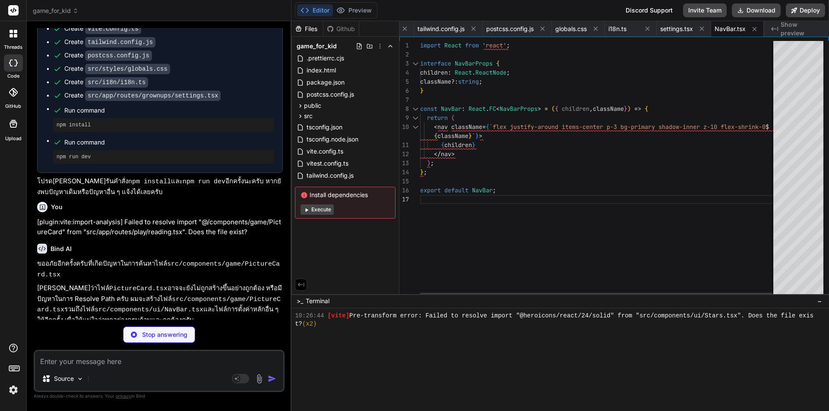
type textarea "x"
type textarea "<p className="text-2xl font-bold text-center mb-2">{label}</p> {audioSrc && ( <…"
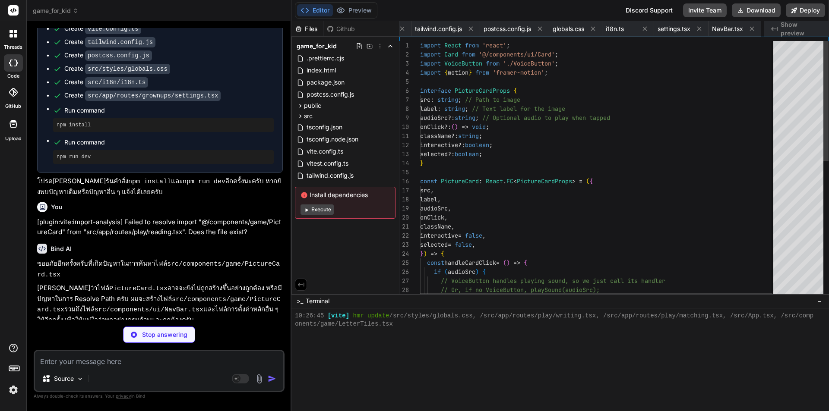
scroll to position [0, 171]
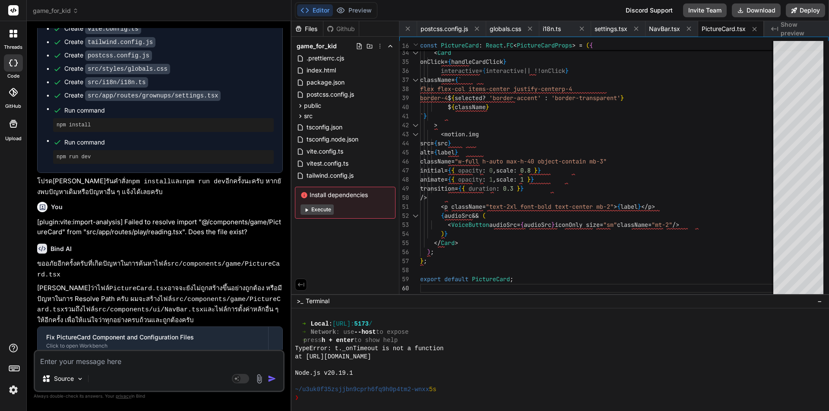
click at [312, 208] on button "Execute" at bounding box center [316, 210] width 33 height 10
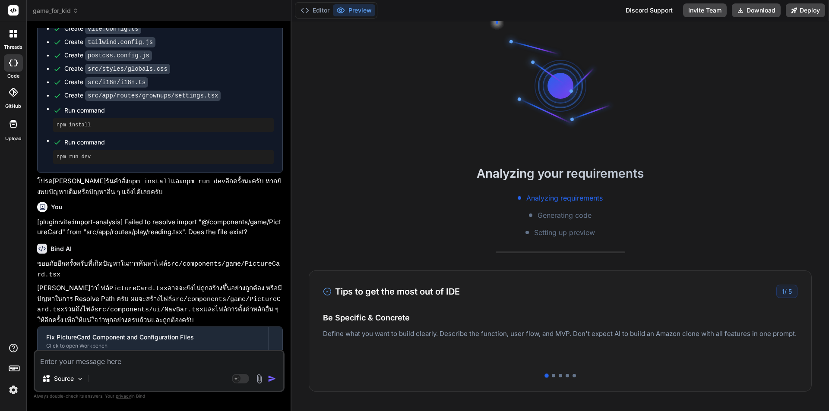
type textarea "x"
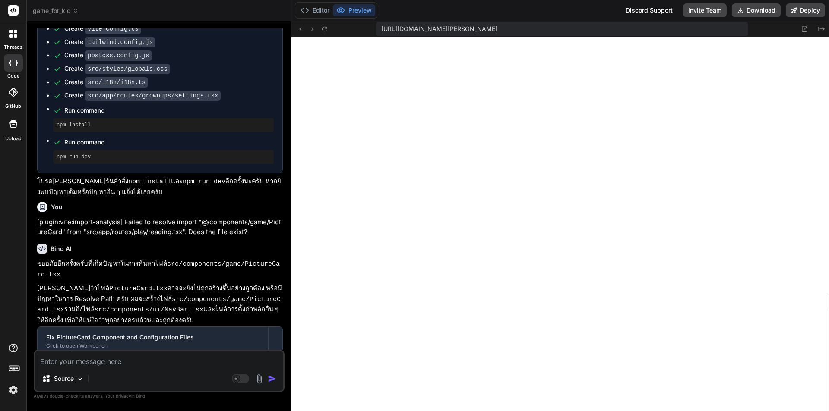
click at [120, 363] on textarea at bounding box center [159, 359] width 248 height 16
paste textarea "[plugin:vite:import-analysis] Failed to resolve import "@heroicons/react/24/sol…"
type textarea "[plugin:vite:import-analysis] Failed to resolve import "@heroicons/react/24/sol…"
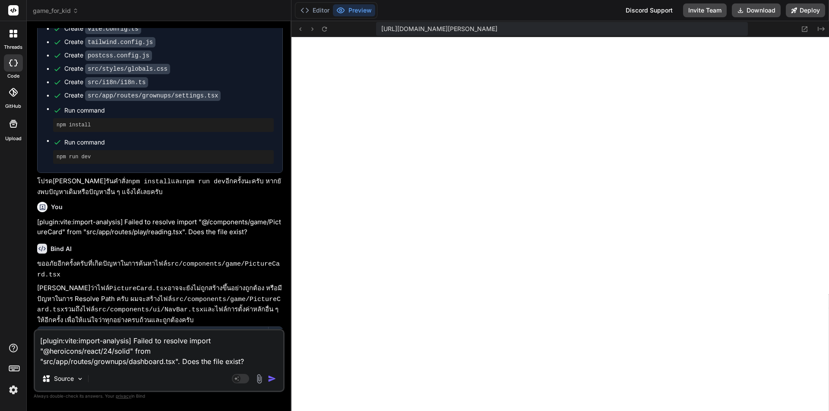
type textarea "x"
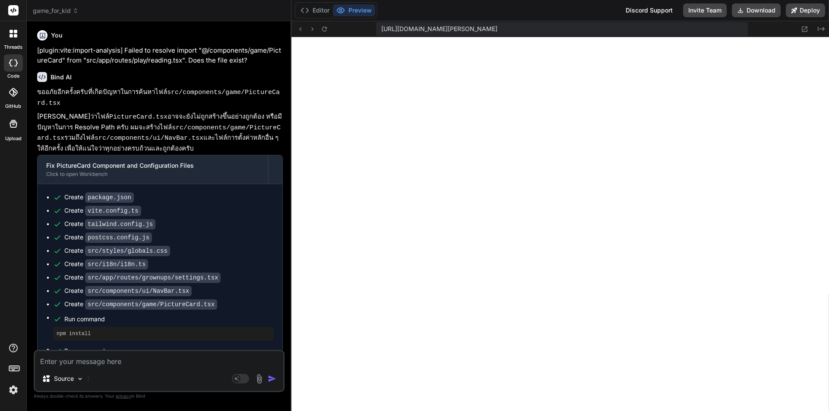
scroll to position [3567, 0]
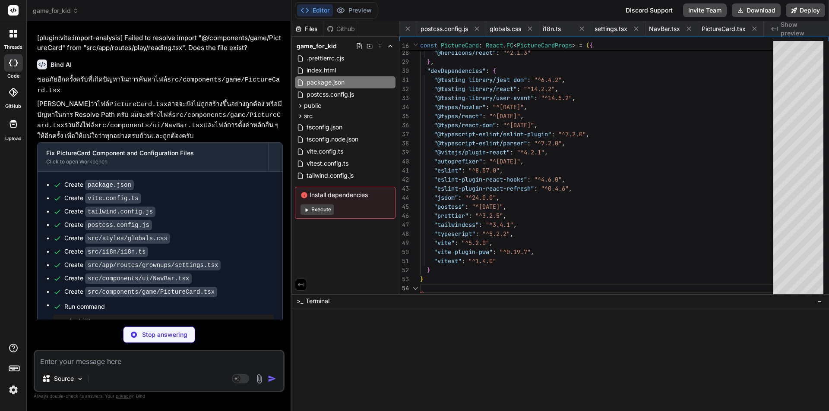
type textarea "x"
type textarea ""vitest": "^1.4.0" } }"
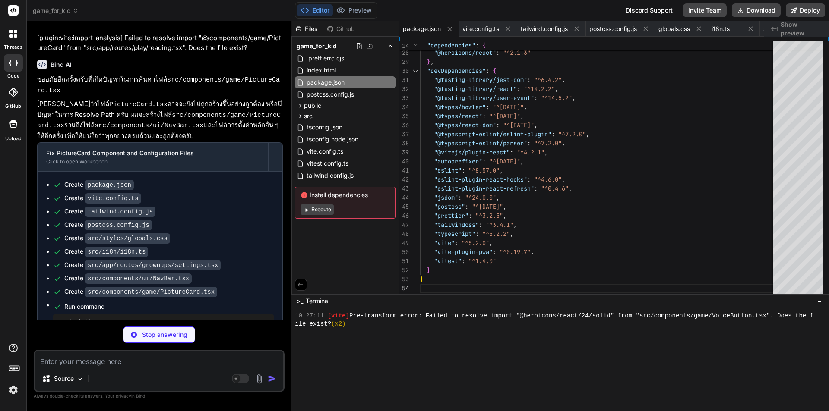
type textarea "x"
type textarea "}, }), ], resolve: { alias: { '@': '/src', }, }, });"
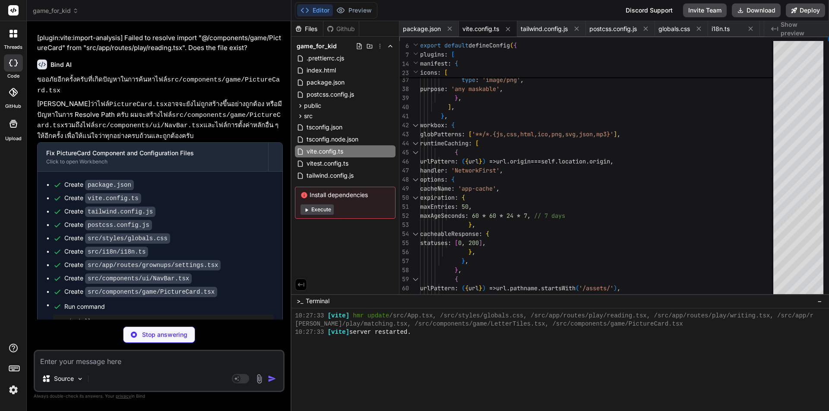
type textarea "x"
type textarea "export default { plugins: { tailwindcss: {}, autoprefixer: {}, }, }"
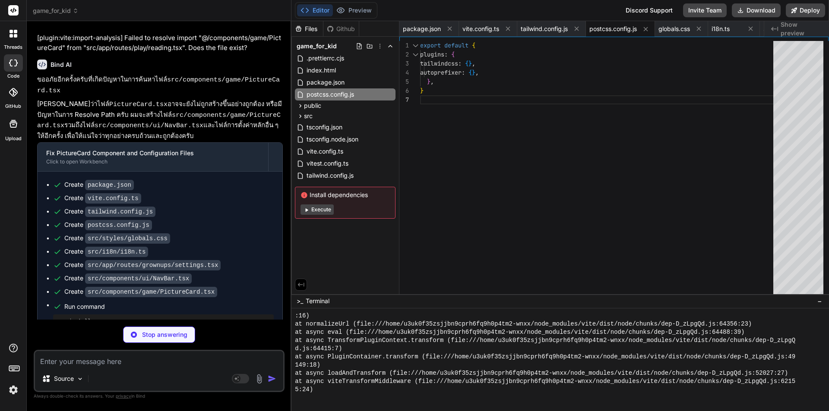
type textarea "x"
type textarea "::-webkit-scrollbar-thumb { background: theme('colors.primary'); border-radius:…"
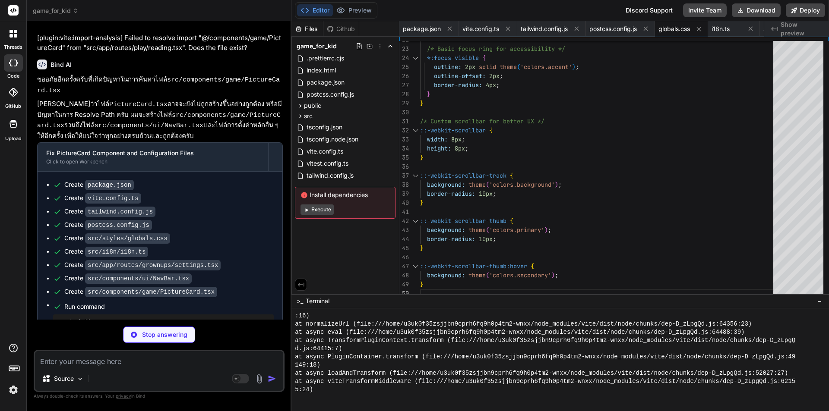
type textarea "x"
type textarea "loadPath: '/locales/{{lng}}/{{ns}}.json', }, ns: ['common', 'game', 'grownups']…"
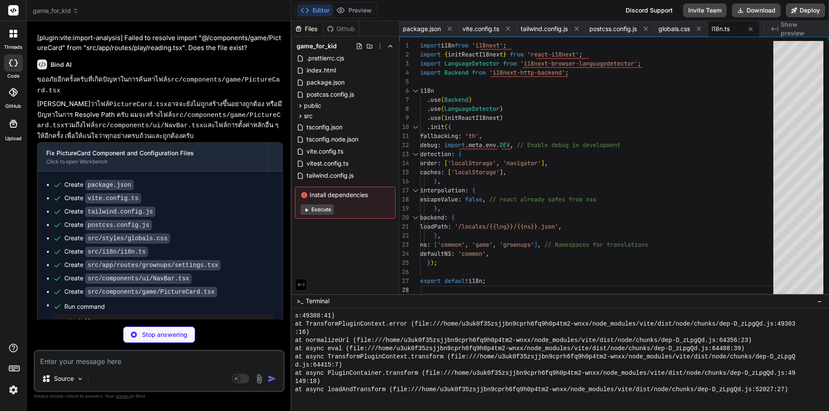
type textarea "x"
type textarea "{t('common:save')} </BigButton> </motion.div> </form> </motion.div> ); }; expor…"
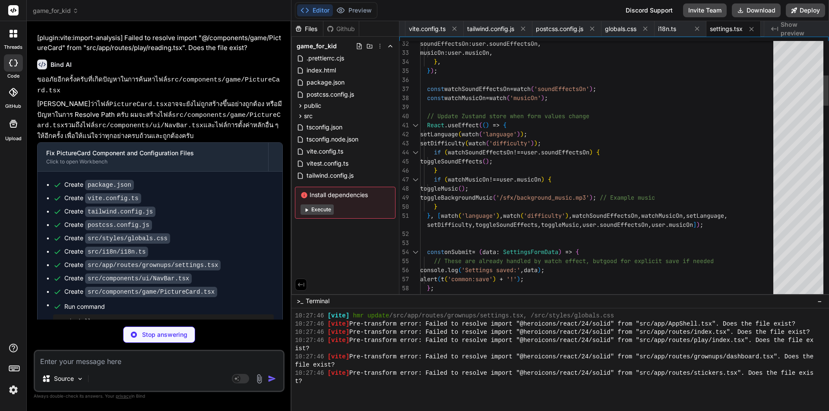
type textarea "x"
type textarea "{className}`}> {children} </nav> ); }; export default NavBar;"
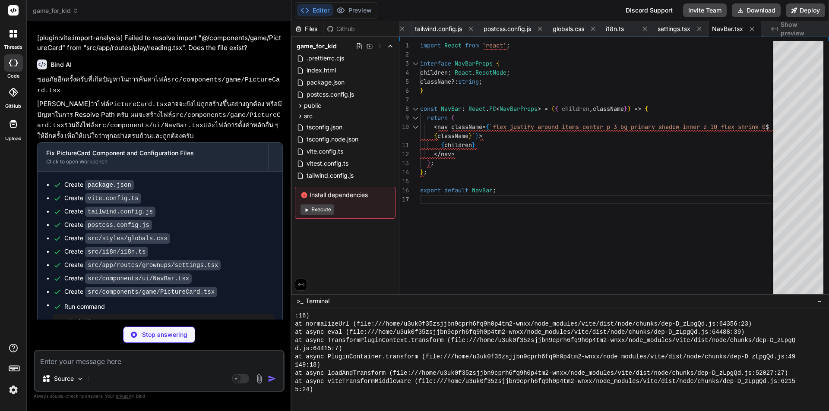
type textarea "x"
type textarea "<p className="text-2xl font-bold text-center mb-2">{label}</p> {audioSrc && ( <…"
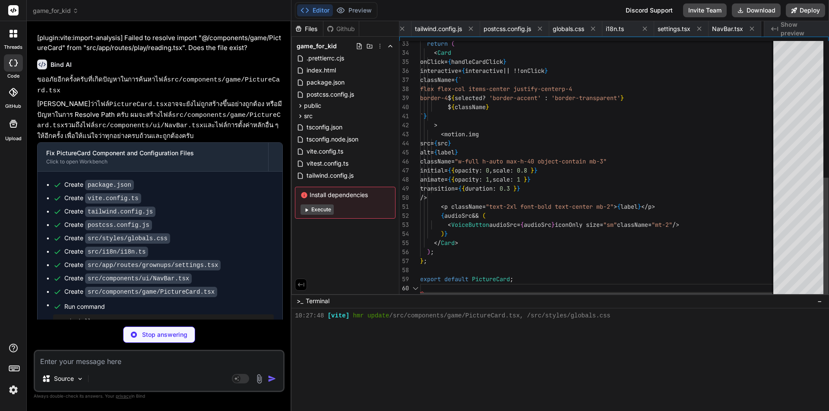
scroll to position [0, 171]
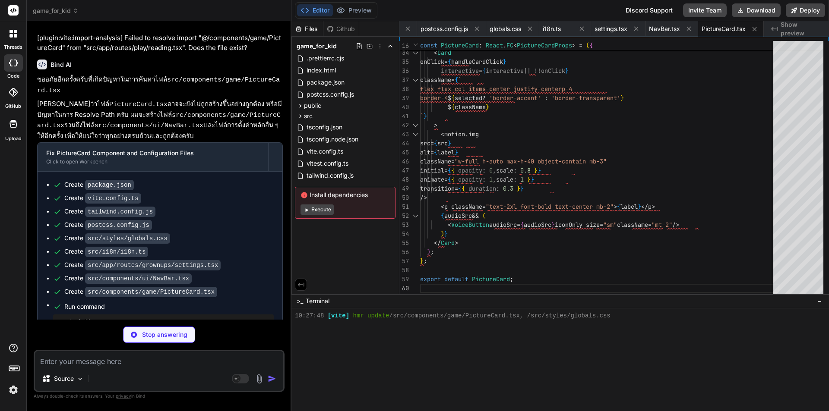
type textarea "x"
type textarea "</ul> </Card> </motion.div> </motion.div> ); }; export default Dashboard;"
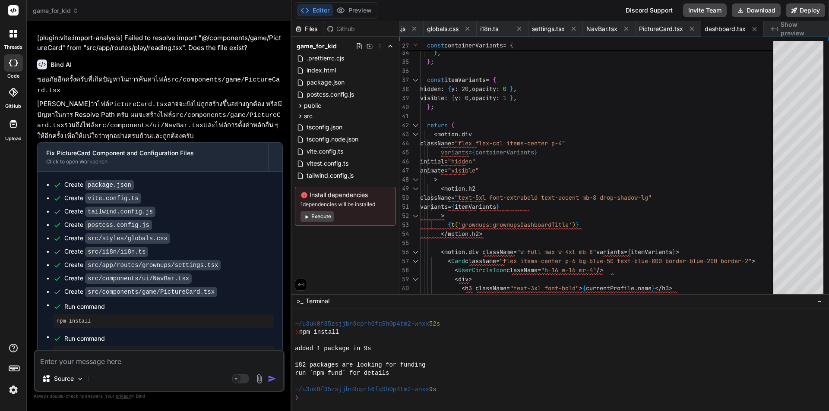
type textarea "x"
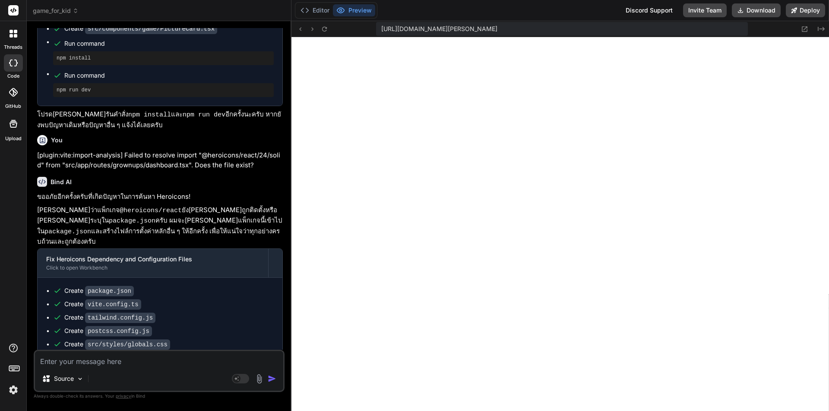
scroll to position [3837, 0]
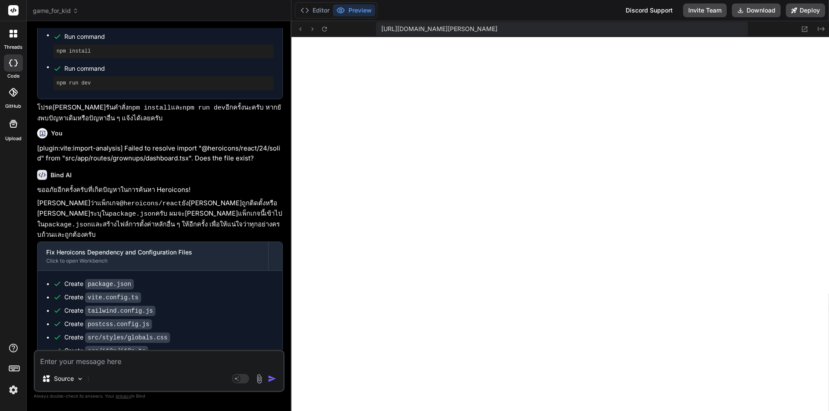
click at [144, 363] on textarea at bounding box center [159, 359] width 248 height 16
type textarea "n"
type textarea "x"
type textarea "no"
type textarea "x"
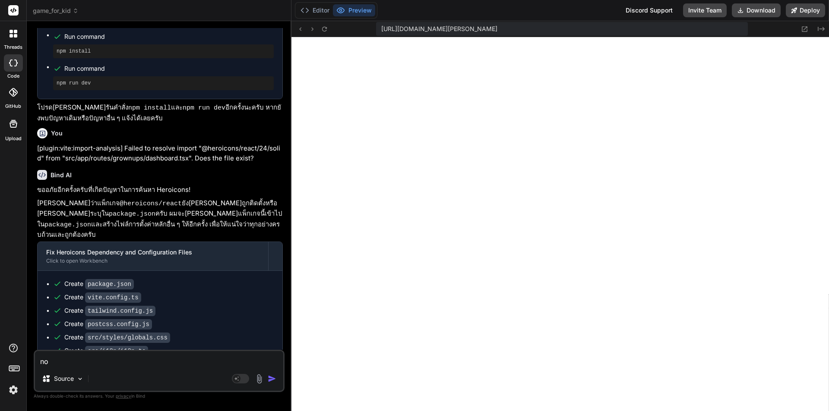
type textarea "not"
type textarea "x"
type textarea "not"
type textarea "x"
type textarea "not h"
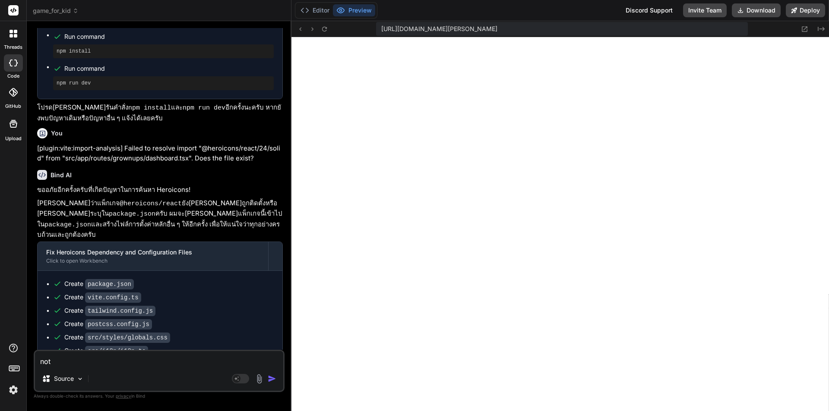
type textarea "x"
type textarea "not"
type textarea "x"
type textarea "not"
type textarea "x"
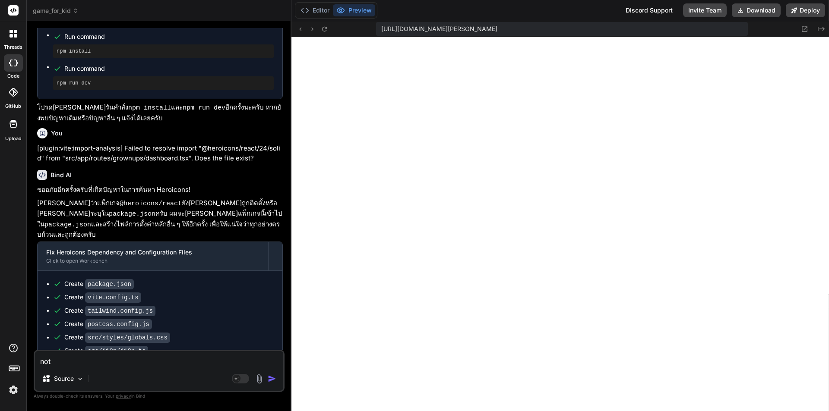
type textarea "no"
type textarea "x"
type textarea "n"
type textarea "x"
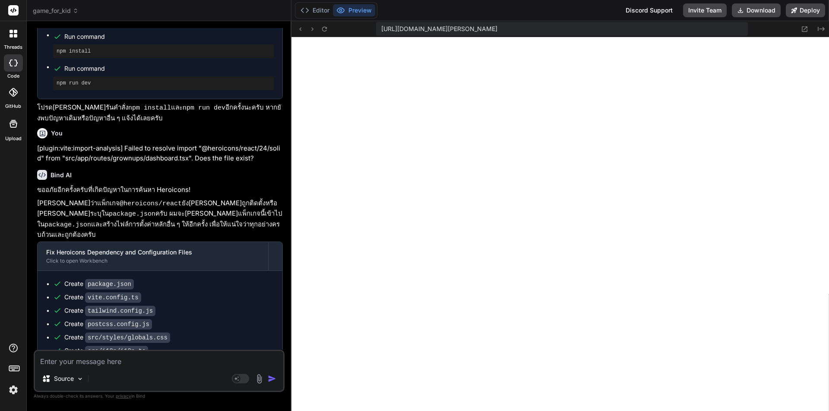
type textarea "ี"
type textarea "x"
type textarea "ีร"
type textarea "x"
type textarea "ี"
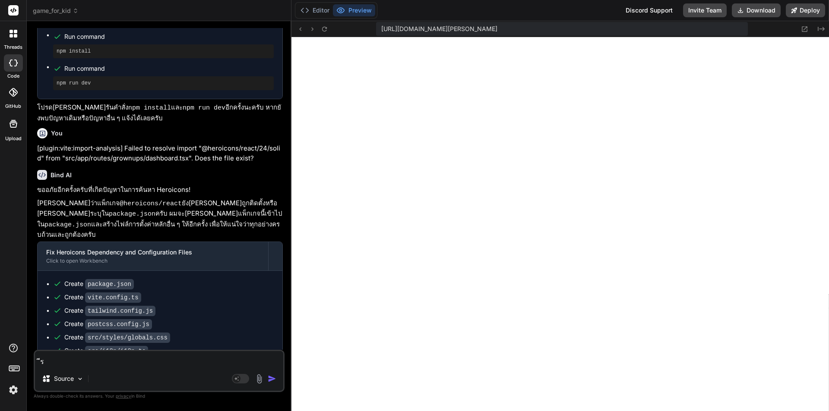
type textarea "x"
type textarea "ไ"
type textarea "x"
type textarea "ไม"
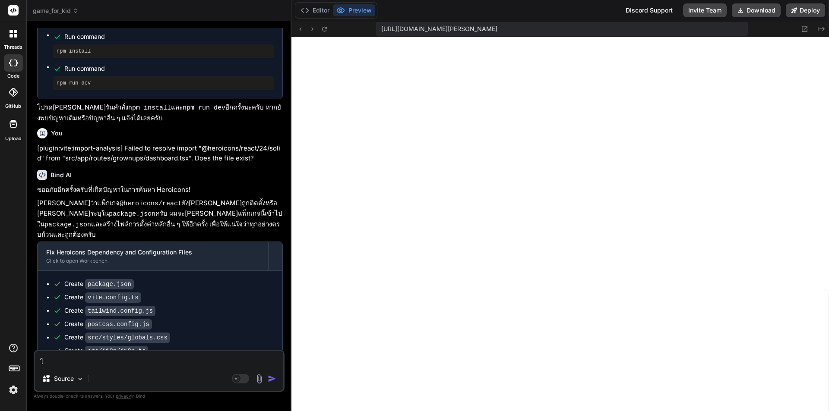
type textarea "x"
type textarea "ไม่"
type textarea "x"
type textarea "ไม่ม"
type textarea "x"
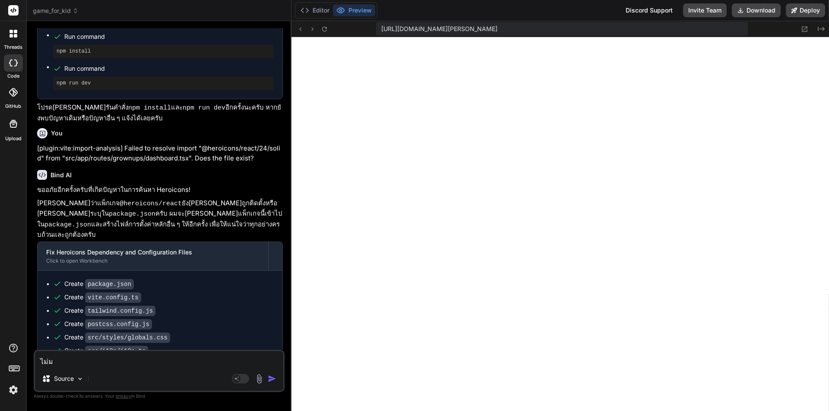
type textarea "ไม่มี"
type textarea "x"
type textarea "ไม่มีเ"
type textarea "x"
type textarea "ไม่มีเด"
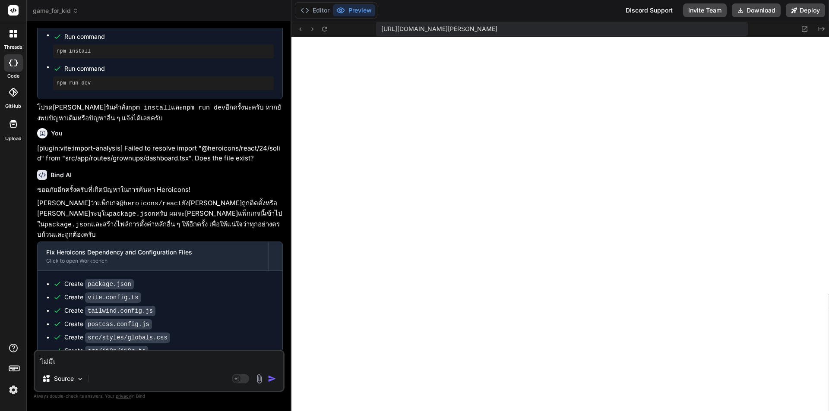
type textarea "x"
type textarea "ไม่มีเดม"
type textarea "x"
type textarea "ไม่มีเดมอ"
type textarea "x"
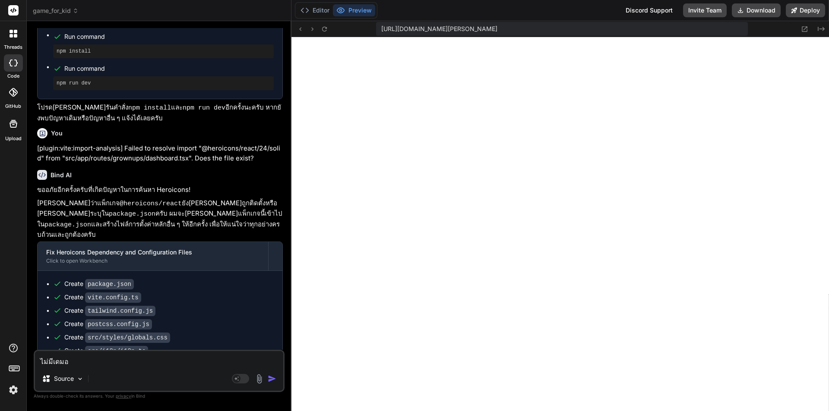
type textarea "ไม่มีเดมอย"
type textarea "x"
type textarea "ไม่มีเดมอยู"
type textarea "x"
type textarea "ไม่มีเดมอยู่"
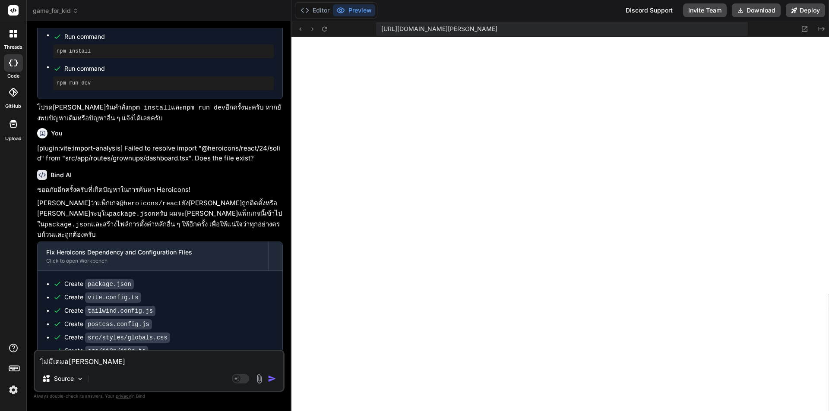
type textarea "x"
type textarea "ไม่มีเดมอยู่จ"
type textarea "x"
type textarea "ไม่มีเดมอยู่จร"
type textarea "x"
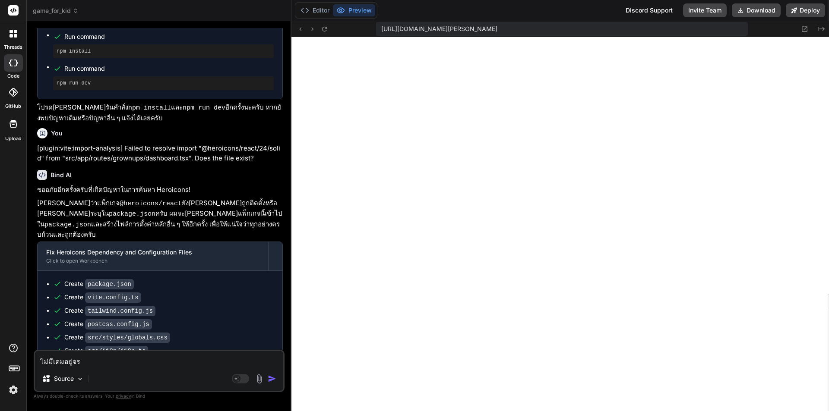
type textarea "ไม่มีเดมอยู่จรอ"
type textarea "x"
type textarea "ไม่มีเดมอยู่จร"
type textarea "x"
type textarea "ไม่มีเดมอยู่จริ"
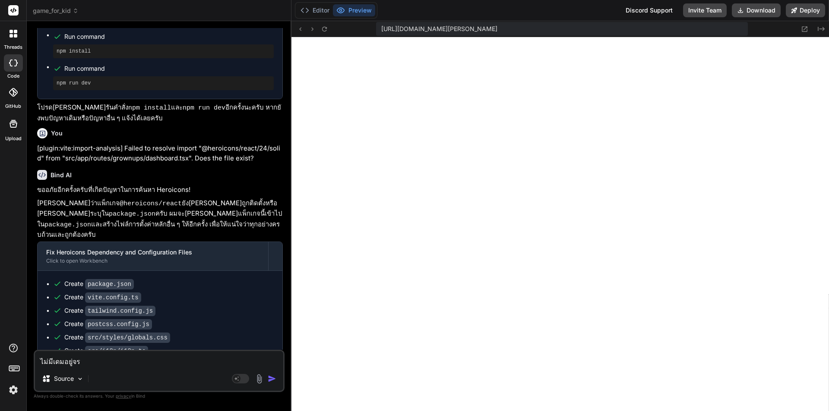
type textarea "x"
type textarea "ไม่มีเดมอยู่จริง"
type textarea "x"
type textarea "ไม่มีเดมอยู่จริง"
type textarea "x"
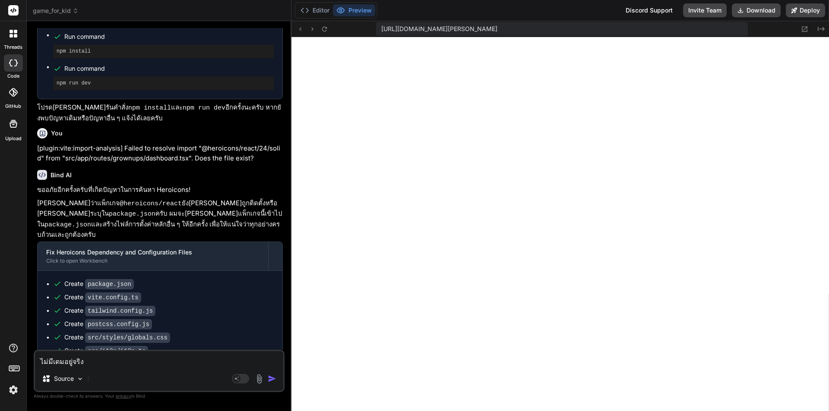
type textarea "ไม่มีเมอยู่จริง"
type textarea "x"
type textarea "ไม่มีเกมอยู่จริง"
type textarea "x"
type textarea "ไม่มีเกมอยู่จริง ด"
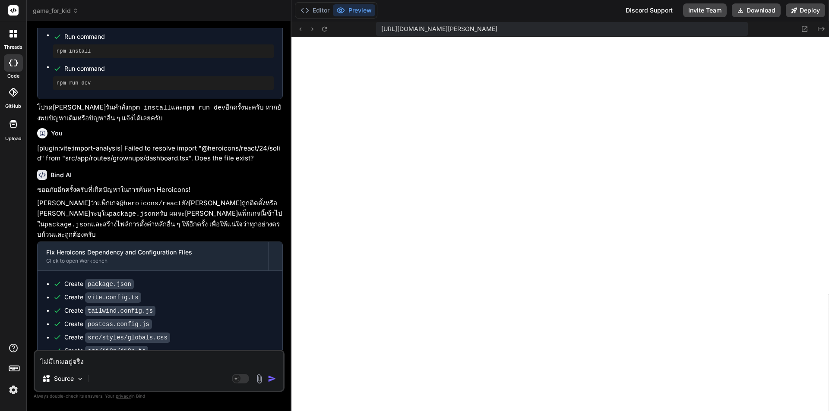
type textarea "x"
type textarea "ไม่มีเกมอยู่จริง"
type textarea "x"
type textarea "ไม่มีเกมอยู่จริง ก"
type textarea "x"
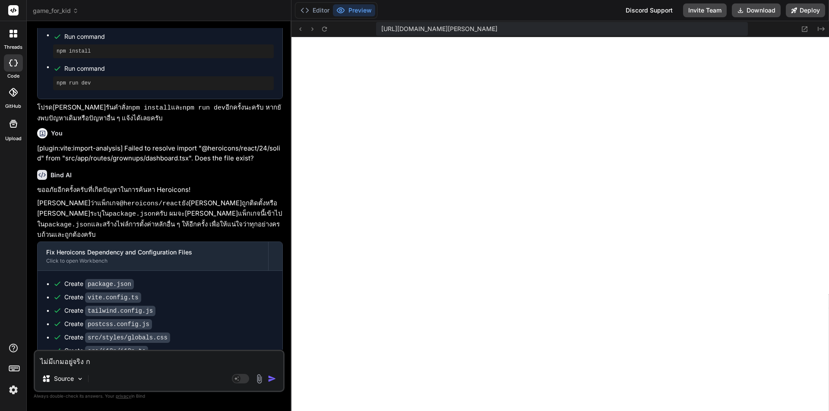
type textarea "ไม่มีเกมอยู่จริง กด"
type textarea "x"
type textarea "ไม่มีเกมอยู่จริง กดเ"
type textarea "x"
type textarea "ไม่มีเกมอยู่จริง กดเล"
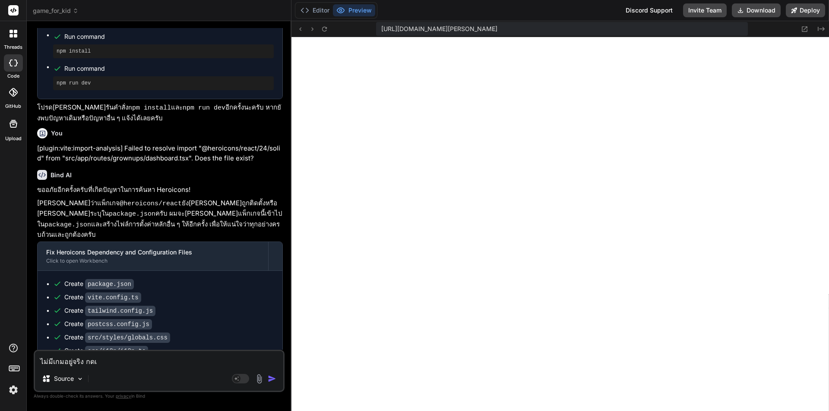
type textarea "x"
type textarea "ไม่มีเกมอยู่จริง กดเล่"
type textarea "x"
type textarea "ไม่มีเกมอยู่จริง กดเล่น"
type textarea "x"
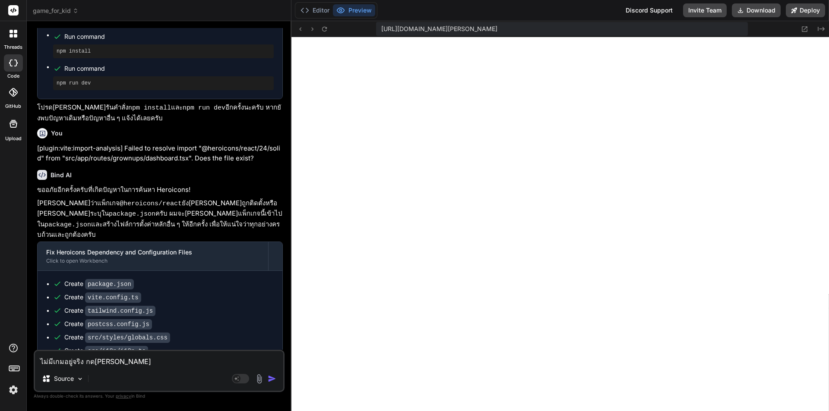
type textarea "ไม่มีเกมอยู่จริง กดเล่นไ"
type textarea "x"
type textarea "ไม่มีเกมอยู่จริง กดเล่นไม"
type textarea "x"
type textarea "ไม่มีเกมอยู่จริง กดเล่นไม่"
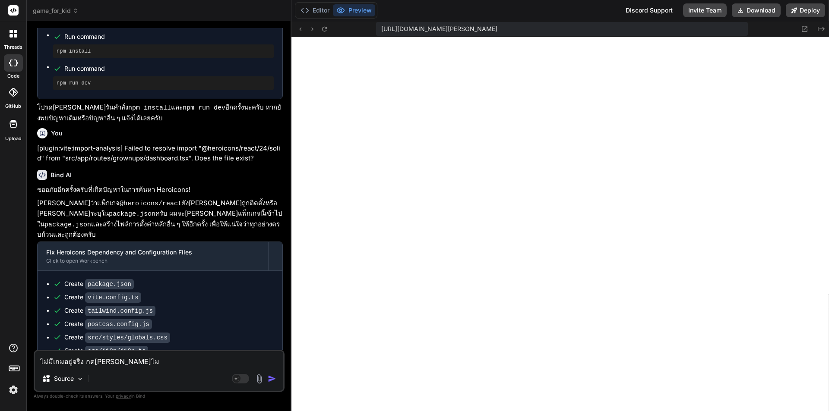
type textarea "x"
type textarea "ไม่มีเกมอยู่จริง กดเล่นไม่ไ"
type textarea "x"
type textarea "ไม่มีเกมอยู่จริง กดเล่นไม่ได"
type textarea "x"
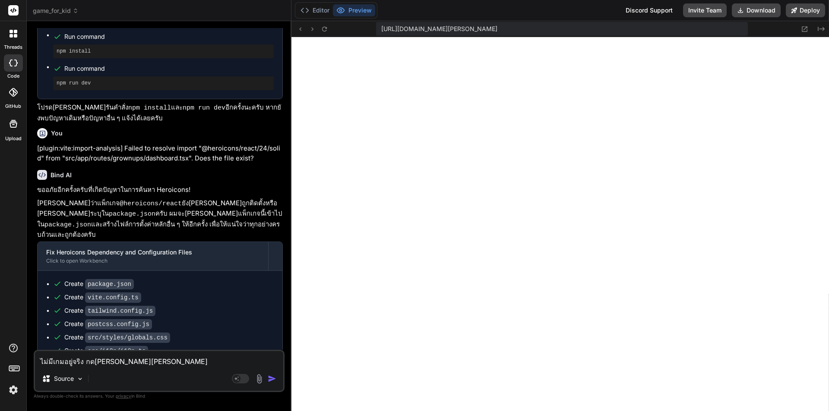
type textarea "ไม่มีเกมอยู่จริง กดเล่นไม่ได้"
type textarea "x"
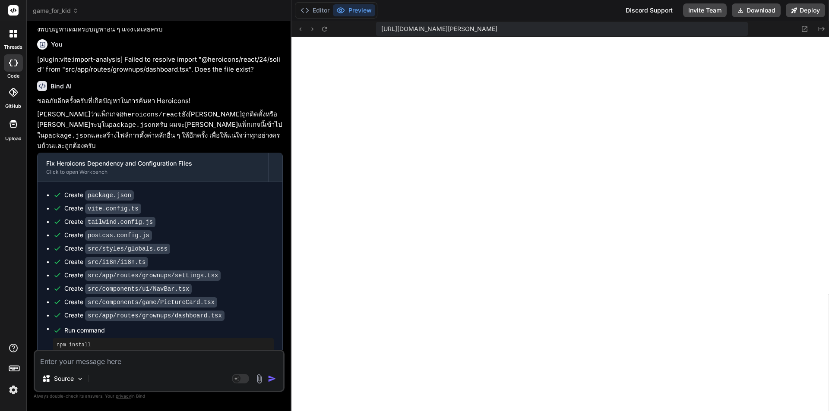
scroll to position [3926, 0]
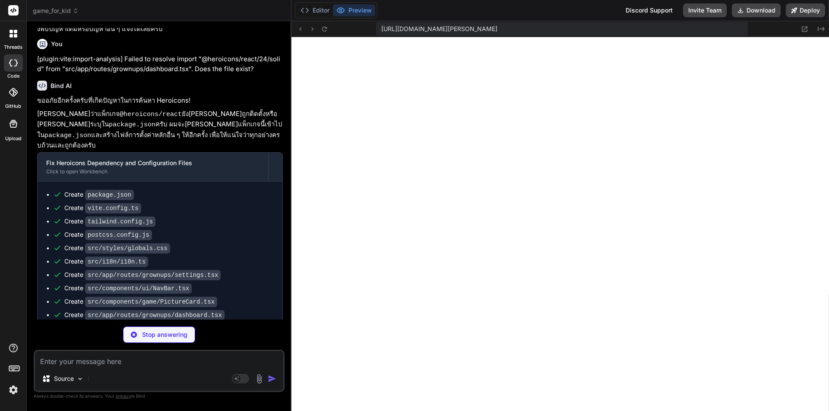
type textarea "x"
type textarea ""vitest": "^1.4.0" } }"
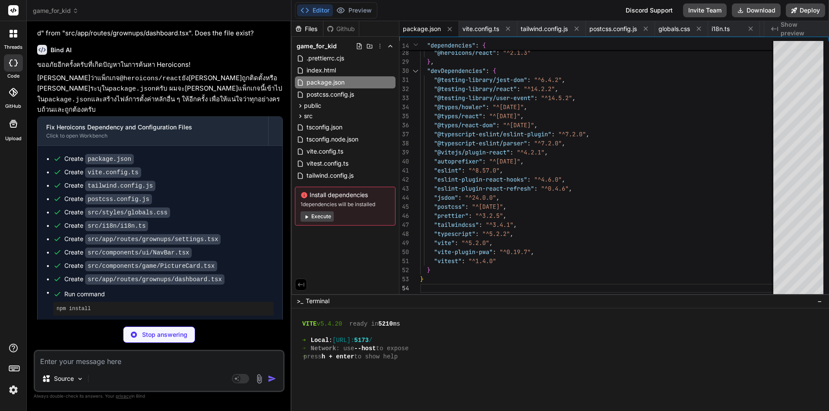
scroll to position [4013, 0]
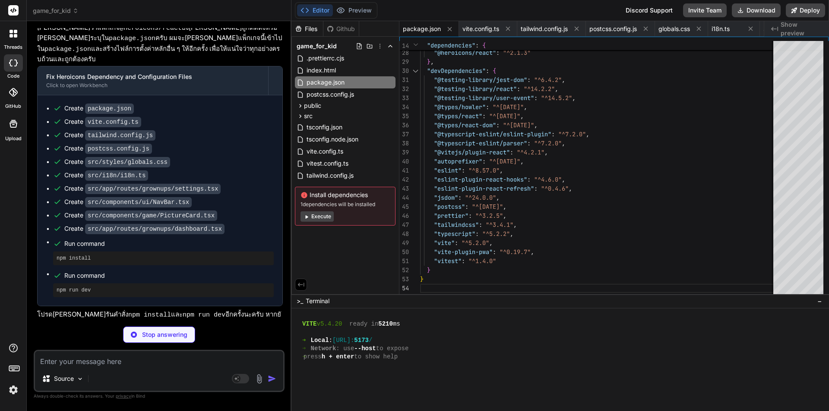
type textarea "x"
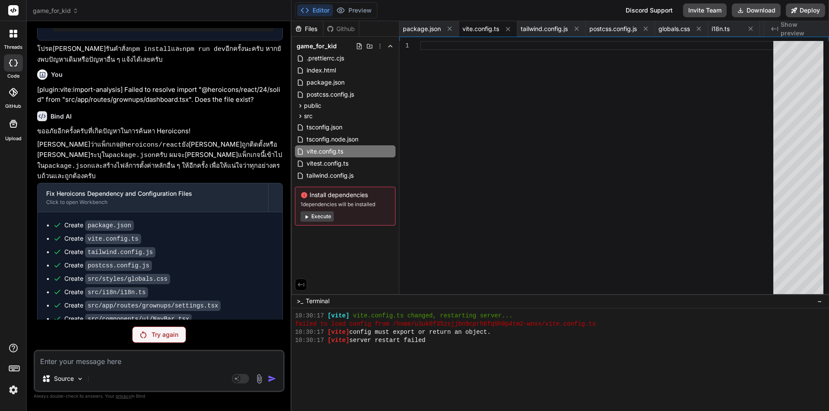
click at [160, 333] on p "Try again" at bounding box center [165, 335] width 27 height 9
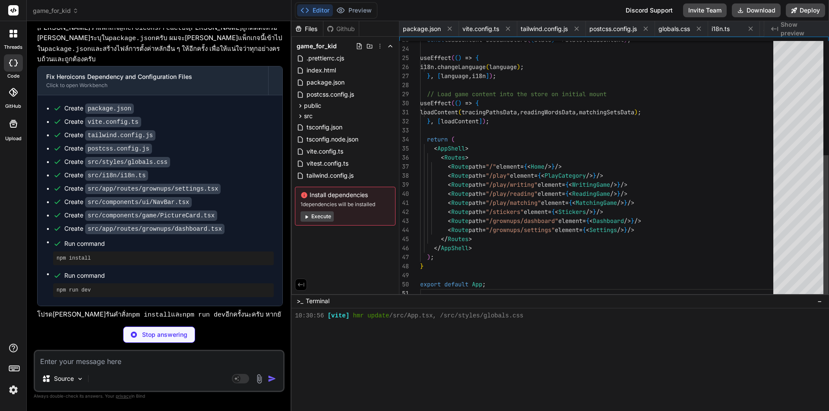
scroll to position [0, 285]
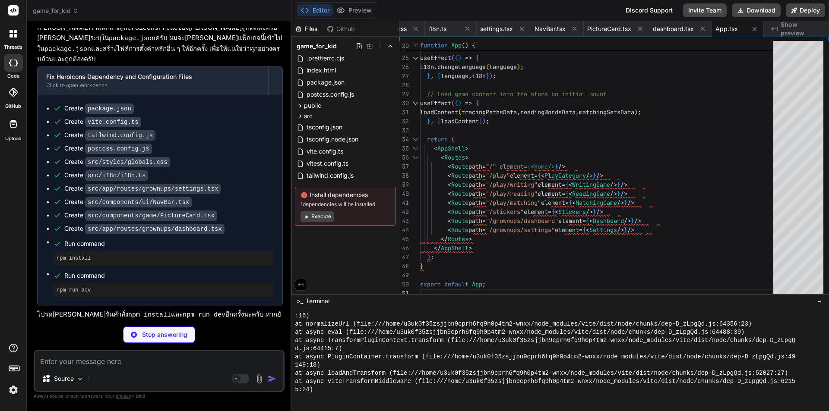
type textarea "x"
type textarea "<!-- Placeholder for cat.png -->"
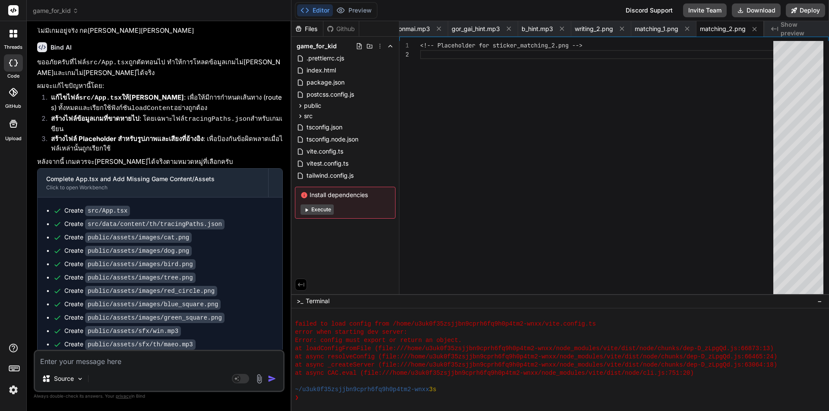
scroll to position [4381, 0]
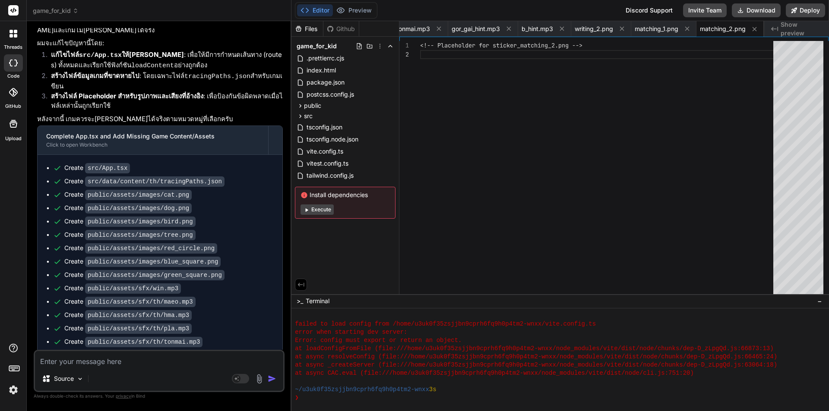
click at [325, 208] on button "Execute" at bounding box center [316, 210] width 33 height 10
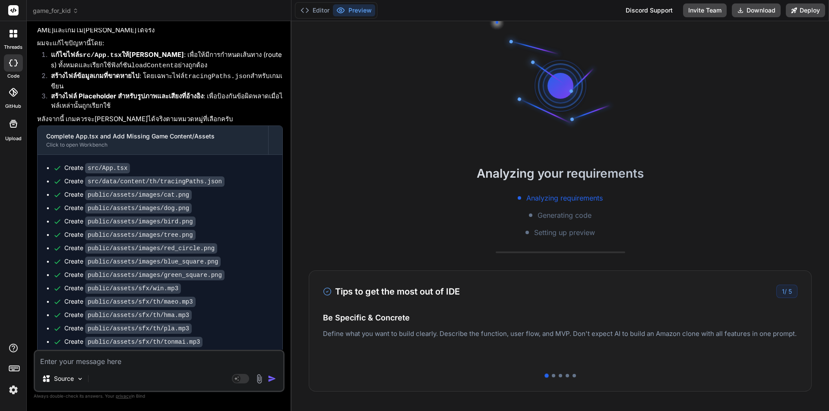
type textarea "x"
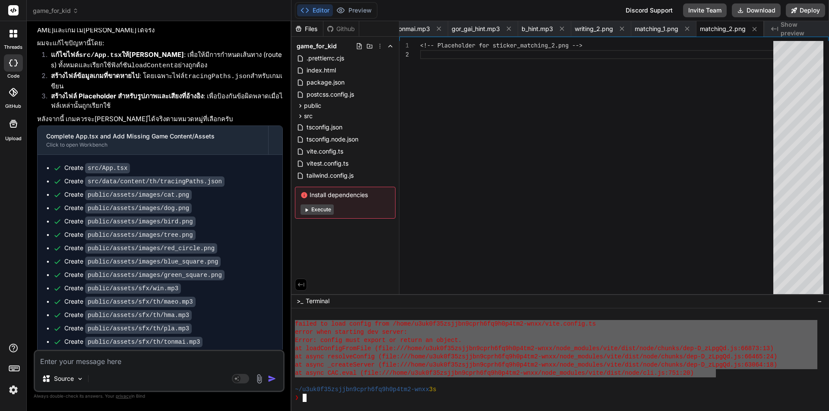
drag, startPoint x: 711, startPoint y: 376, endPoint x: 289, endPoint y: 322, distance: 425.2
click at [289, 322] on div "game_for_kid Created with Pixso. Bind AI Web Search Created with Pixso. Code Ge…" at bounding box center [428, 205] width 802 height 411
type textarea "failed to load config from /home/u3uk0f35zsjjbn9cprh6fq9h0p4tm2-wnxx/vite.confi…"
paste textarea "failed to load config from /home/u3uk0f35zsjjbn9cprh6fq9h0p4tm2-wnxx/vite.confi…"
type textarea "failed to load config from /home/u3uk0f35zsjjbn9cprh6fq9h0p4tm2-wnxx/vite.confi…"
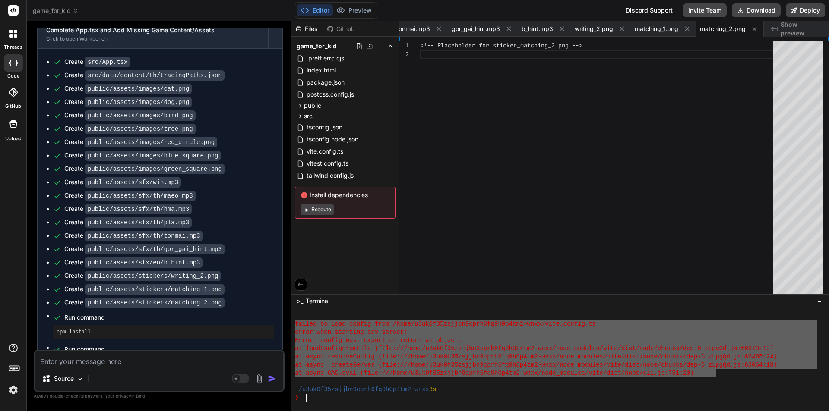
scroll to position [4548, 0]
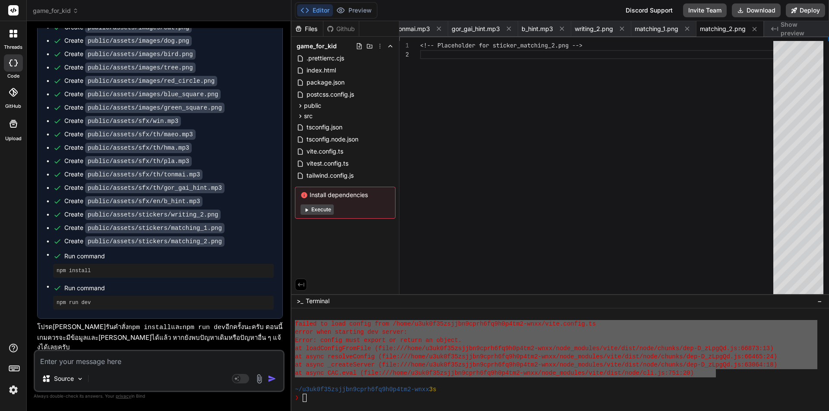
click at [471, 388] on div "~/u3uk0f35zsjjbn9cprh6fq9h0p4tm2-wnxx 3s" at bounding box center [556, 390] width 522 height 8
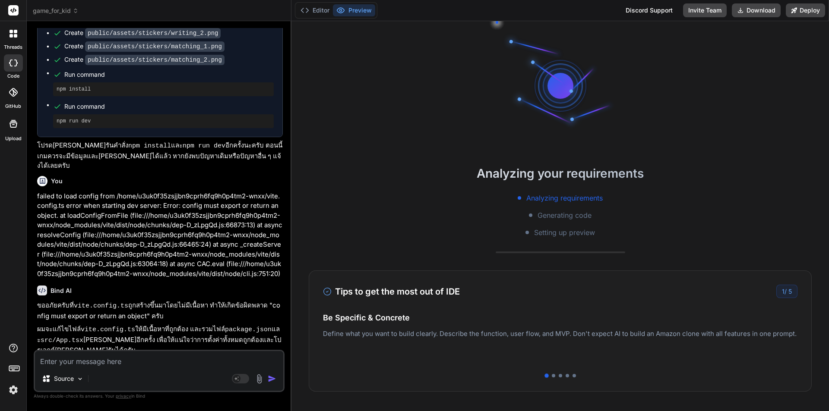
scroll to position [4734, 0]
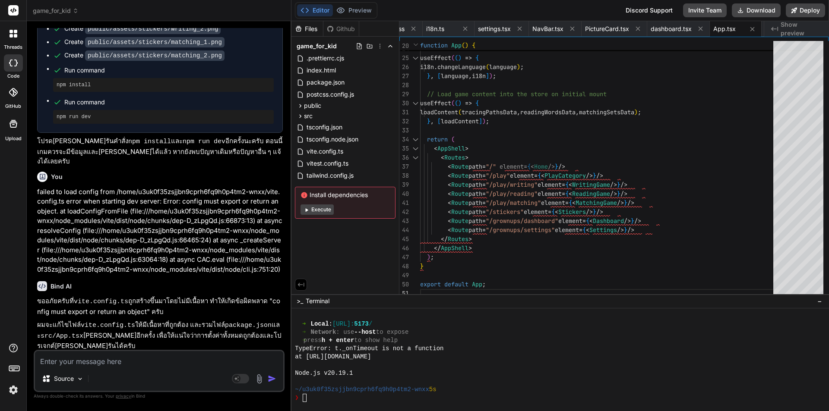
click at [328, 211] on button "Execute" at bounding box center [316, 210] width 33 height 10
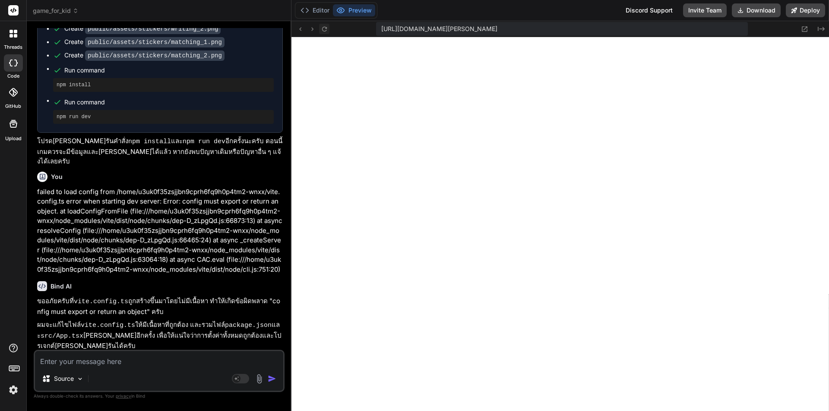
click at [328, 32] on icon at bounding box center [324, 28] width 7 height 7
click at [323, 27] on icon at bounding box center [324, 28] width 7 height 7
click at [104, 357] on textarea at bounding box center [159, 359] width 248 height 16
click at [239, 363] on textarea "ลากเส้นไม่มีรอบปะ มาให้ จับคู่ลากไปวางก็เต้งกลับไม่เกิดแต้ม อ่าน" at bounding box center [159, 359] width 248 height 16
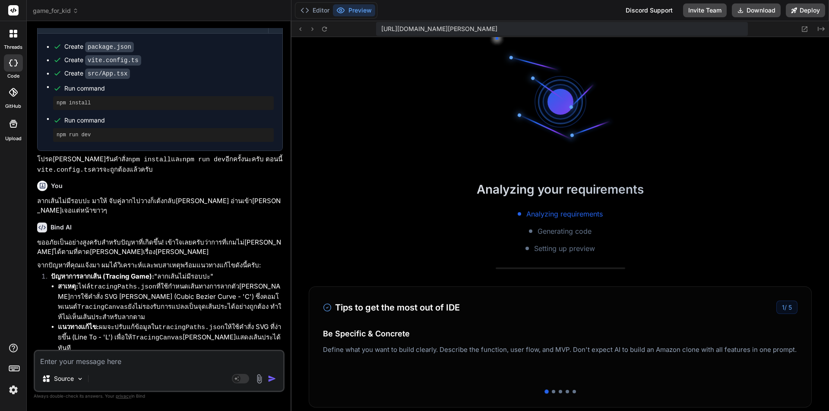
scroll to position [5126, 0]
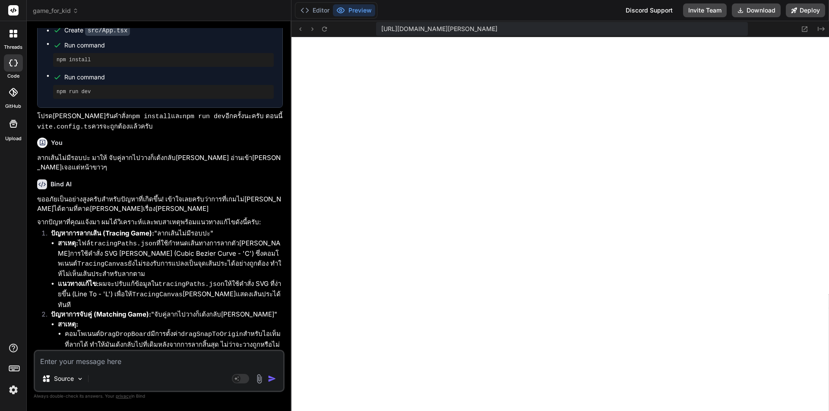
click at [111, 368] on div "Source Agent Mode. When this toggle is activated, AI automatically makes decisi…" at bounding box center [159, 371] width 251 height 42
click at [116, 362] on textarea at bounding box center [159, 359] width 248 height 16
paste textarea "[plugin:vite:react-babel] /home/u3uk0f35zsjjbn9cprh6fq9h0p4tm2-wnxx/src/compone…"
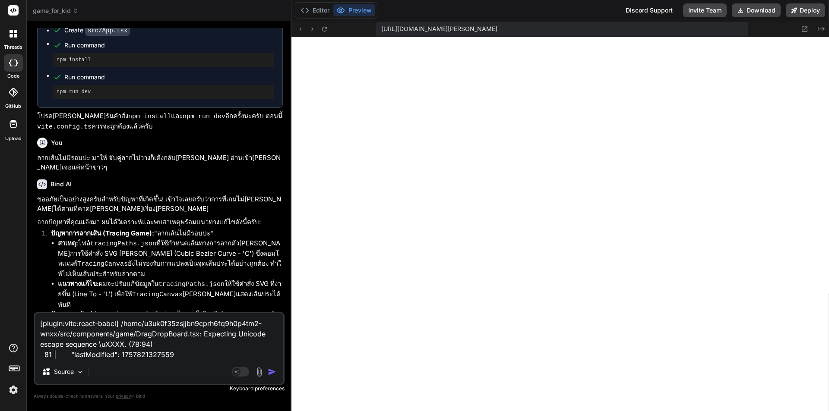
click at [273, 372] on img "button" at bounding box center [272, 372] width 9 height 9
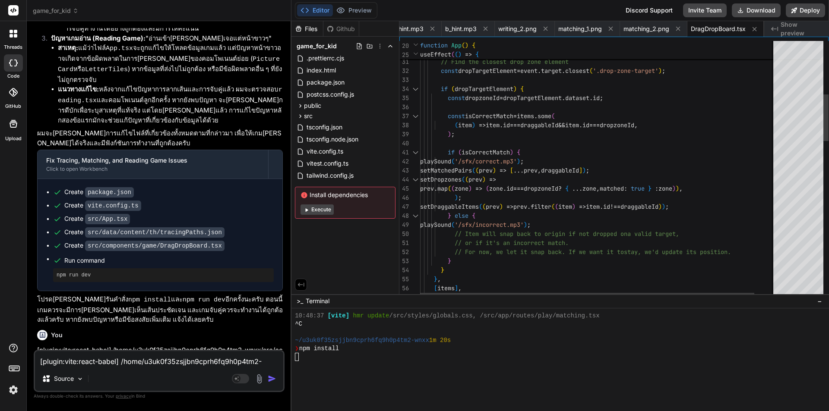
scroll to position [5513, 0]
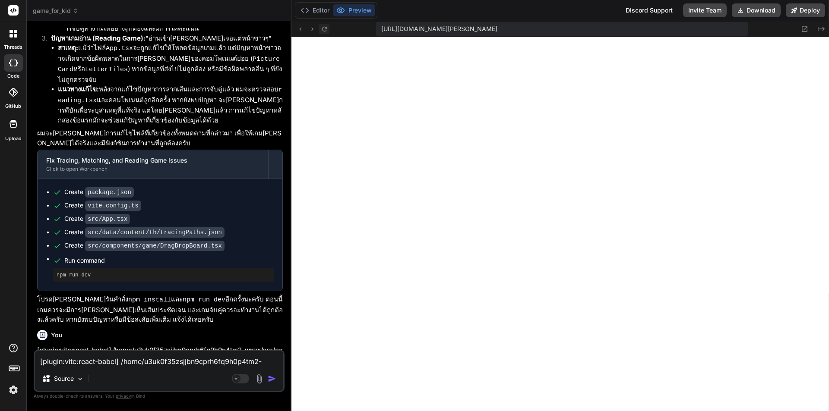
click at [325, 32] on icon at bounding box center [324, 28] width 7 height 7
